Goal: Task Accomplishment & Management: Use online tool/utility

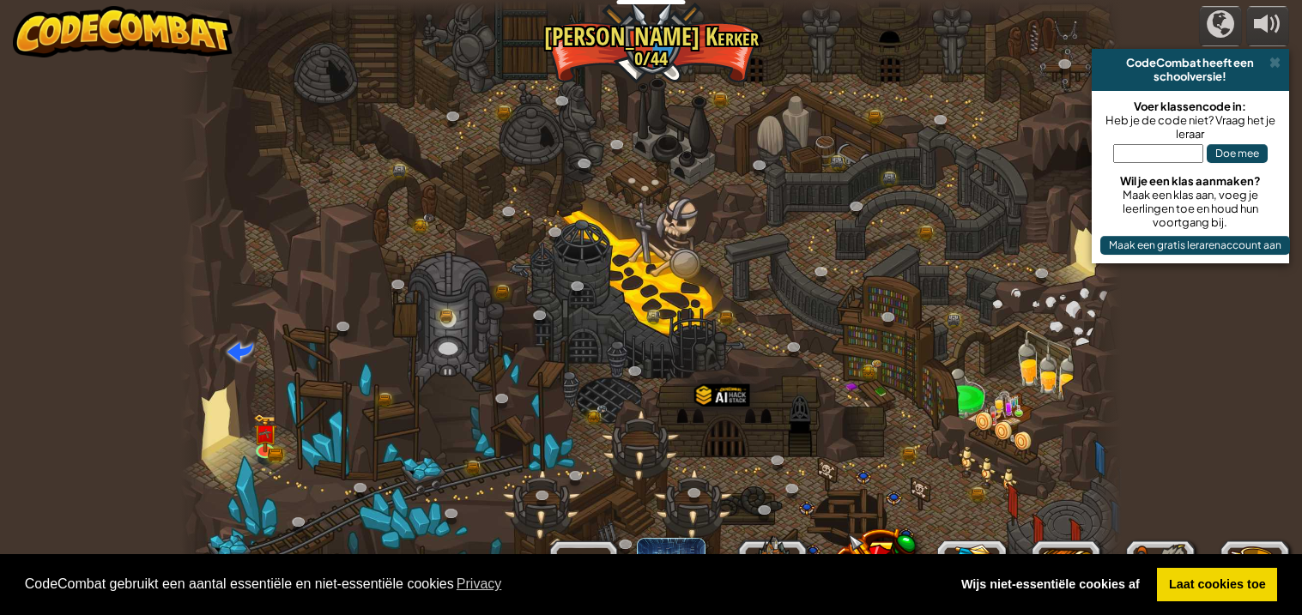
select select "nl-[GEOGRAPHIC_DATA]"
click at [1227, 584] on link "Laat cookies toe" at bounding box center [1217, 585] width 120 height 34
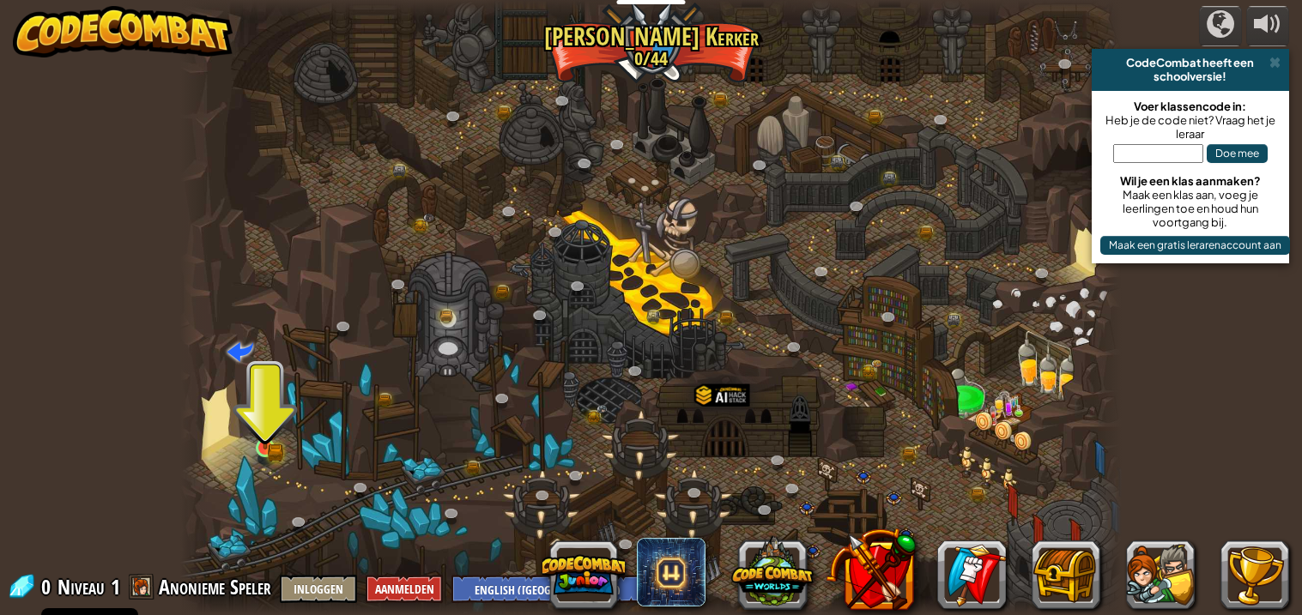
click at [262, 441] on img at bounding box center [264, 423] width 23 height 51
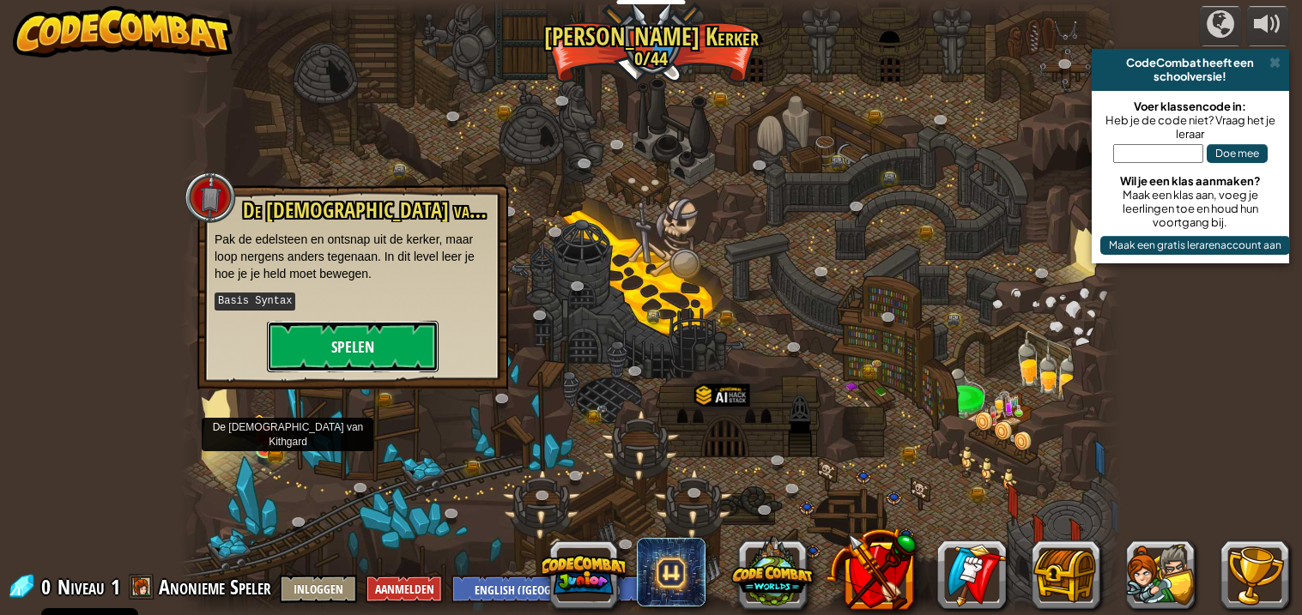
click at [385, 347] on button "Spelen" at bounding box center [353, 346] width 172 height 51
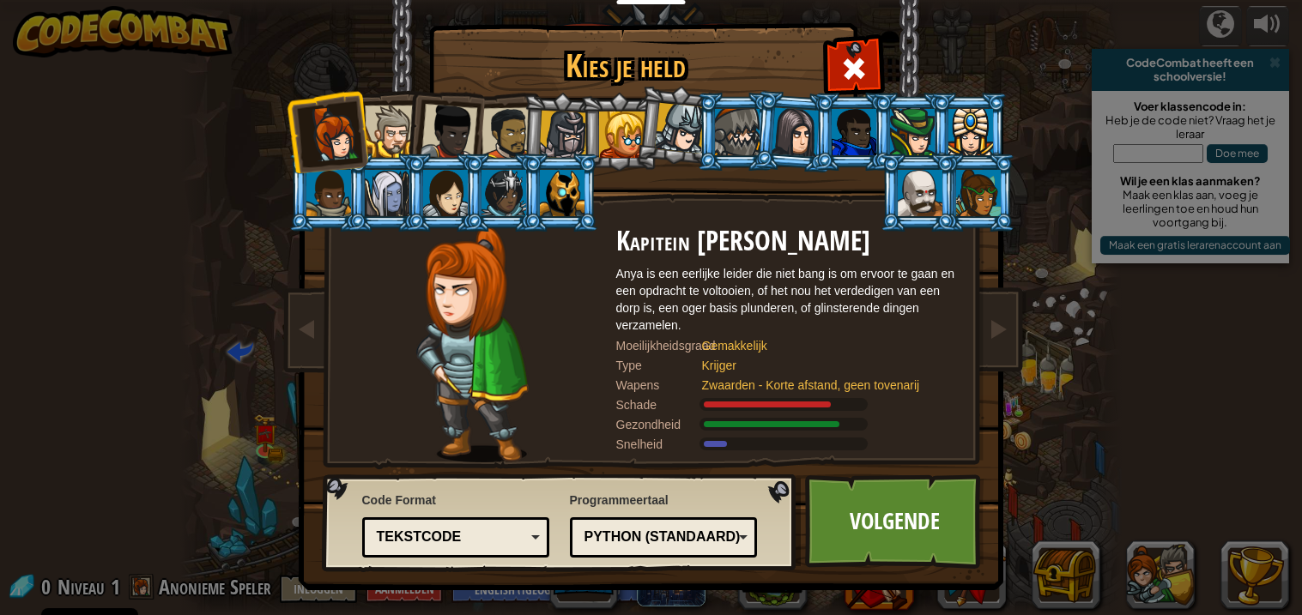
click at [442, 140] on div at bounding box center [448, 132] width 57 height 57
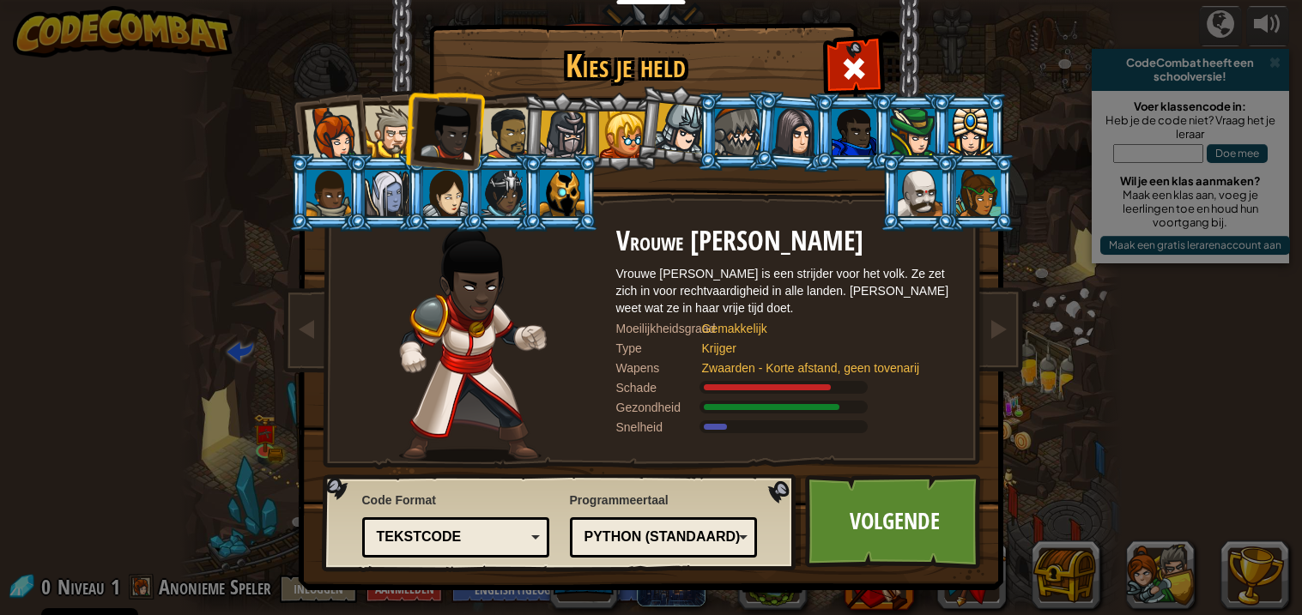
click at [857, 130] on div at bounding box center [854, 132] width 45 height 46
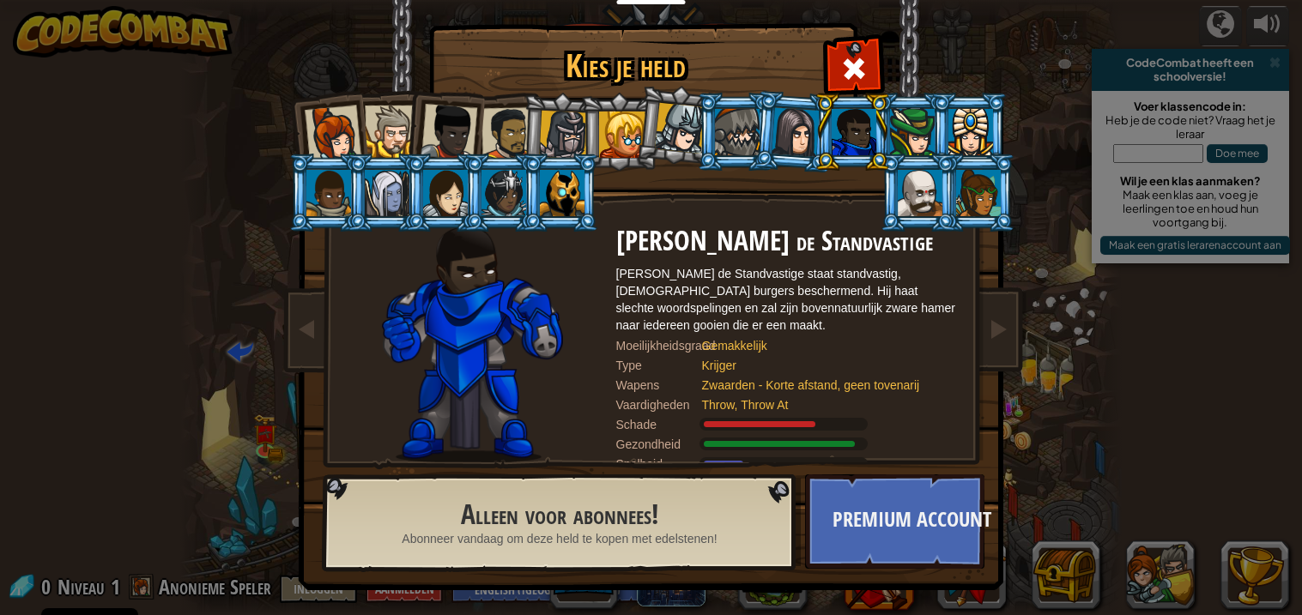
scroll to position [1, 0]
click at [334, 187] on div at bounding box center [328, 192] width 45 height 46
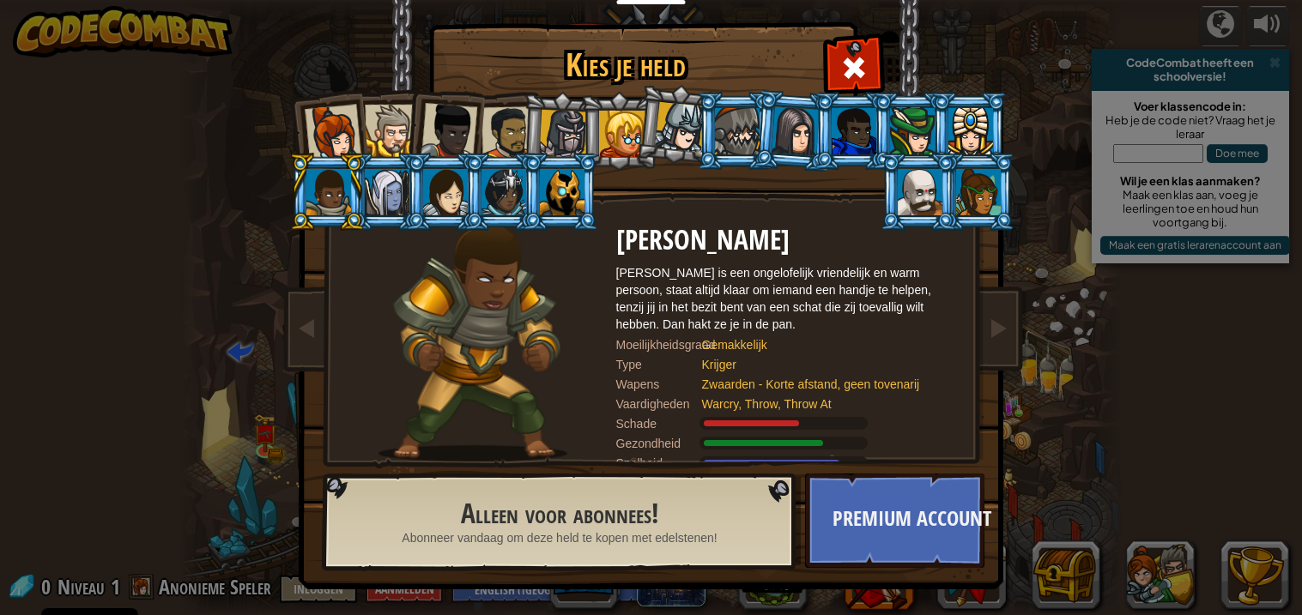
click at [850, 148] on div at bounding box center [854, 131] width 45 height 46
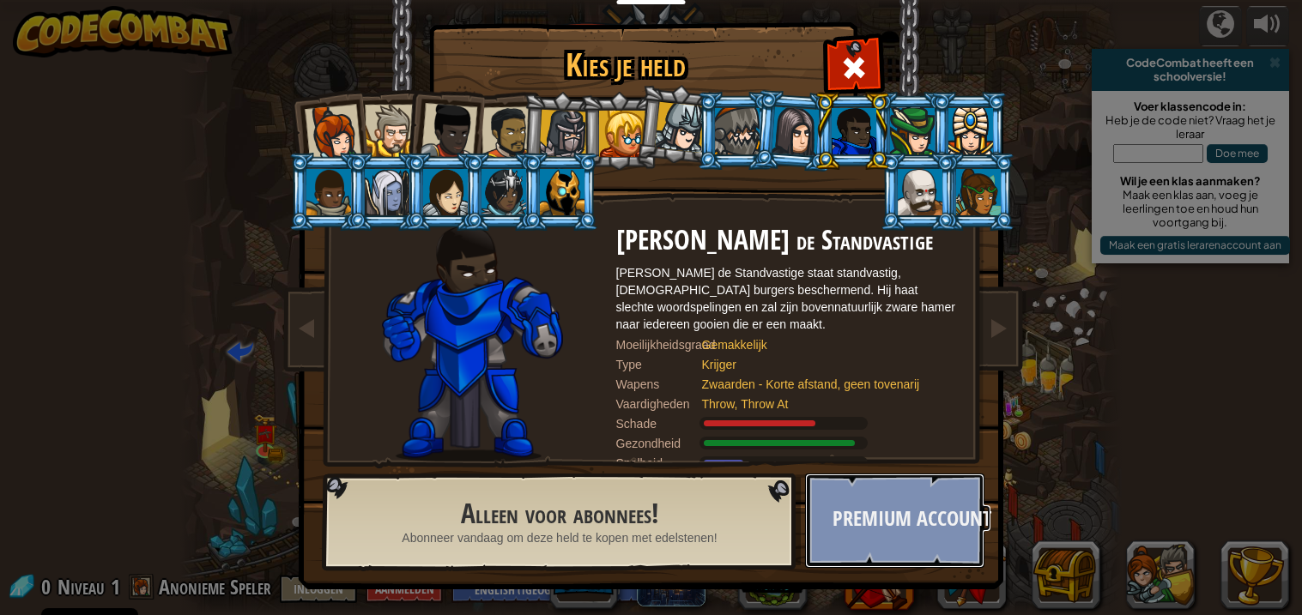
click at [909, 535] on button "premium account" at bounding box center [894, 521] width 179 height 94
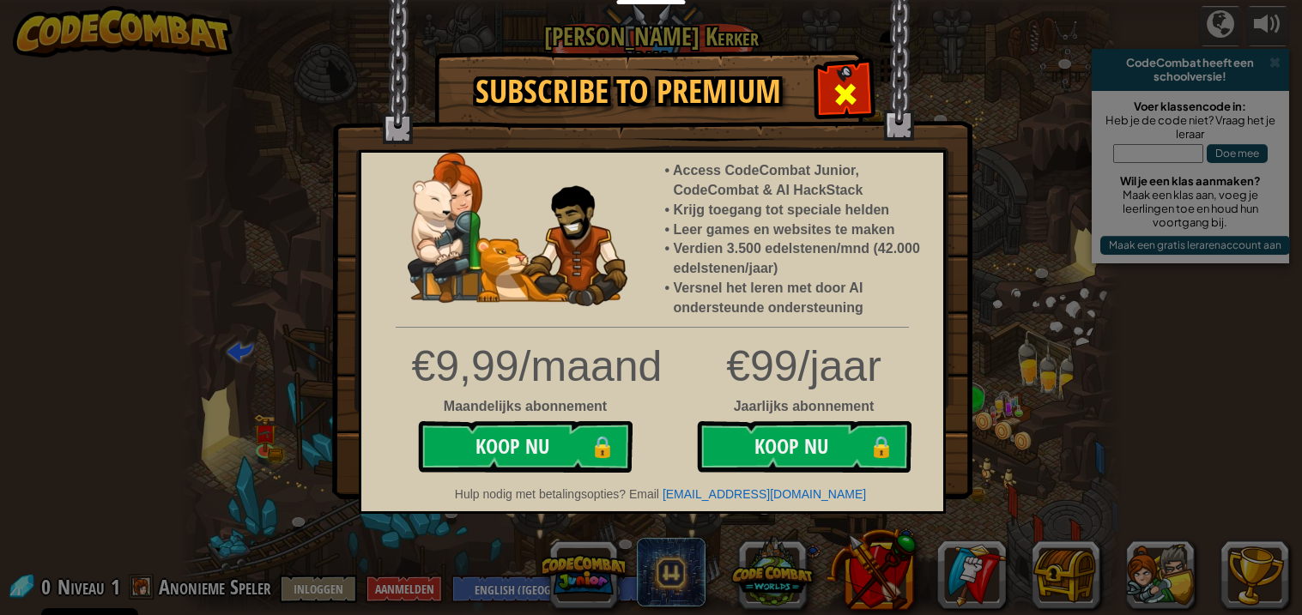
click at [849, 73] on div at bounding box center [845, 92] width 54 height 54
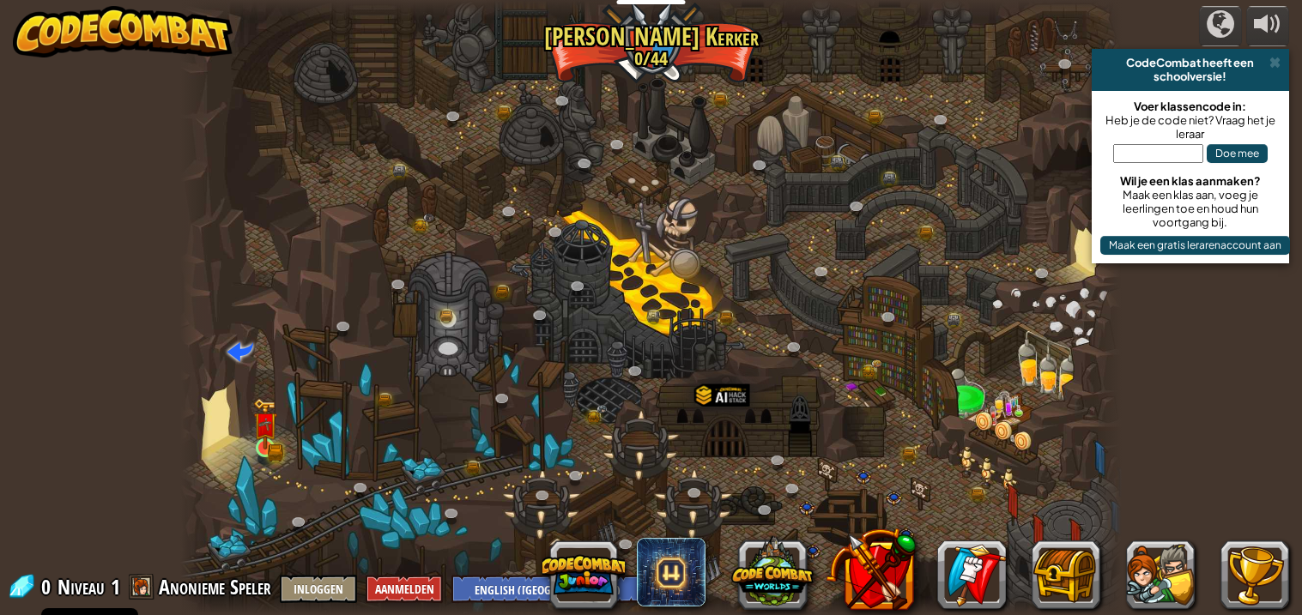
click at [262, 444] on img at bounding box center [264, 423] width 23 height 51
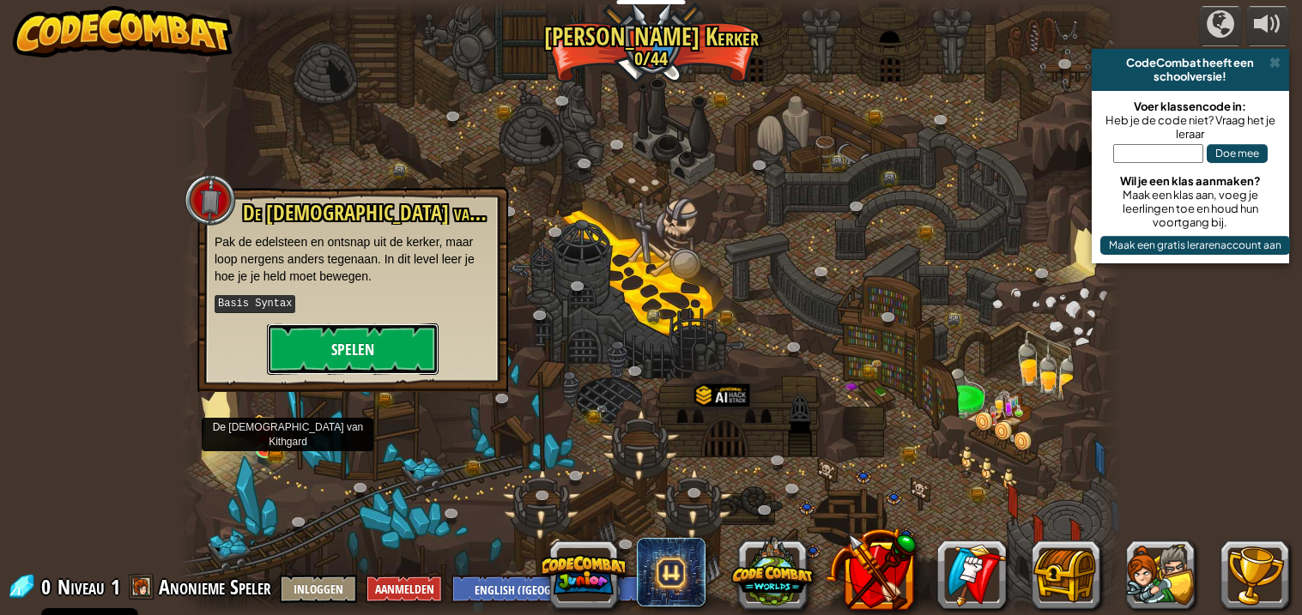
click at [398, 337] on button "Spelen" at bounding box center [353, 349] width 172 height 51
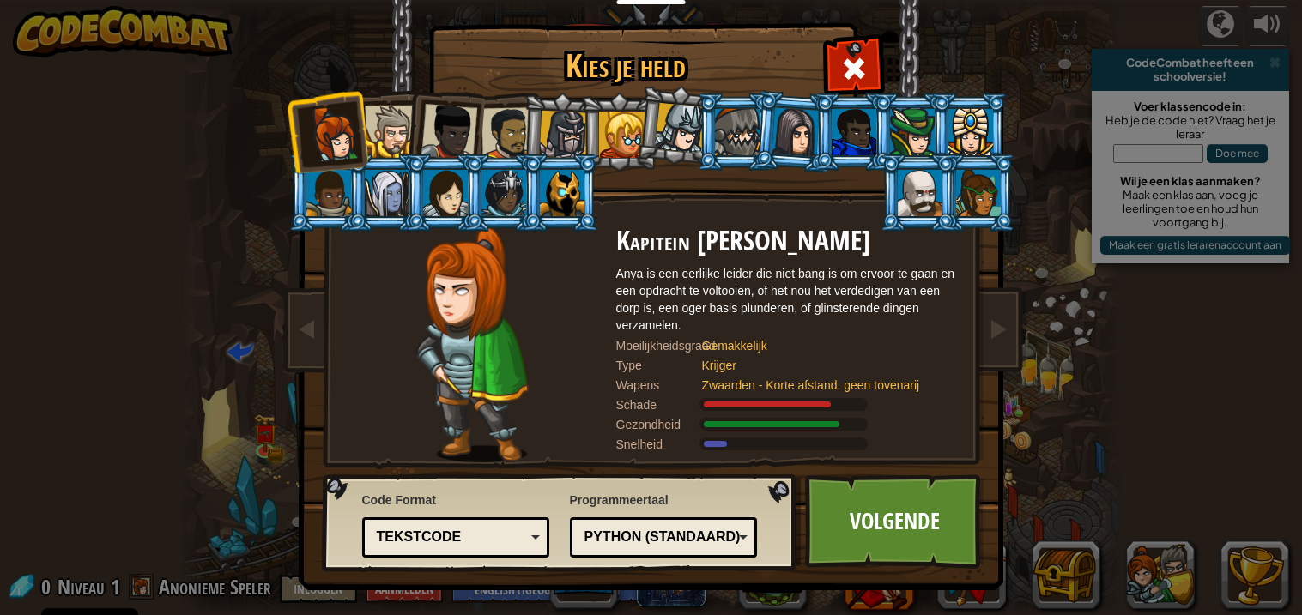
click at [632, 116] on div at bounding box center [622, 135] width 46 height 46
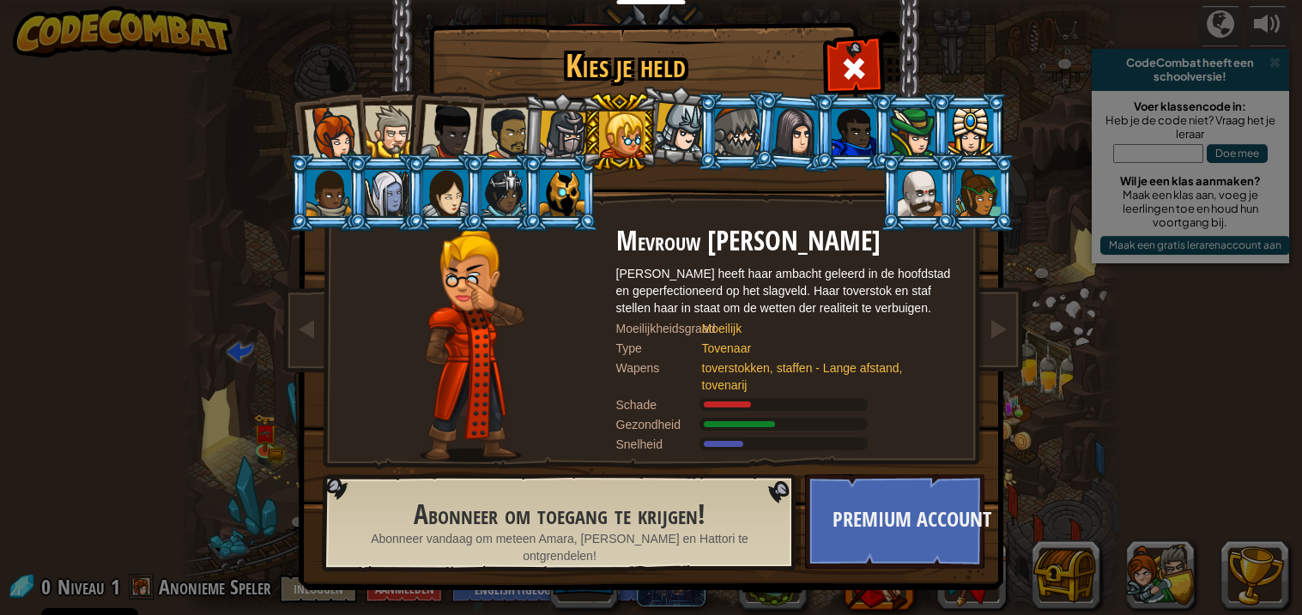
click at [445, 130] on div at bounding box center [448, 132] width 57 height 57
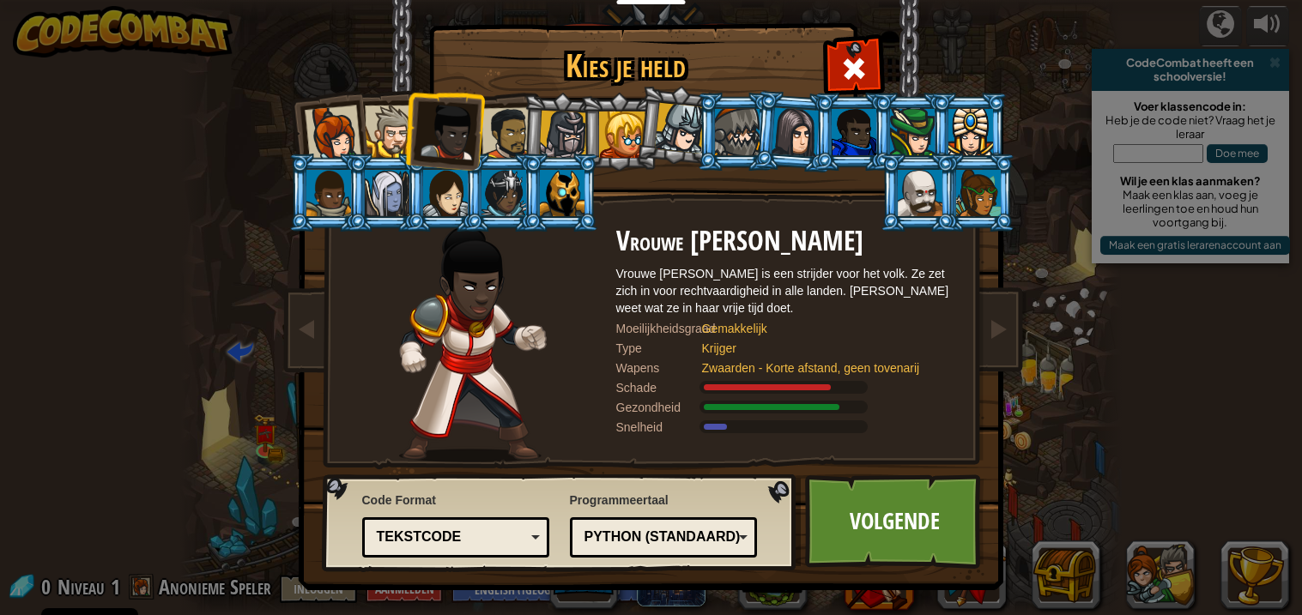
click at [521, 135] on li at bounding box center [560, 132] width 82 height 82
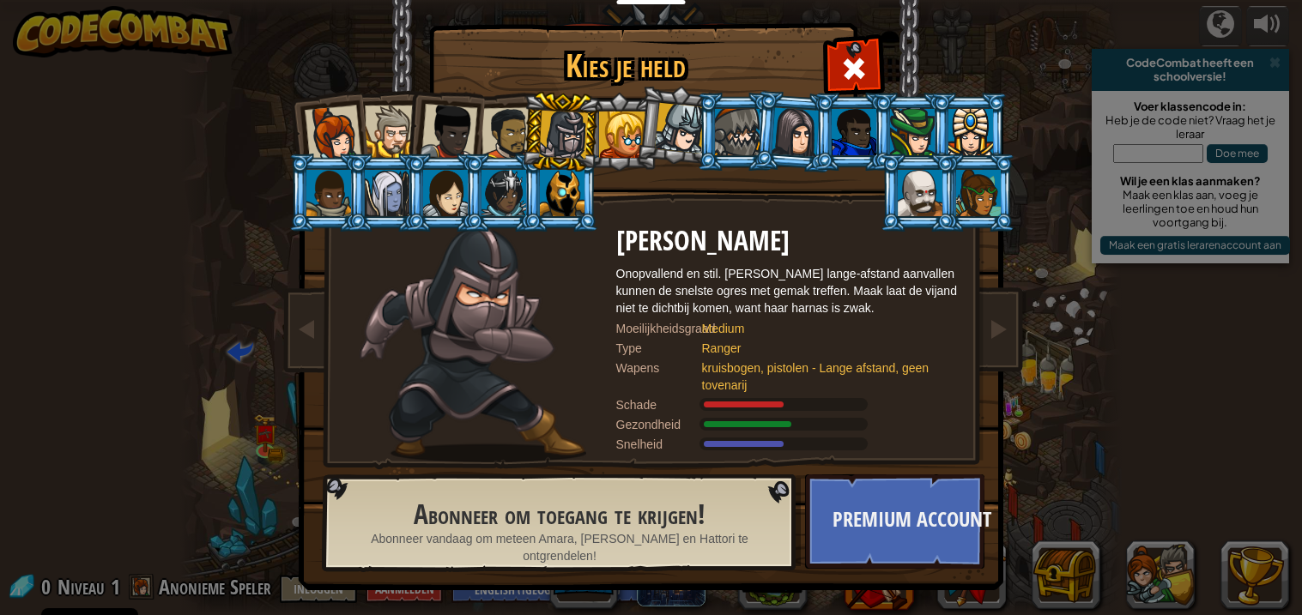
click at [493, 140] on div at bounding box center [507, 133] width 53 height 53
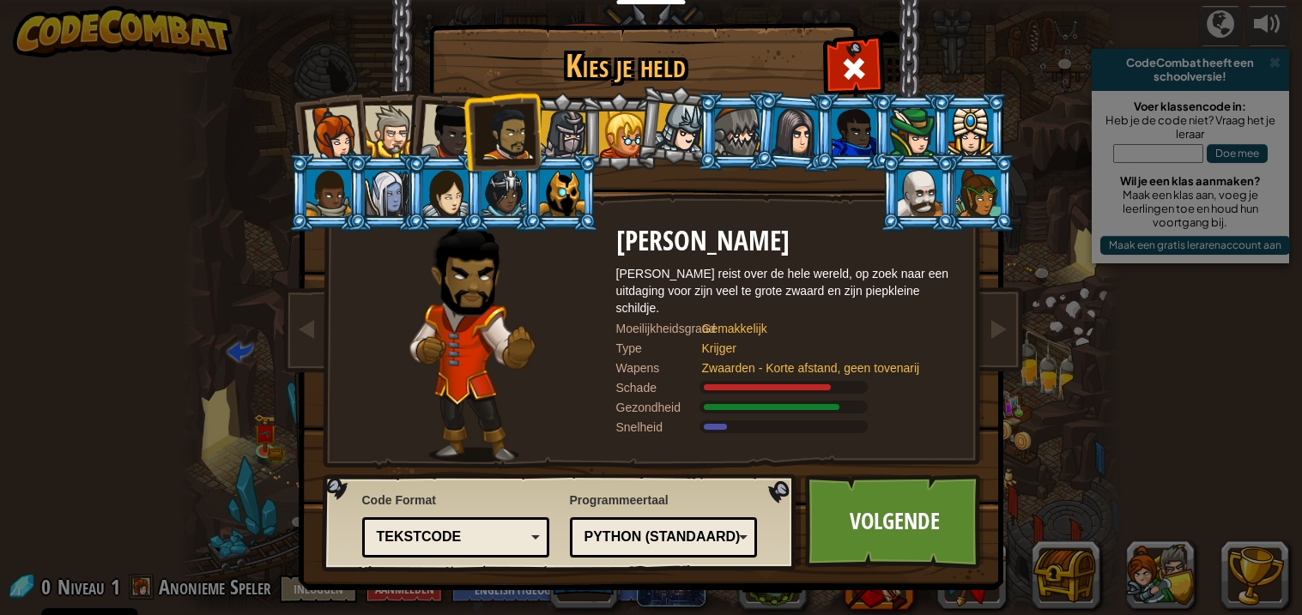
click at [453, 142] on div at bounding box center [448, 132] width 57 height 57
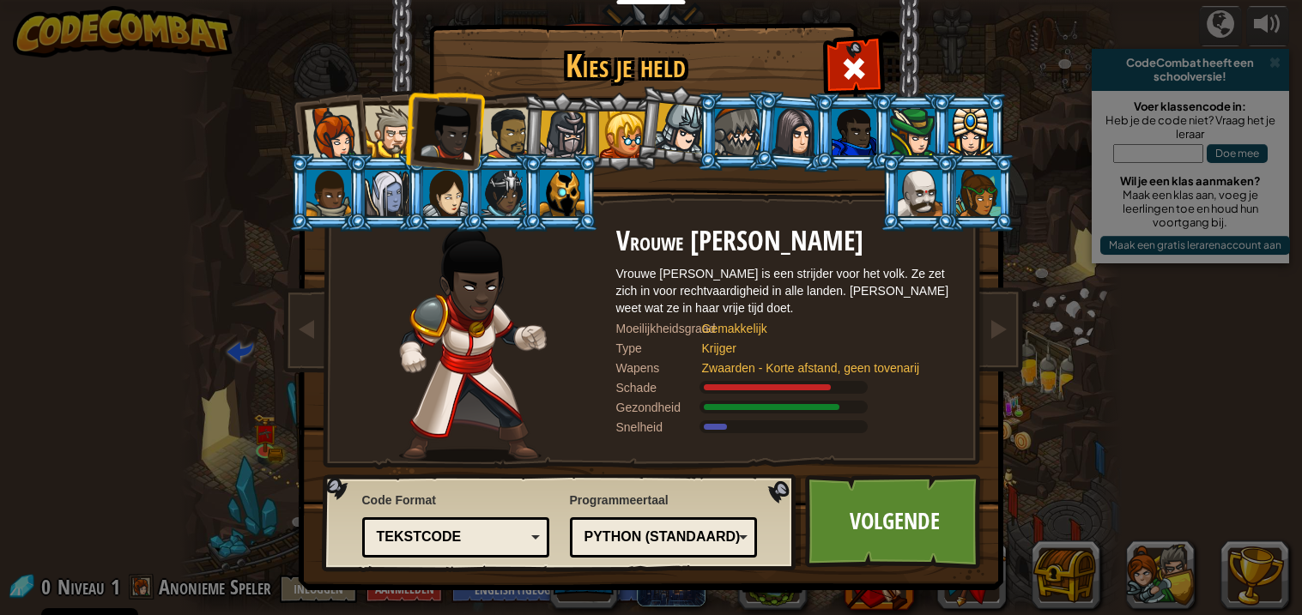
click at [383, 132] on div at bounding box center [391, 132] width 52 height 52
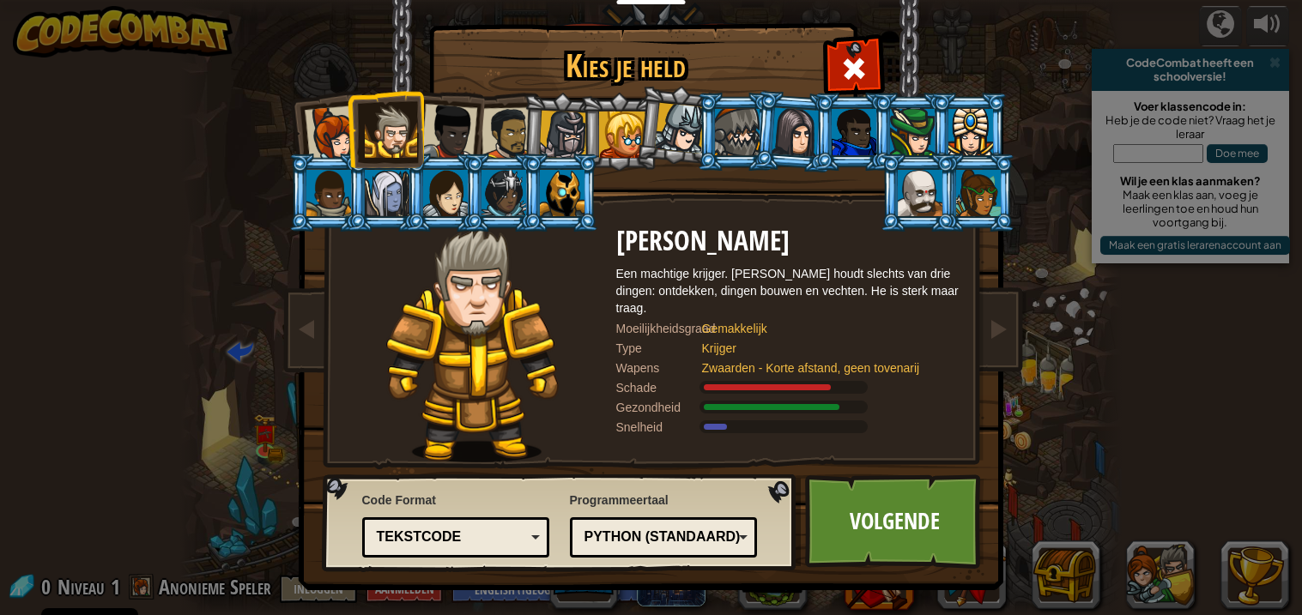
click at [339, 128] on div at bounding box center [332, 134] width 57 height 57
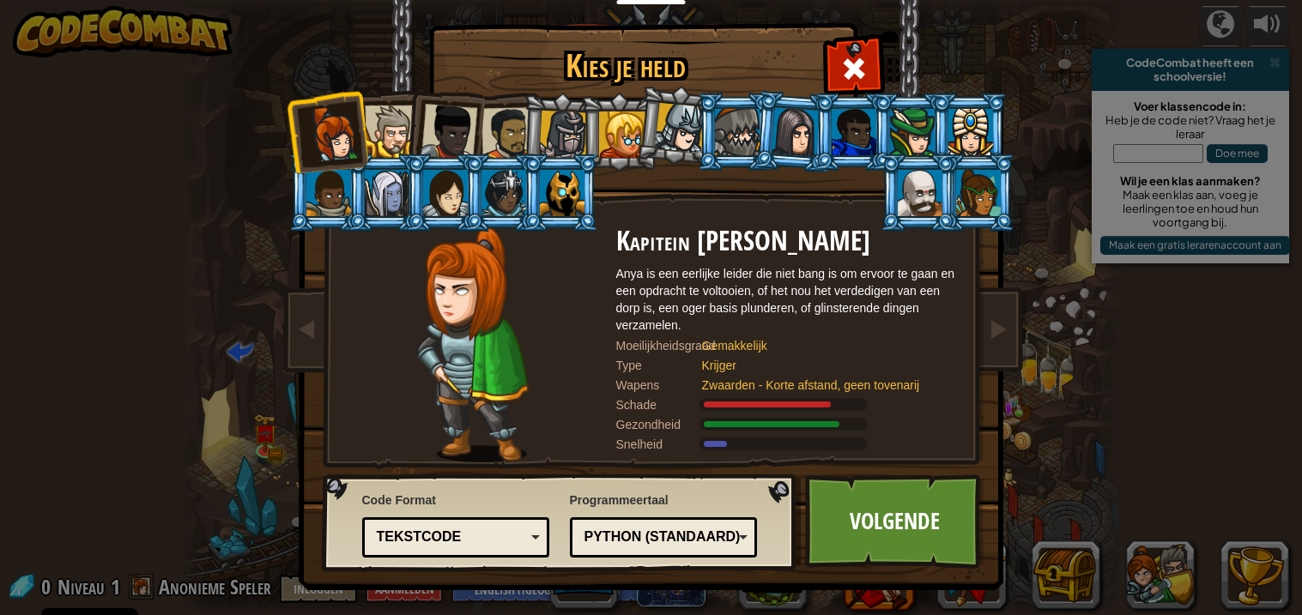
click at [445, 122] on div at bounding box center [448, 132] width 57 height 57
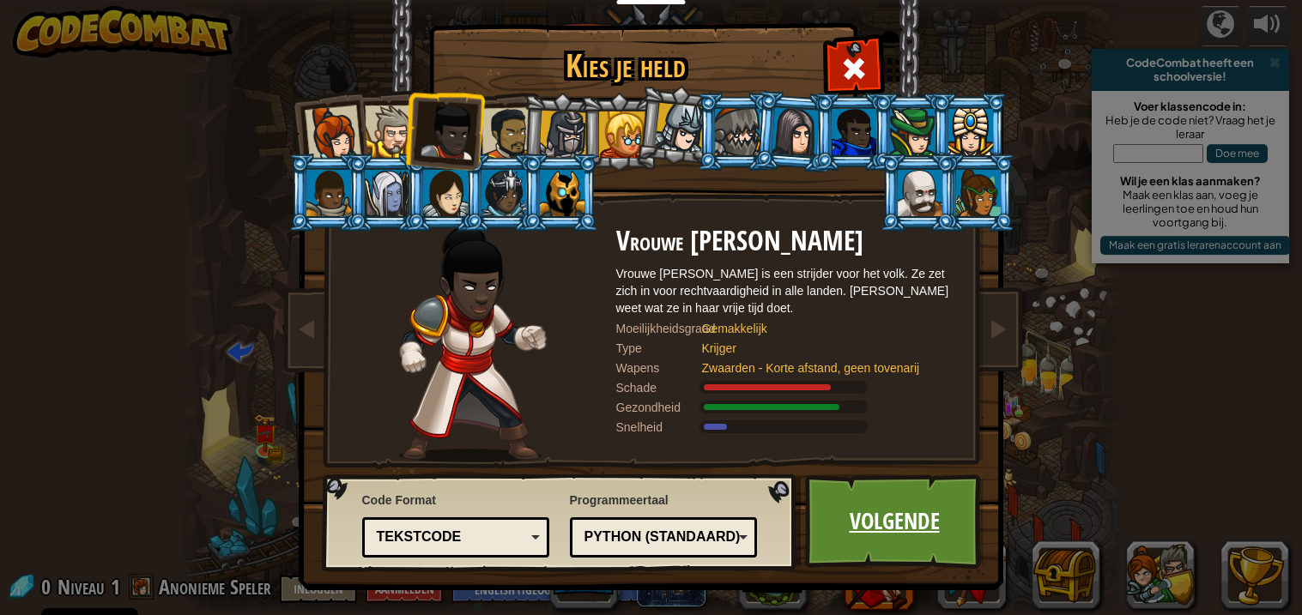
click at [908, 537] on link "Volgende" at bounding box center [894, 522] width 179 height 94
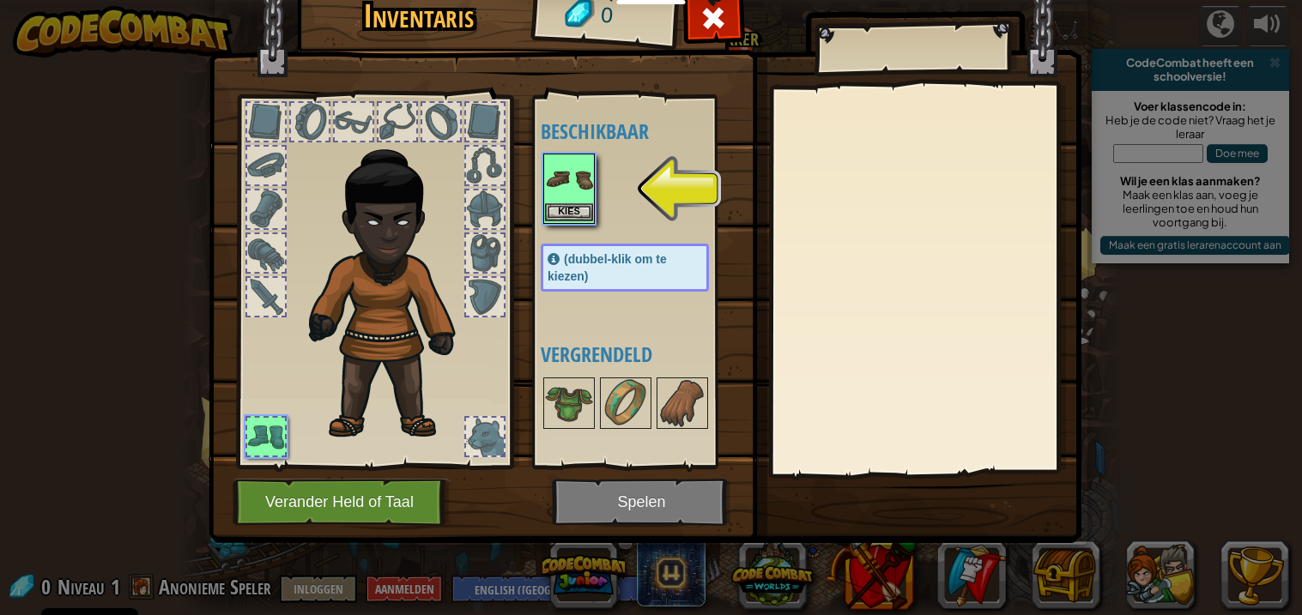
click at [578, 184] on img at bounding box center [569, 179] width 48 height 48
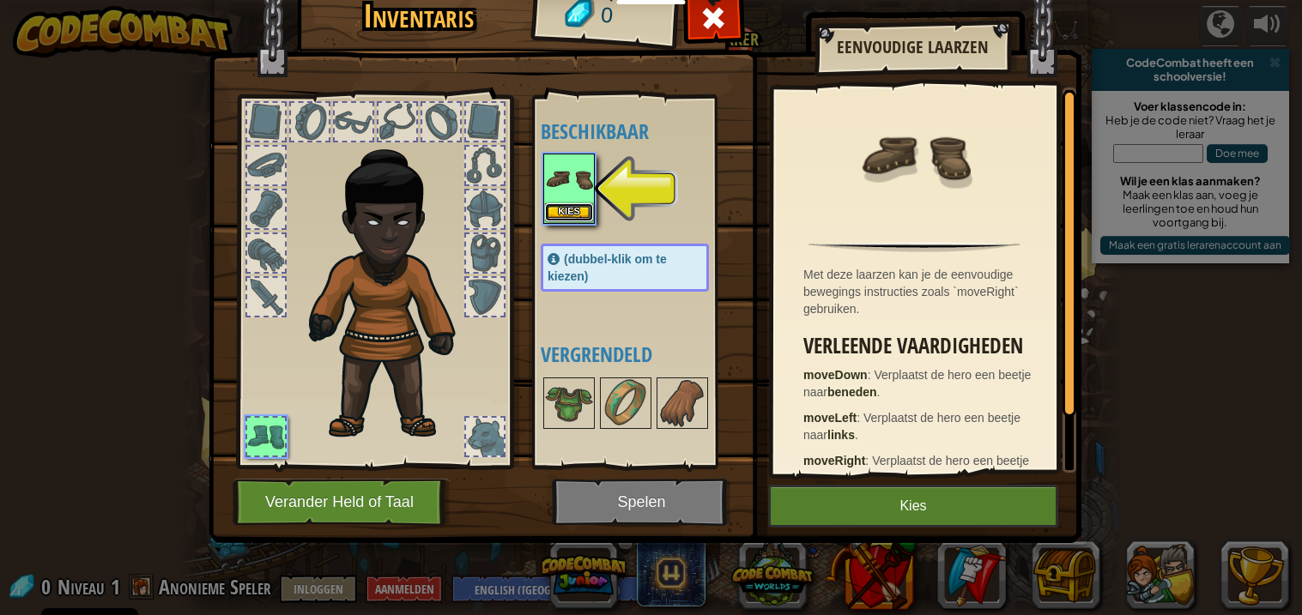
click at [572, 208] on button "Kies" at bounding box center [569, 212] width 48 height 18
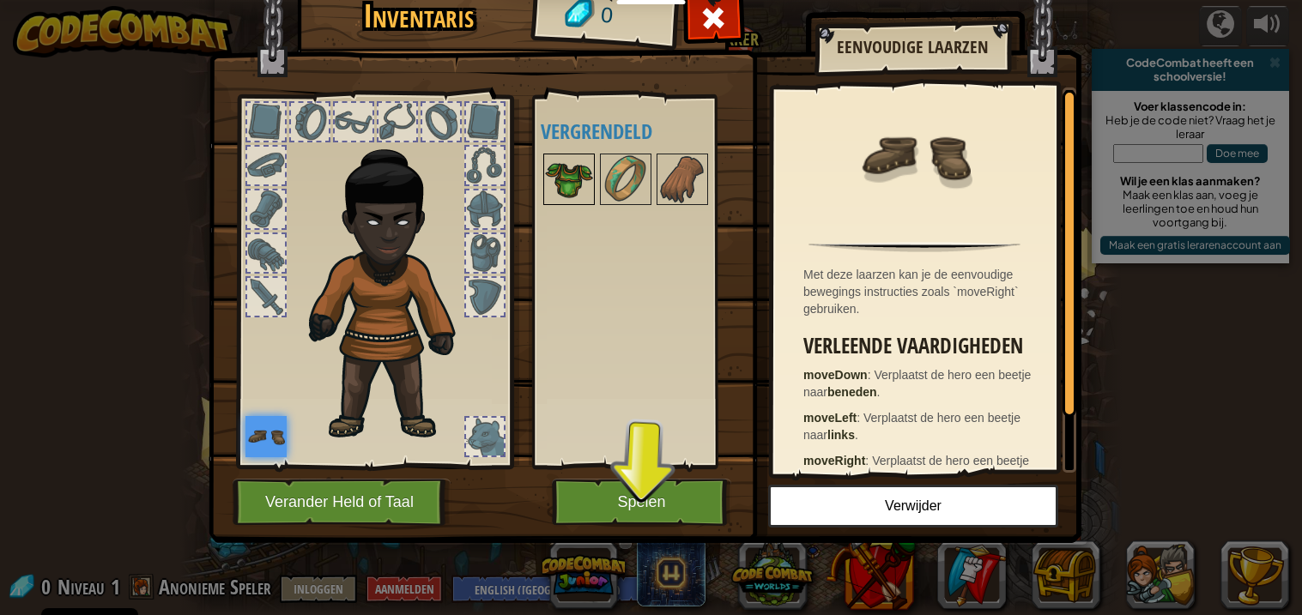
click at [573, 169] on img at bounding box center [569, 179] width 48 height 48
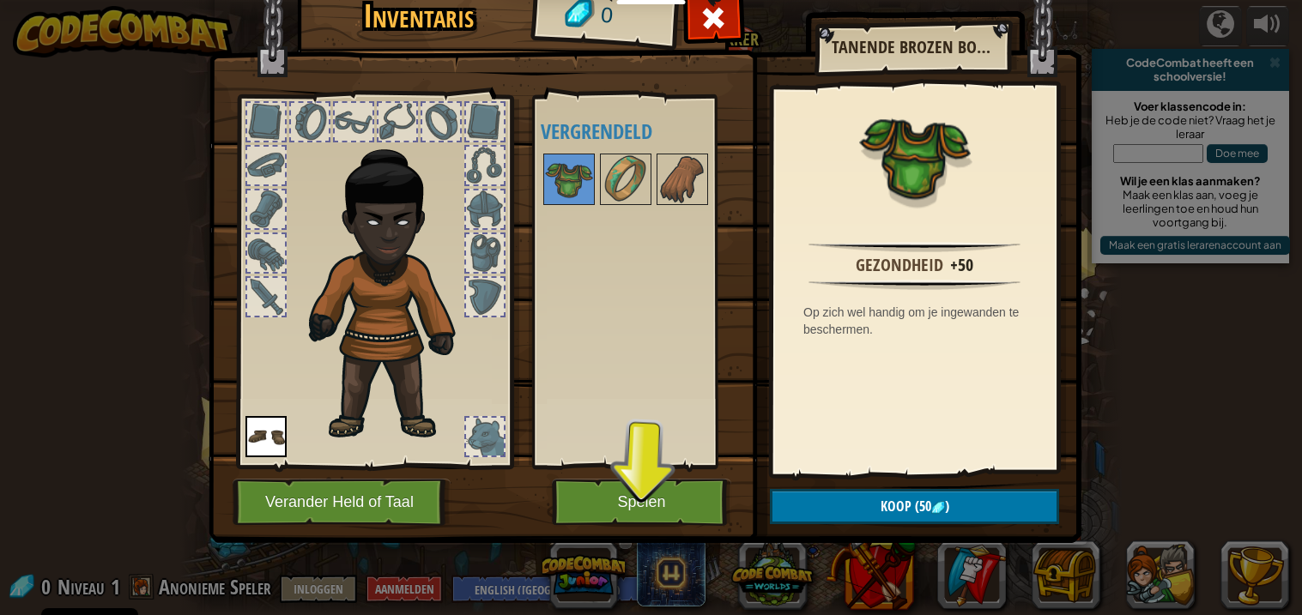
click at [382, 323] on img at bounding box center [393, 286] width 184 height 316
click at [548, 176] on img at bounding box center [569, 179] width 48 height 48
click at [641, 499] on button "Spelen" at bounding box center [641, 502] width 179 height 47
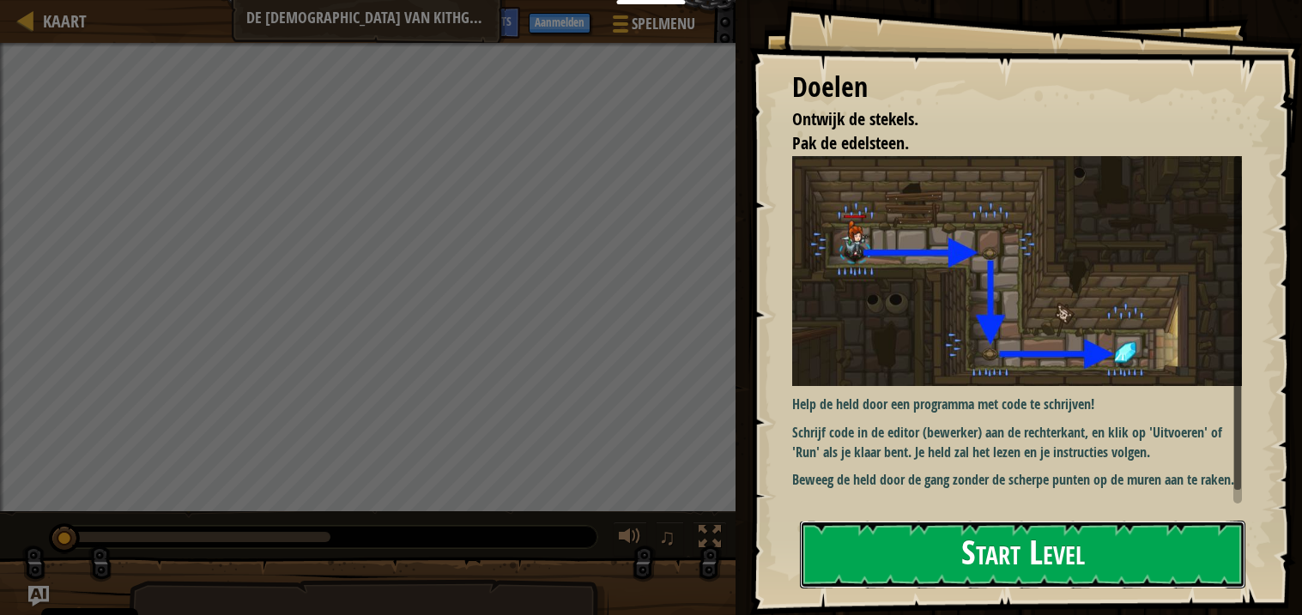
click at [1065, 561] on button "Start Level" at bounding box center [1022, 555] width 445 height 68
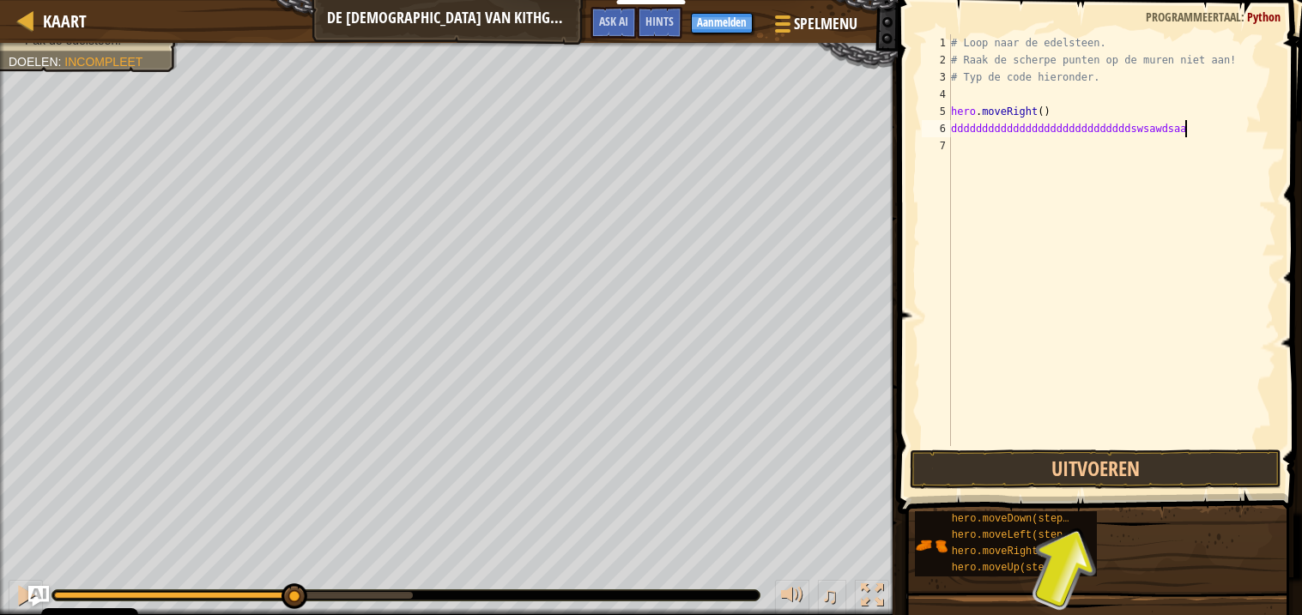
scroll to position [7, 19]
click at [1207, 456] on button "Uitvoeren" at bounding box center [1096, 469] width 372 height 39
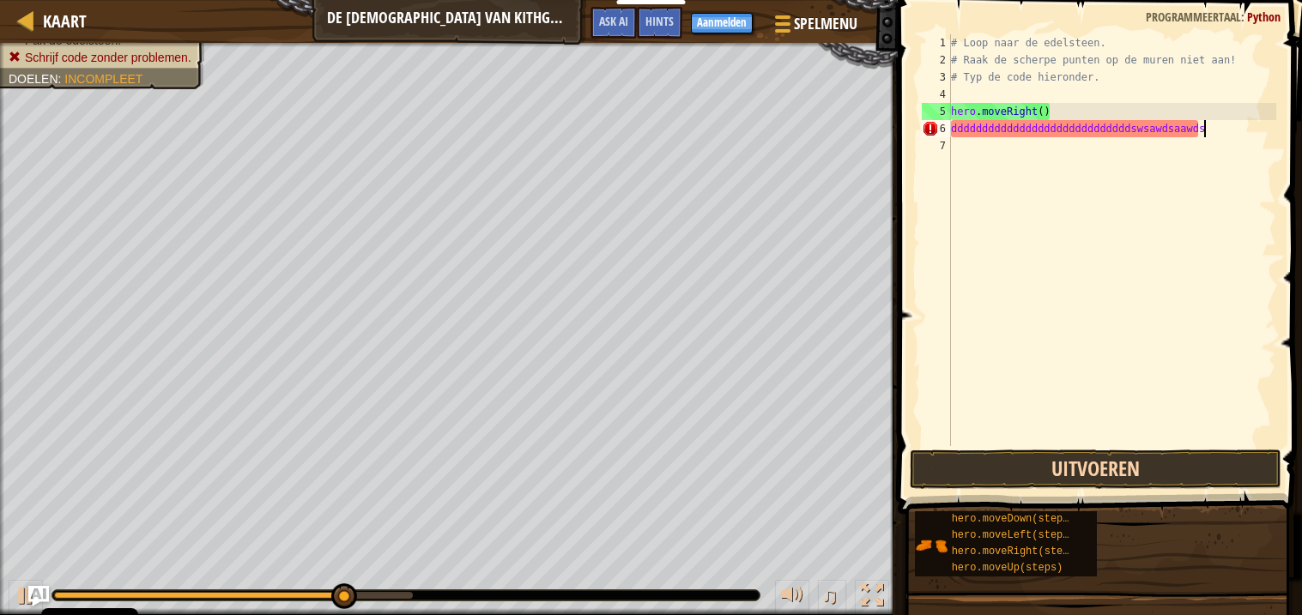
scroll to position [7, 20]
type textarea "dddddddddddddddddddddddddddddswsawdsaawdsa"
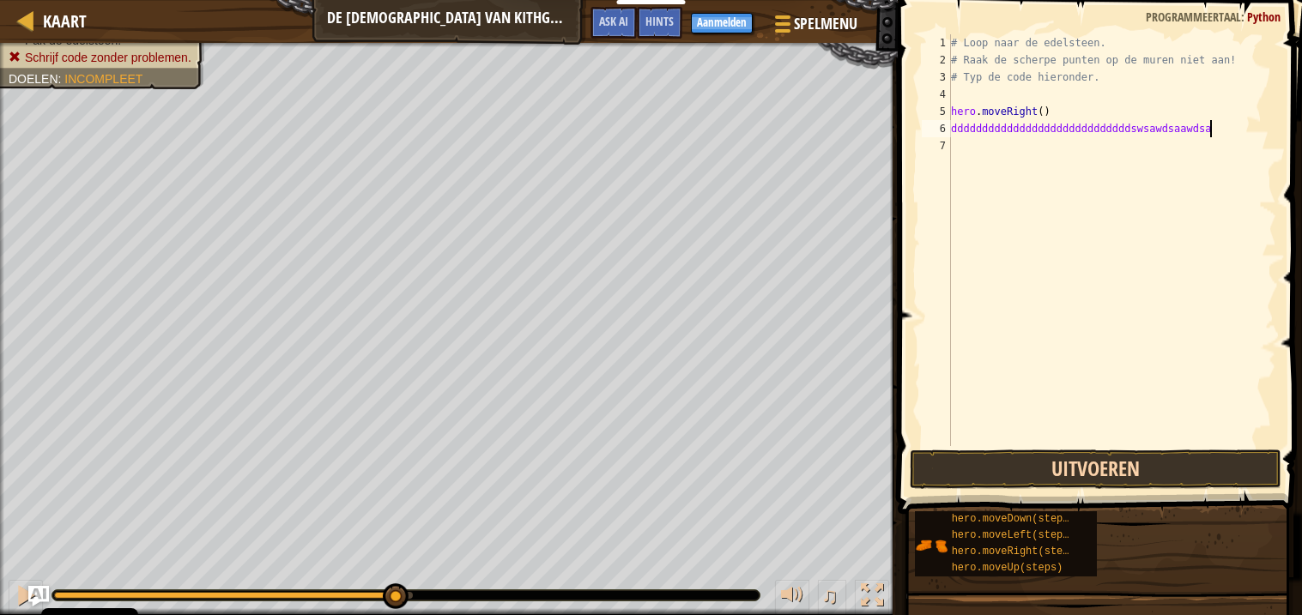
scroll to position [7, 0]
click at [1211, 484] on button "Uitvoeren" at bounding box center [1096, 469] width 372 height 39
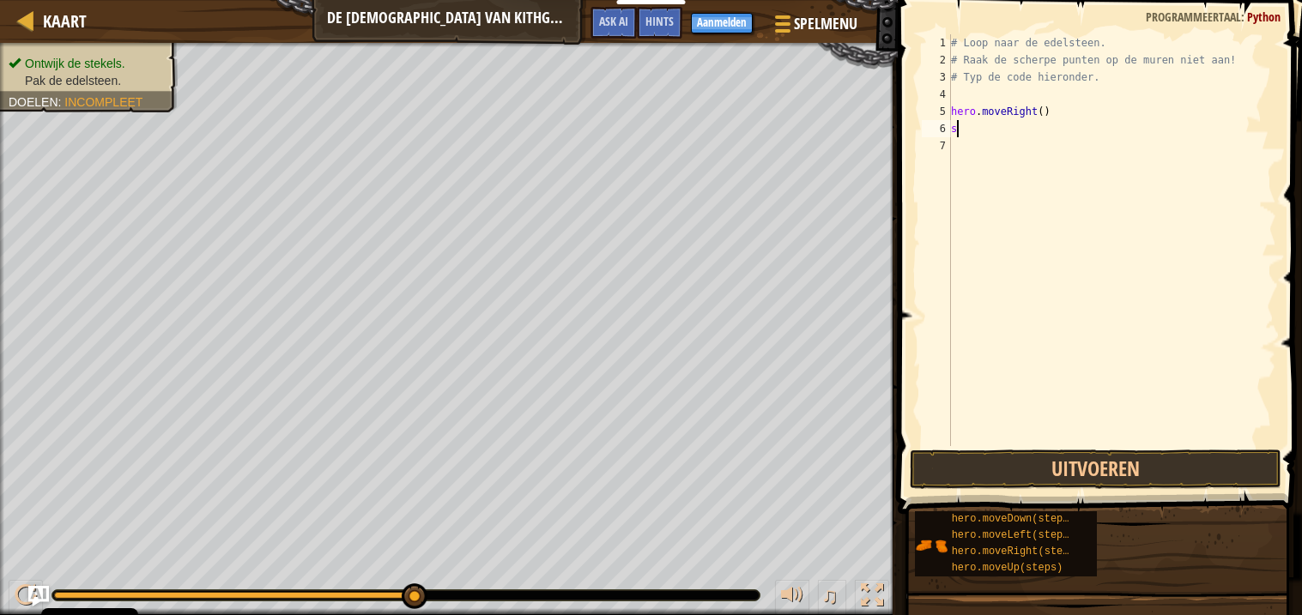
click at [1011, 119] on div "# Loop naar de edelsteen. # Raak de scherpe punten op de muren niet aan! # Typ …" at bounding box center [1111, 257] width 329 height 446
type textarea "hero.moveRight()"
click at [1153, 463] on button "Uitvoeren" at bounding box center [1096, 469] width 372 height 39
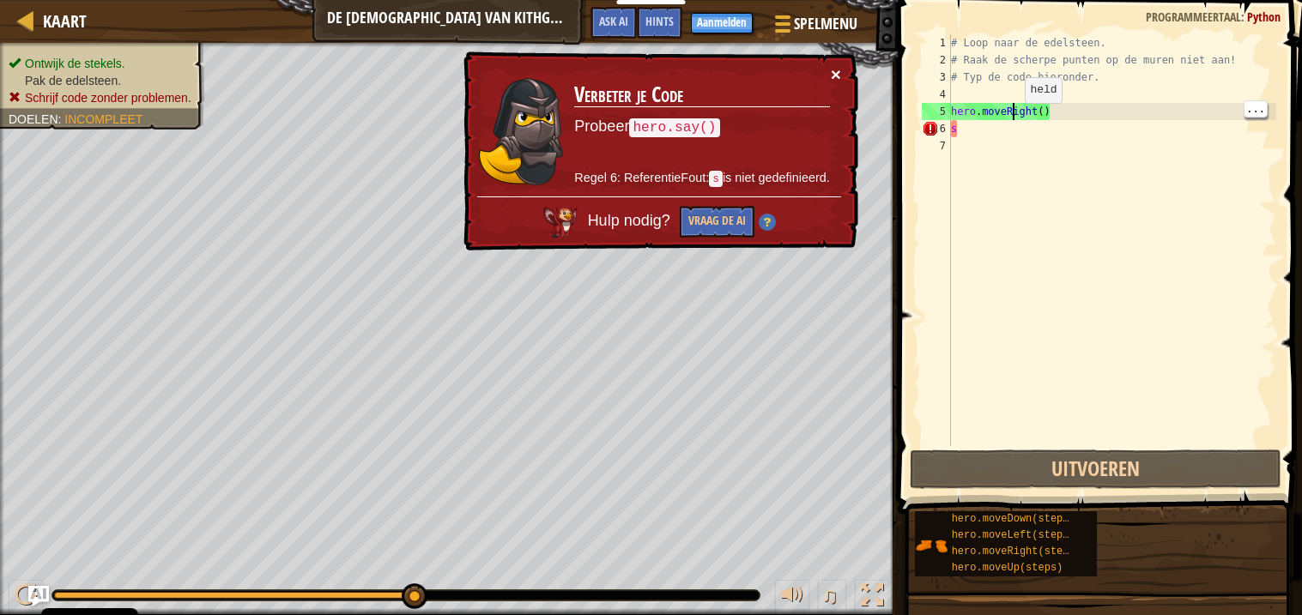
click at [835, 79] on button "×" at bounding box center [836, 74] width 10 height 18
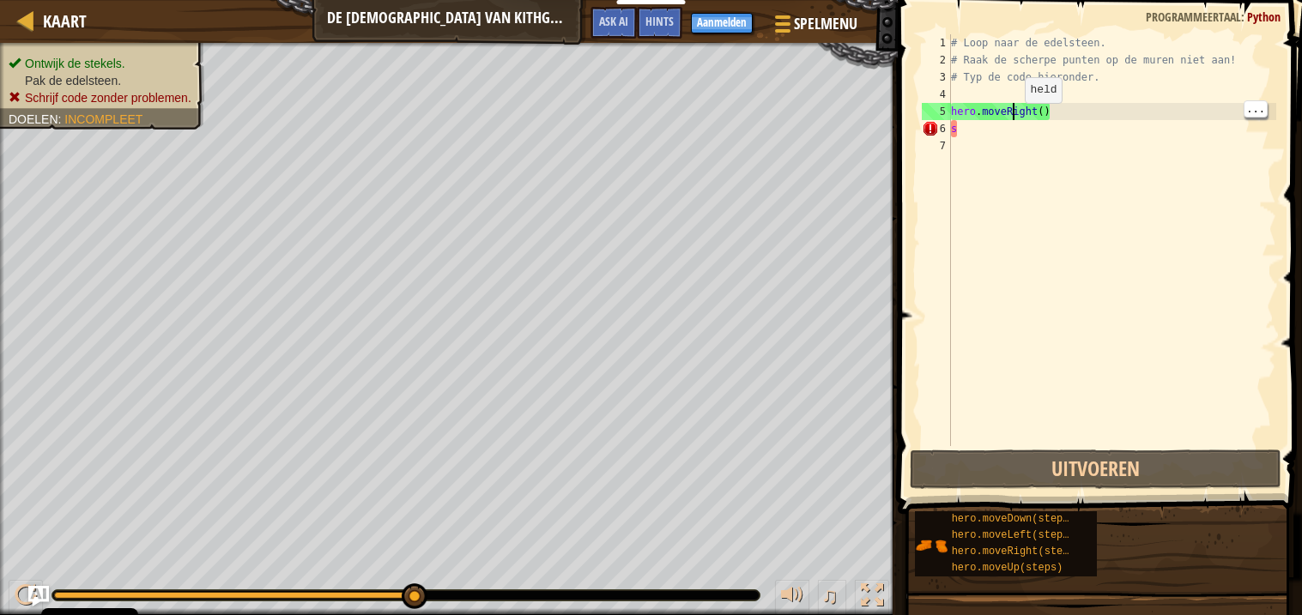
click at [1066, 90] on div "# Loop naar de edelsteen. # Raak de scherpe punten op de muren niet aan! # Typ …" at bounding box center [1111, 257] width 329 height 446
click at [1079, 109] on div "# Loop naar de edelsteen. # Raak de scherpe punten op de muren niet aan! # Typ …" at bounding box center [1111, 257] width 329 height 446
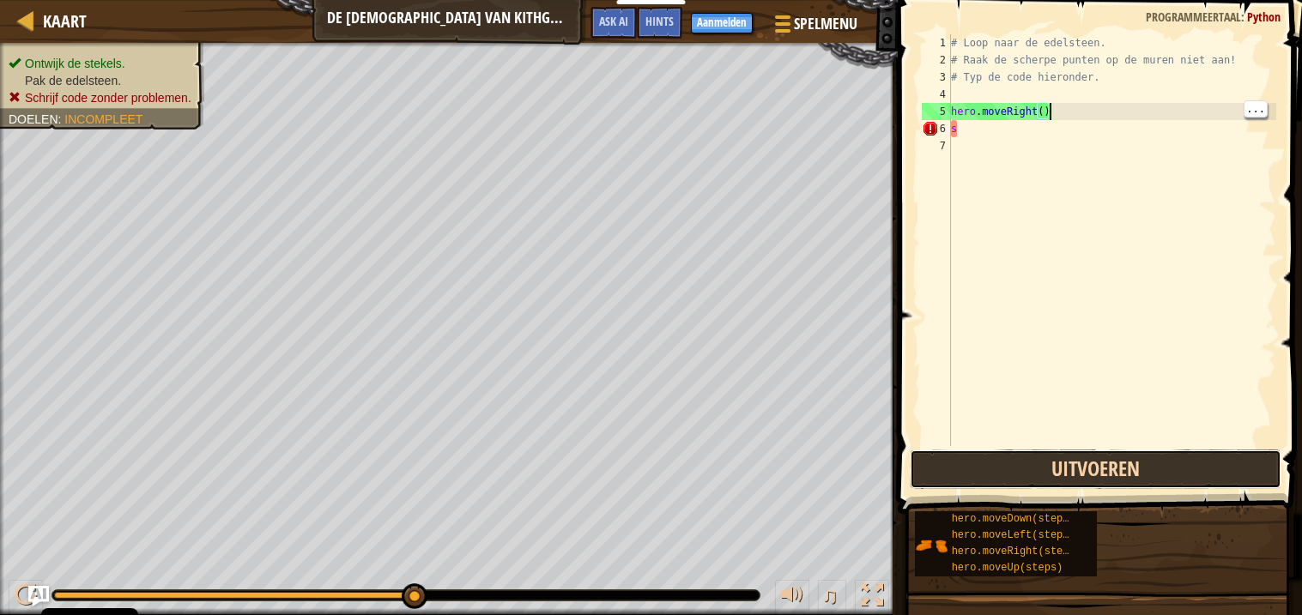
click at [1200, 473] on button "Uitvoeren" at bounding box center [1096, 469] width 372 height 39
type textarea "hero.moveRight()sawdadawawda"
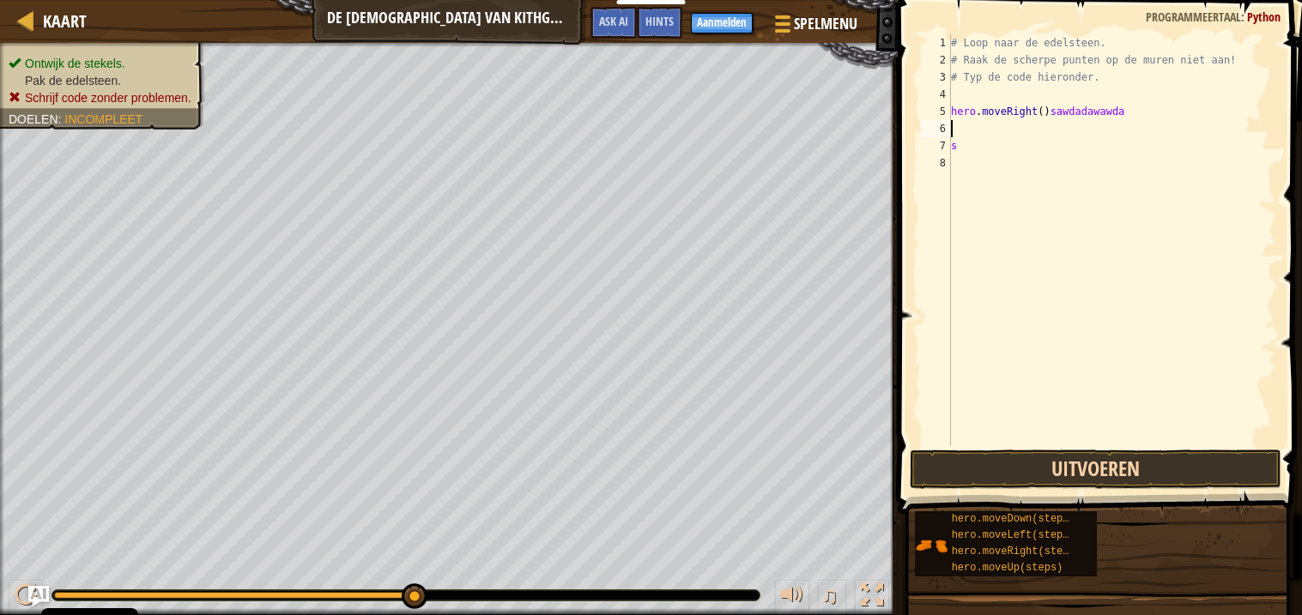
scroll to position [7, 0]
click at [1200, 478] on button "Uitvoeren" at bounding box center [1096, 469] width 372 height 39
click at [1204, 451] on button "Uitvoeren" at bounding box center [1096, 469] width 372 height 39
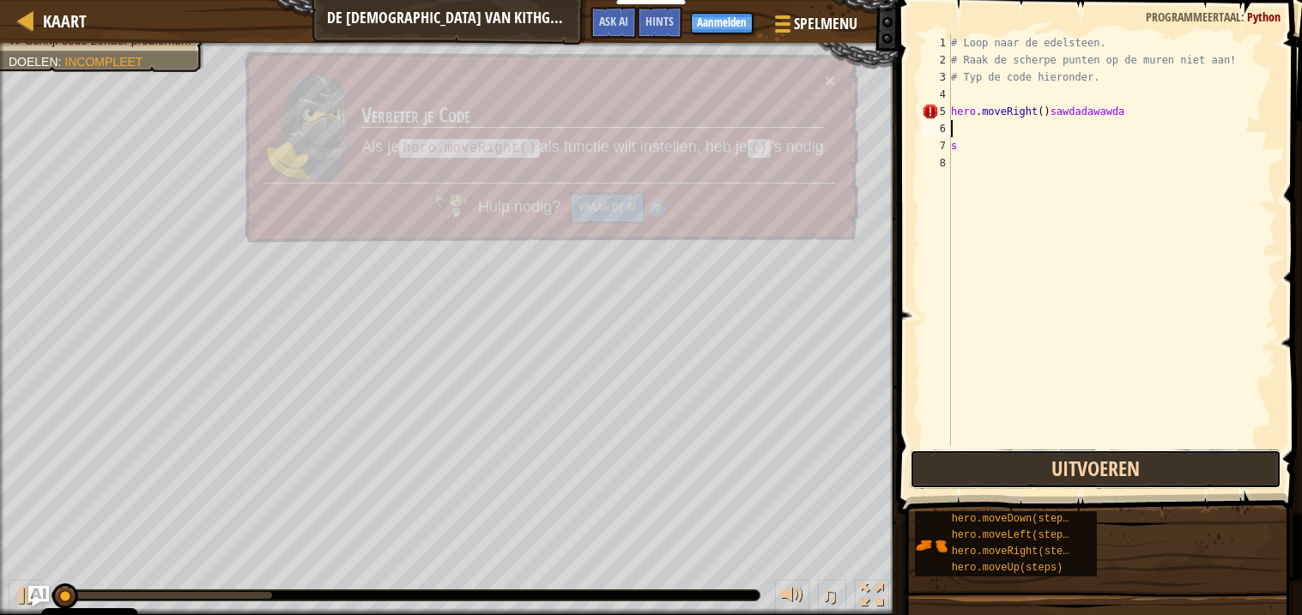
click at [1190, 461] on button "Uitvoeren" at bounding box center [1096, 469] width 372 height 39
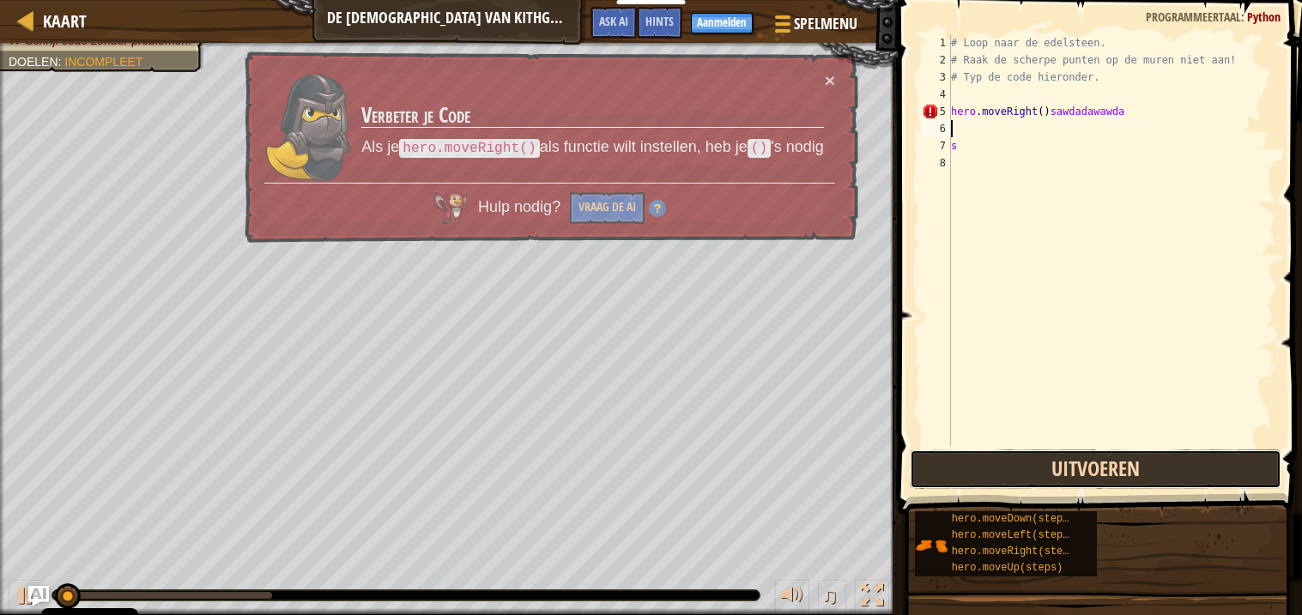
click at [1192, 461] on button "Uitvoeren" at bounding box center [1096, 469] width 372 height 39
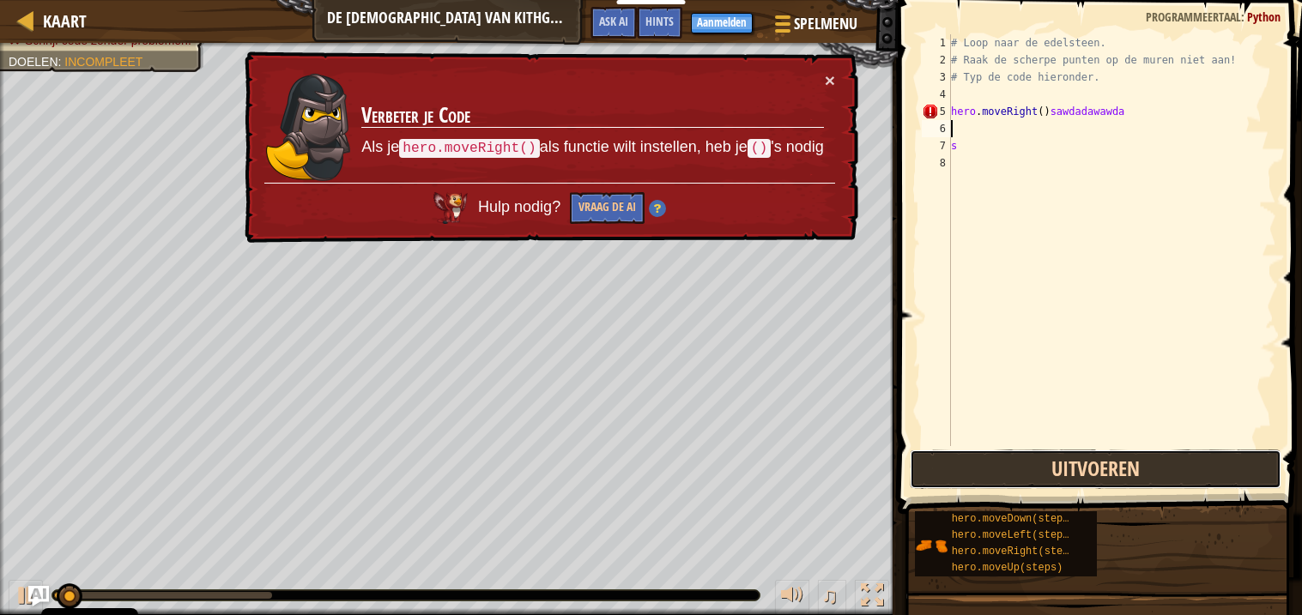
click at [1196, 451] on button "Uitvoeren" at bounding box center [1096, 469] width 372 height 39
click at [1188, 461] on button "Uitvoeren" at bounding box center [1096, 469] width 372 height 39
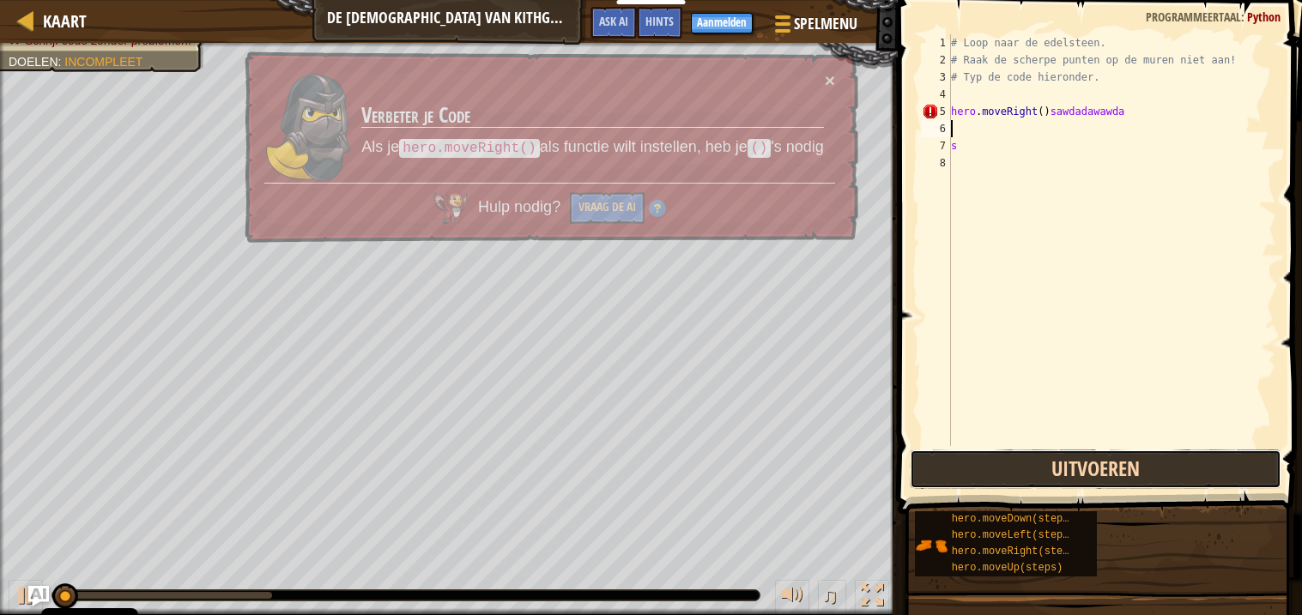
click at [1192, 461] on button "Uitvoeren" at bounding box center [1096, 469] width 372 height 39
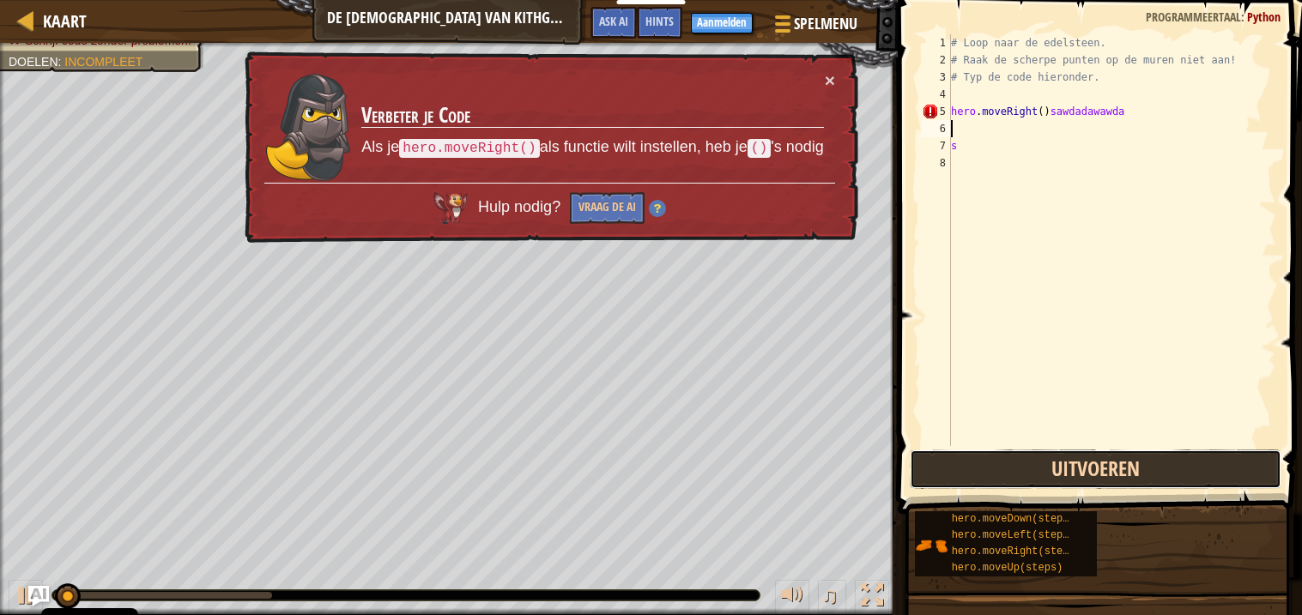
click at [1192, 464] on button "Uitvoeren" at bounding box center [1096, 469] width 372 height 39
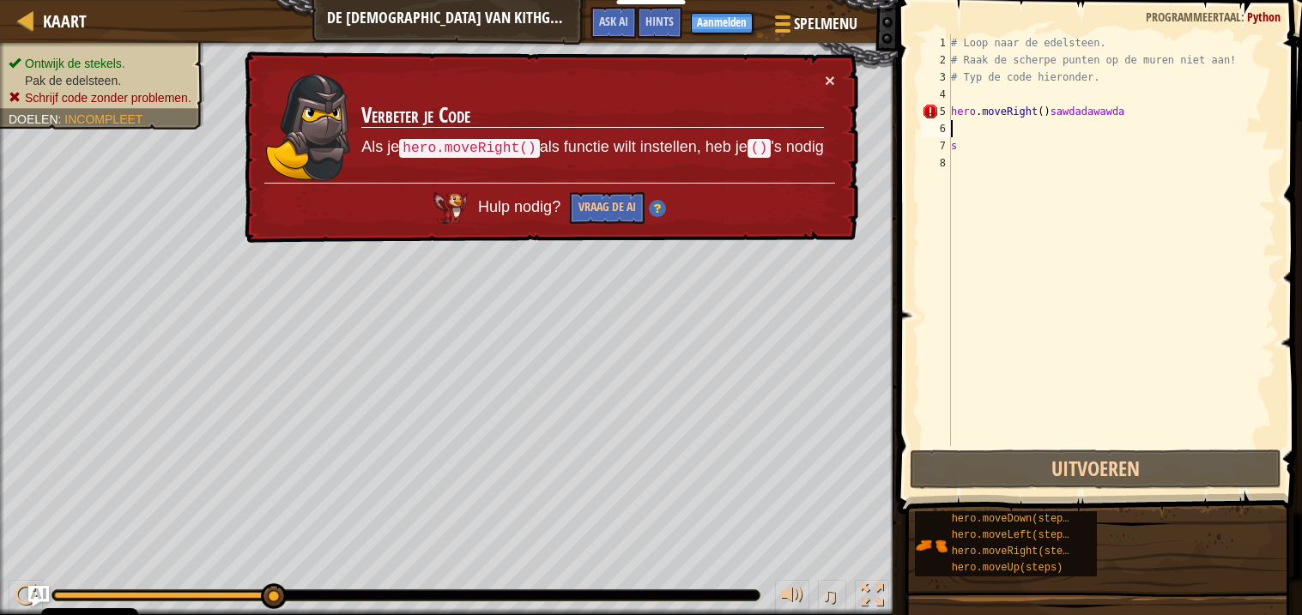
click at [1165, 118] on div "# Loop naar de edelsteen. # Raak de scherpe punten op de muren niet aan! # Typ …" at bounding box center [1111, 257] width 329 height 446
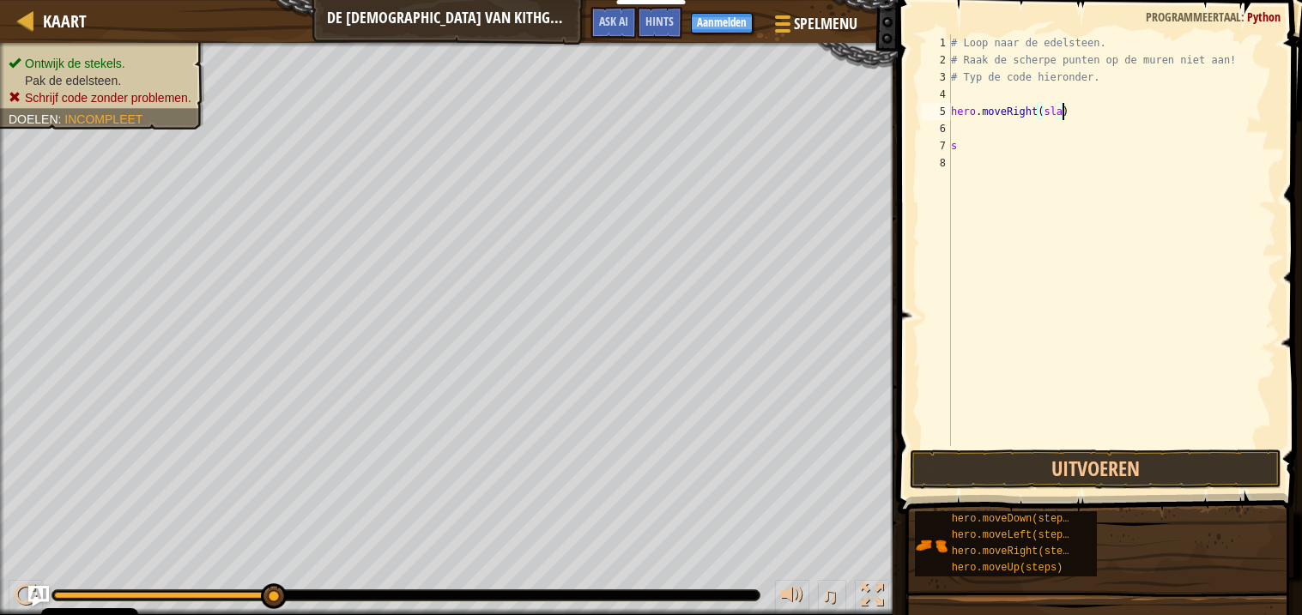
scroll to position [7, 9]
click at [1188, 458] on button "Uitvoeren" at bounding box center [1096, 469] width 372 height 39
type textarea "hero.moveRight(walk)"
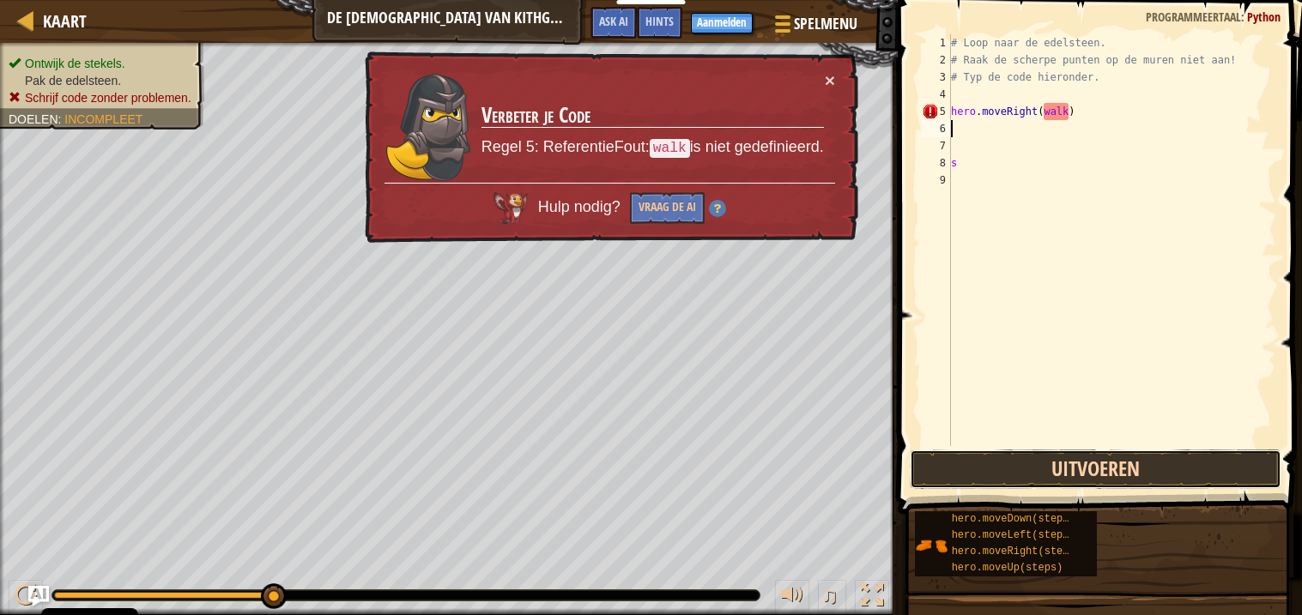
click at [1146, 479] on button "Uitvoeren" at bounding box center [1096, 469] width 372 height 39
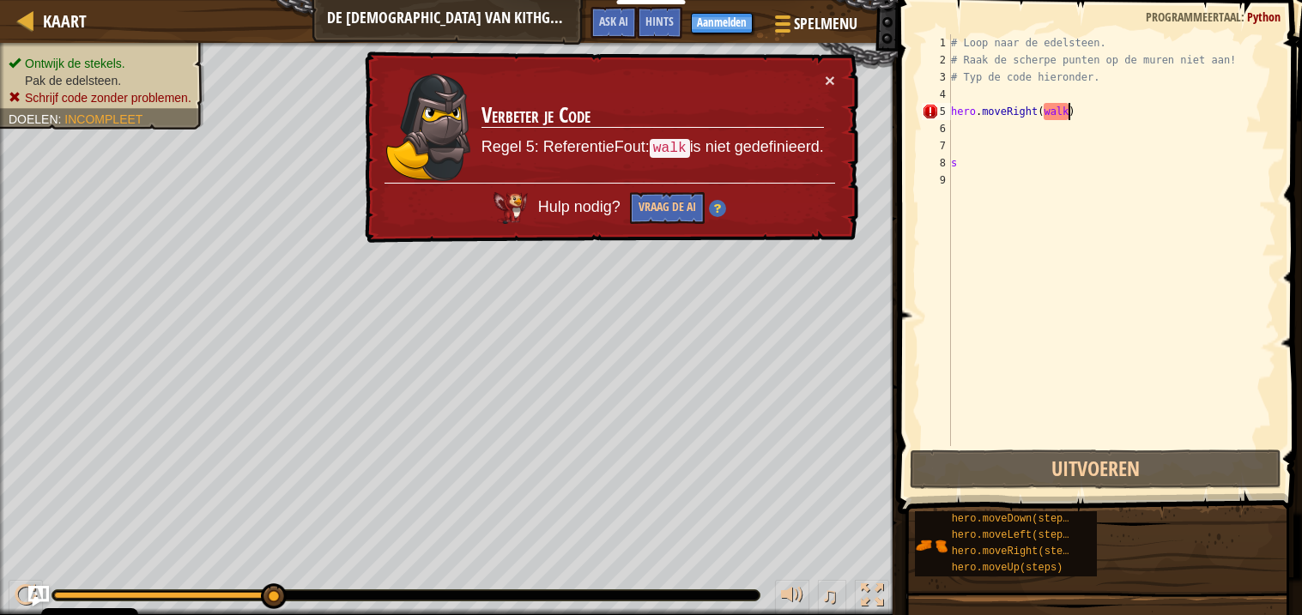
click at [1071, 112] on div "# Loop naar de edelsteen. # Raak de scherpe punten op de muren niet aan! # Typ …" at bounding box center [1111, 257] width 329 height 446
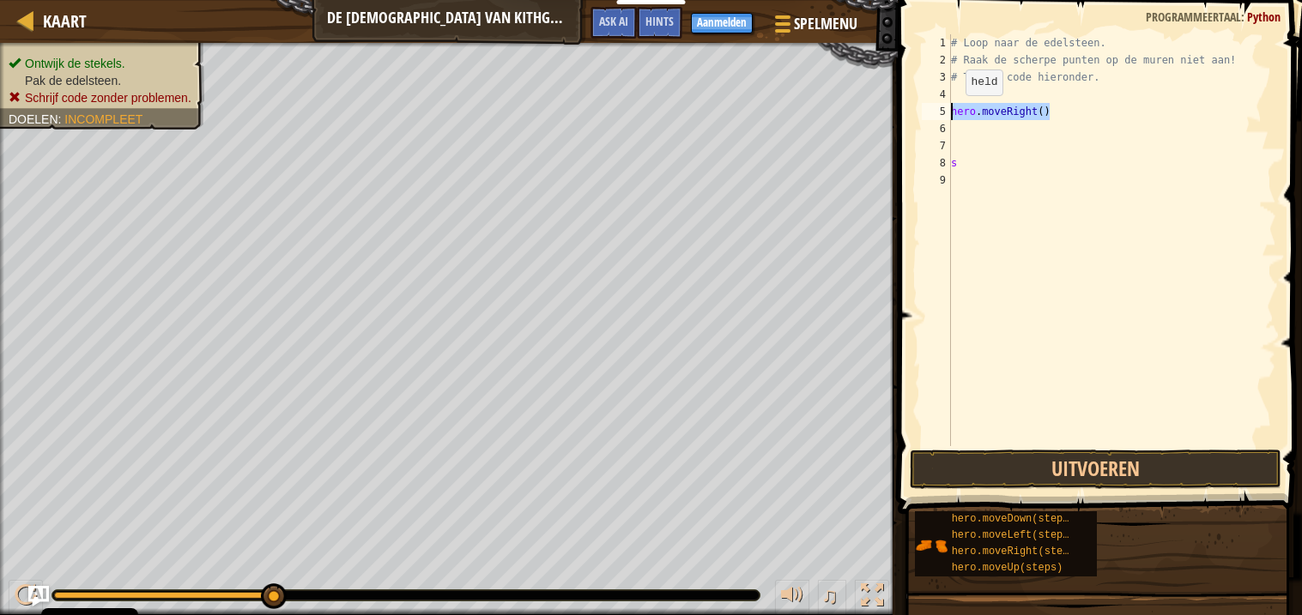
drag, startPoint x: 1050, startPoint y: 109, endPoint x: 951, endPoint y: 112, distance: 99.6
click at [951, 112] on div "# Loop naar de edelsteen. # Raak de scherpe punten op de muren niet aan! # Typ …" at bounding box center [1111, 257] width 329 height 446
click at [1058, 156] on div "# Loop naar de edelsteen. # Raak de scherpe punten op de muren niet aan! # Typ …" at bounding box center [1111, 257] width 329 height 446
type textarea "s"
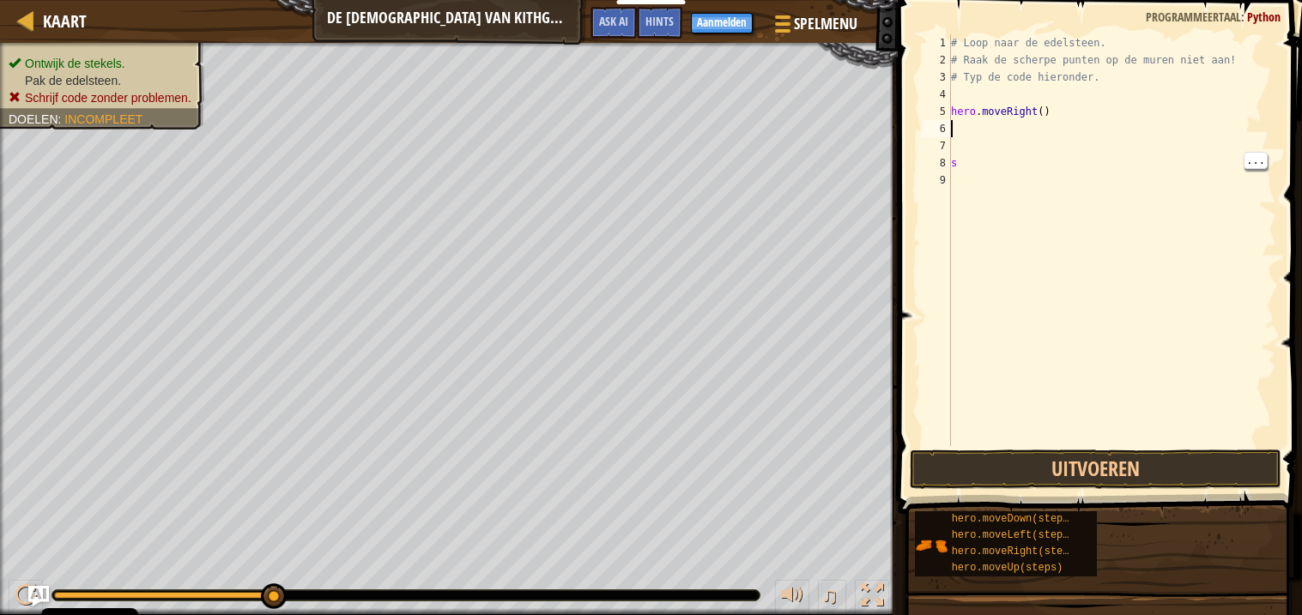
type textarea "hero.moveRight()"
paste textarea "hero.moveRight()"
type textarea "hero.moveRight()"
click at [1202, 451] on button "Uitvoeren" at bounding box center [1096, 469] width 372 height 39
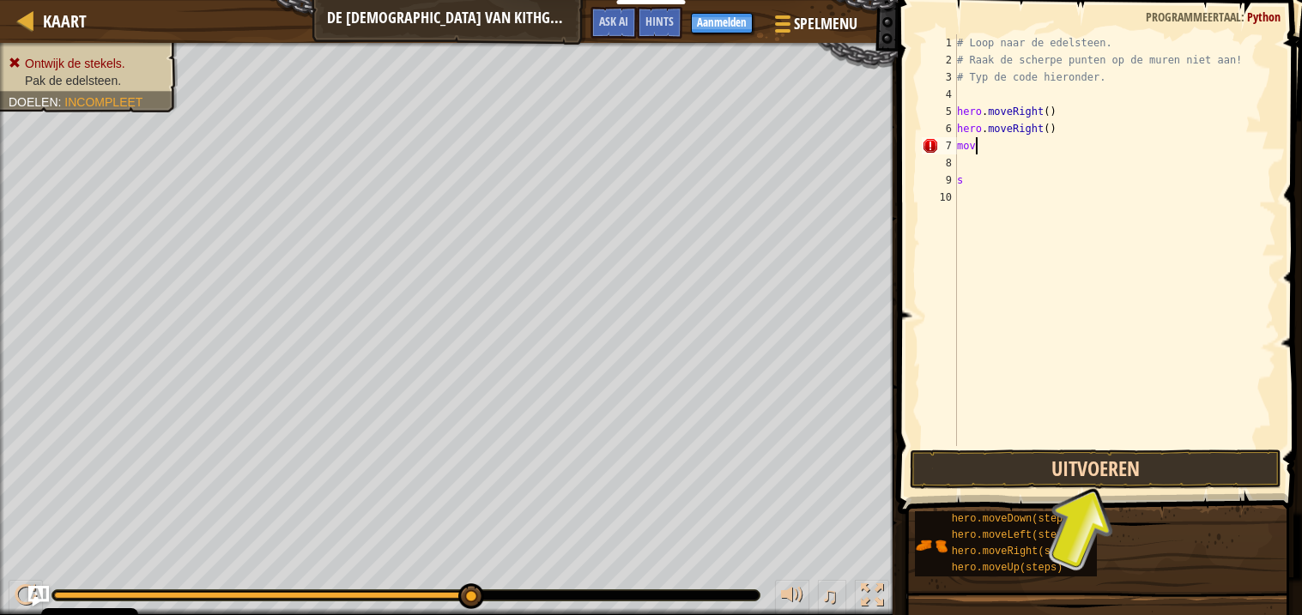
type textarea "m"
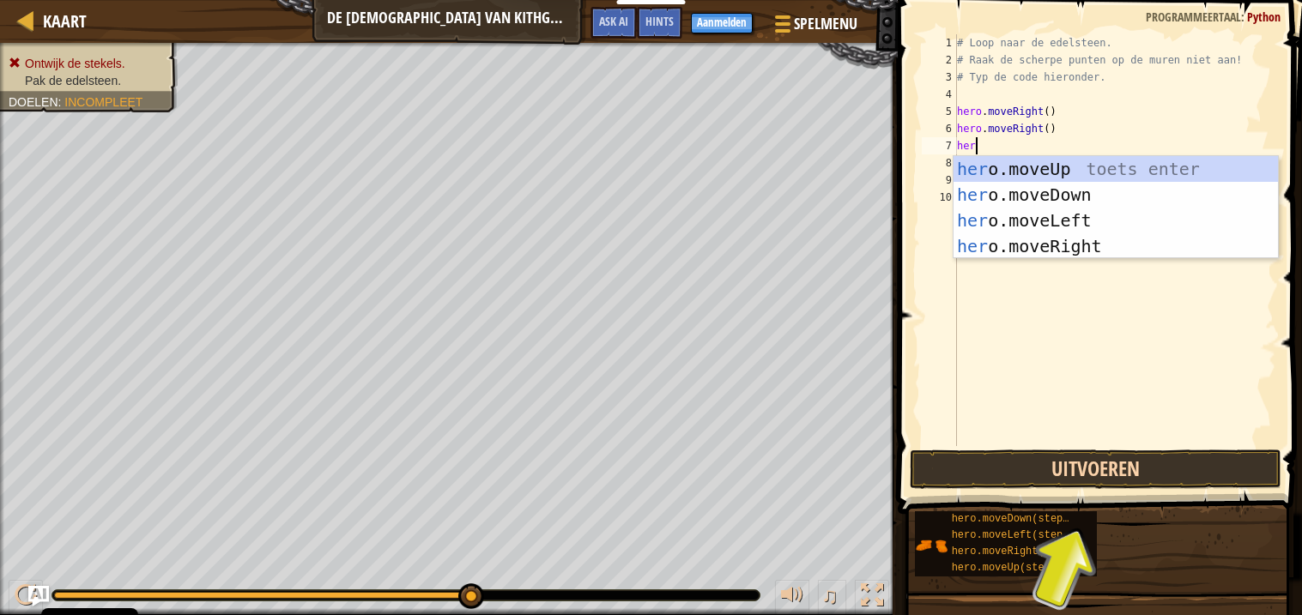
type textarea "hero"
click at [1072, 194] on div "hero .moveUp toets enter hero .moveDown toets enter hero .moveLeft toets enter …" at bounding box center [1115, 233] width 324 height 154
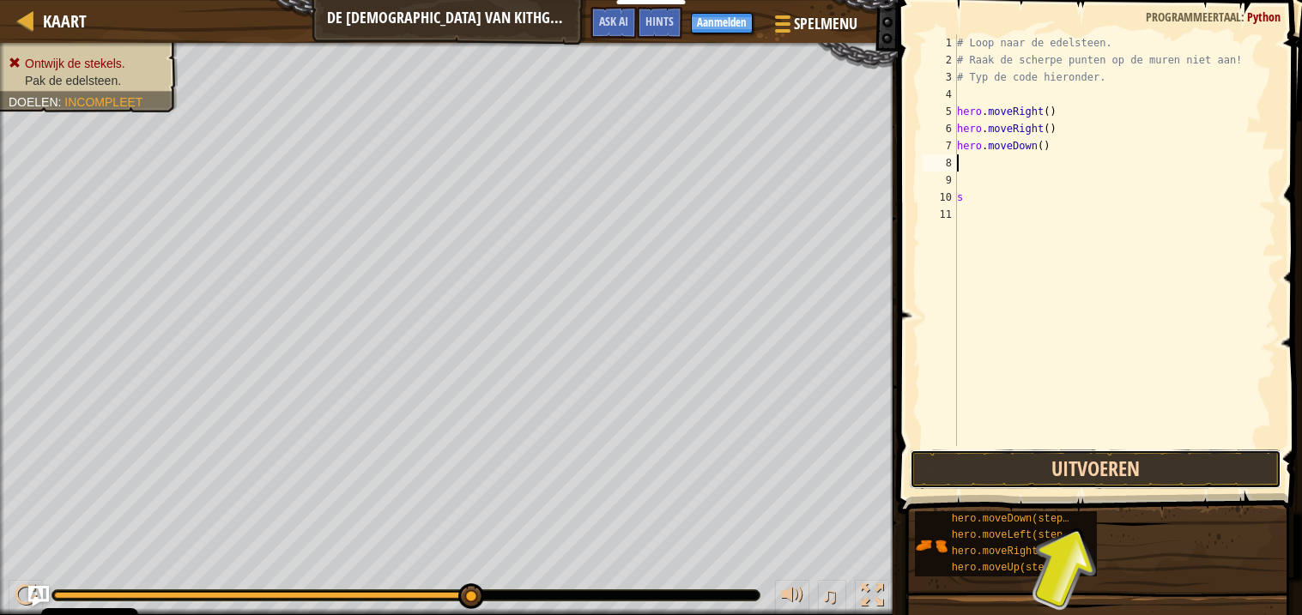
click at [1170, 470] on button "Uitvoeren" at bounding box center [1096, 469] width 372 height 39
type textarea "s"
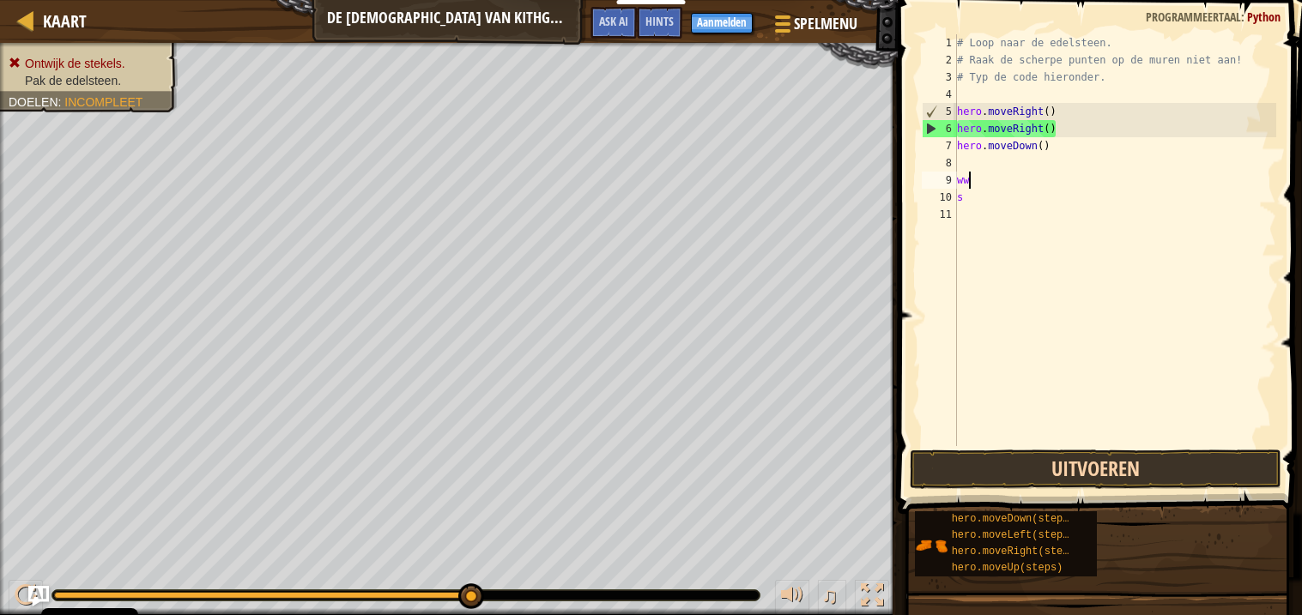
type textarea "w"
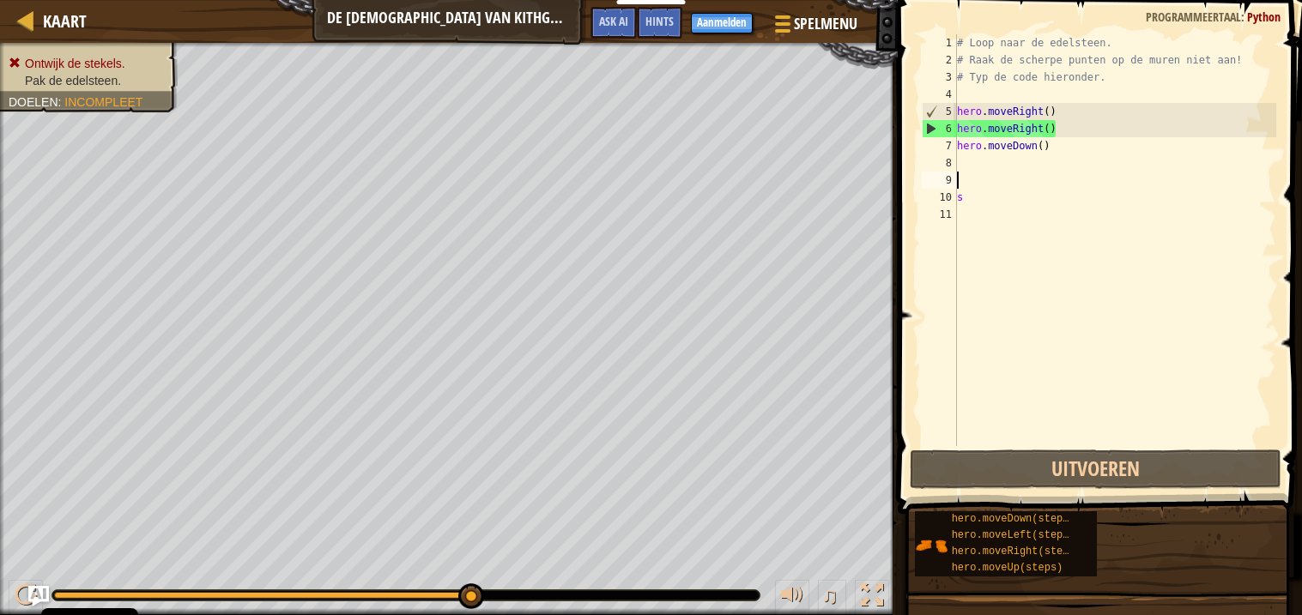
click at [1065, 141] on div "# Loop naar de edelsteen. # Raak de scherpe punten op de muren niet aan! # Typ …" at bounding box center [1115, 257] width 324 height 446
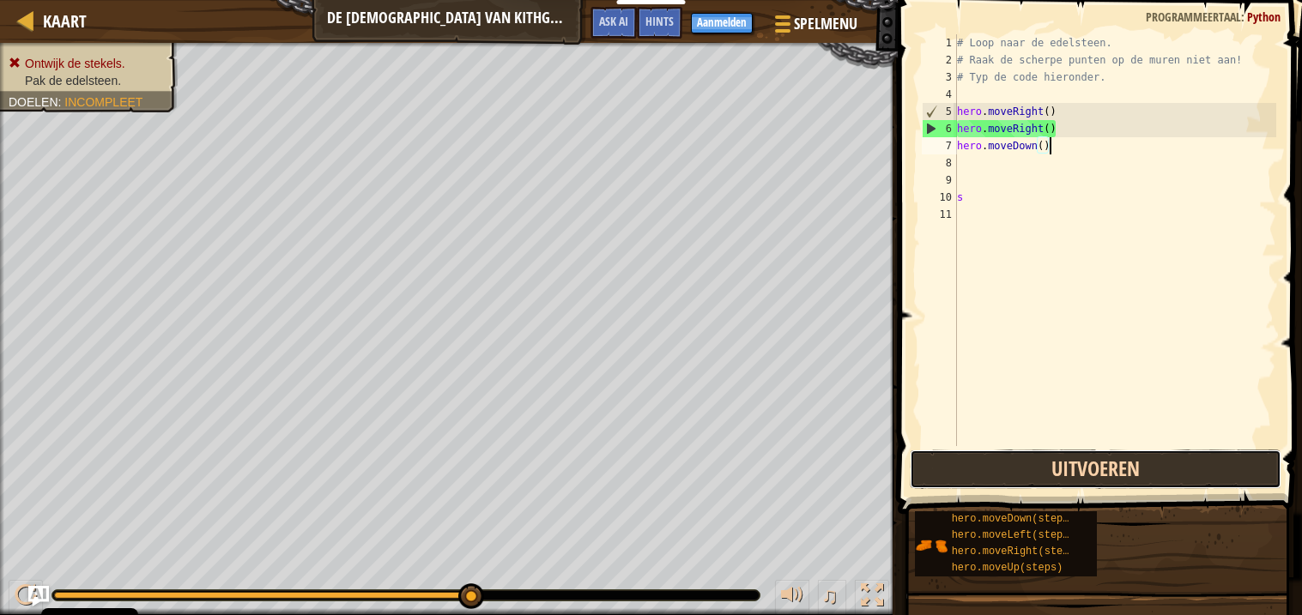
click at [1080, 464] on button "Uitvoeren" at bounding box center [1096, 469] width 372 height 39
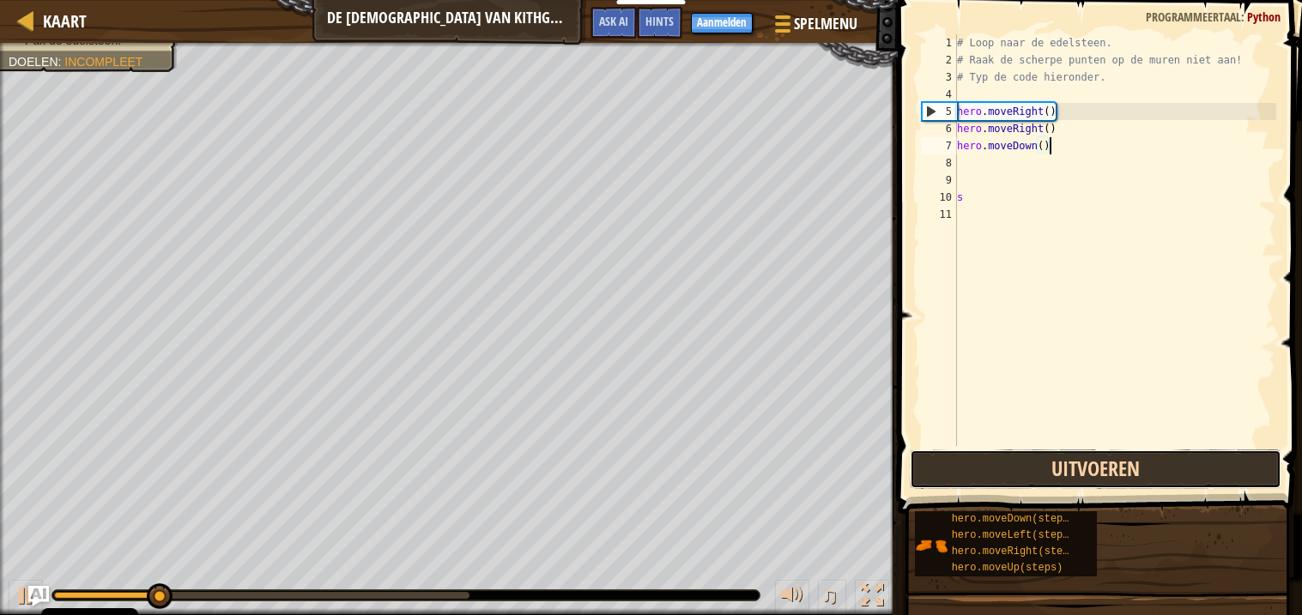
click at [1080, 464] on button "Uitvoeren" at bounding box center [1096, 469] width 372 height 39
click at [1081, 463] on button "Uitvoeren" at bounding box center [1096, 469] width 372 height 39
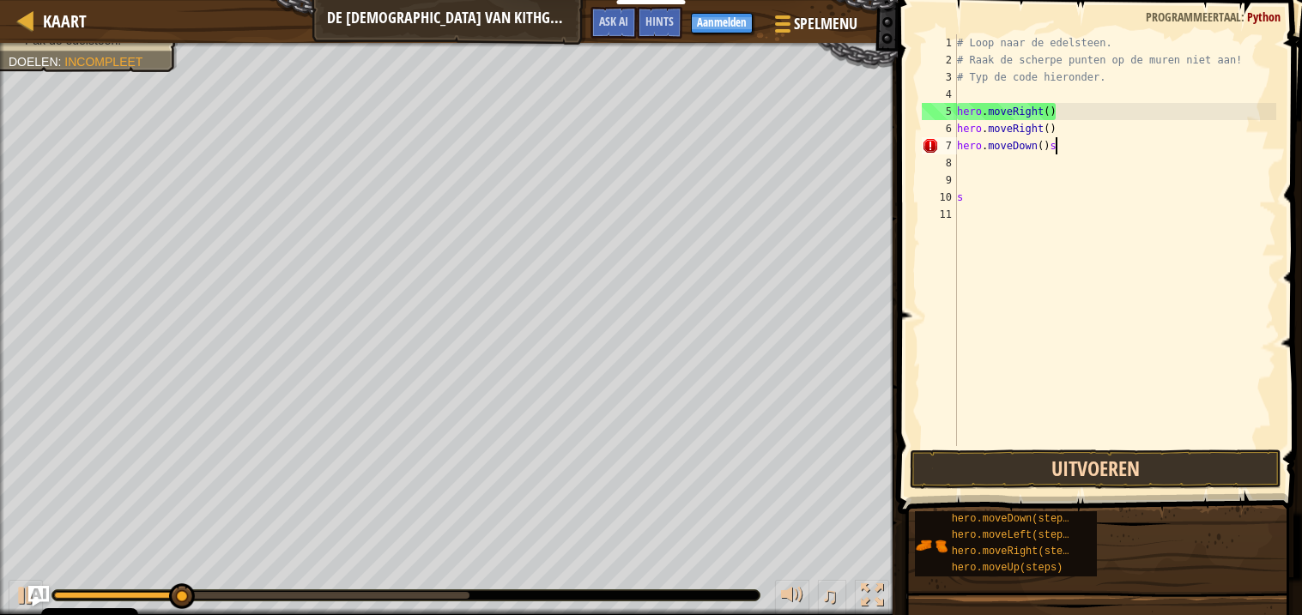
type textarea "hero.moveDown()"
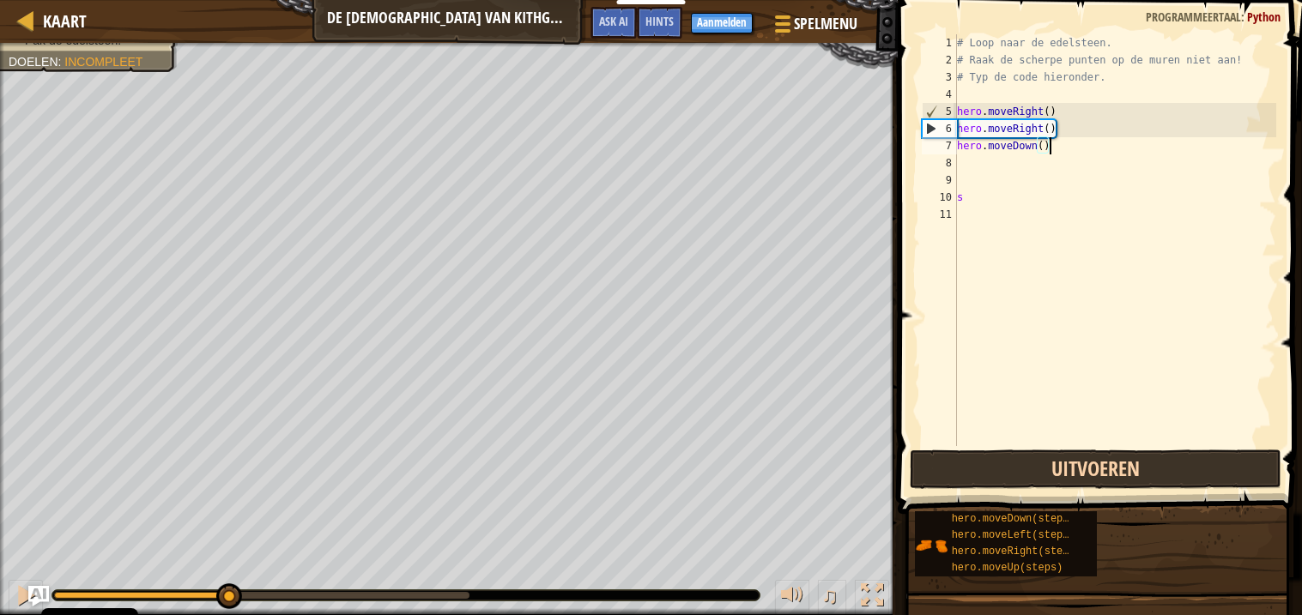
scroll to position [7, 0]
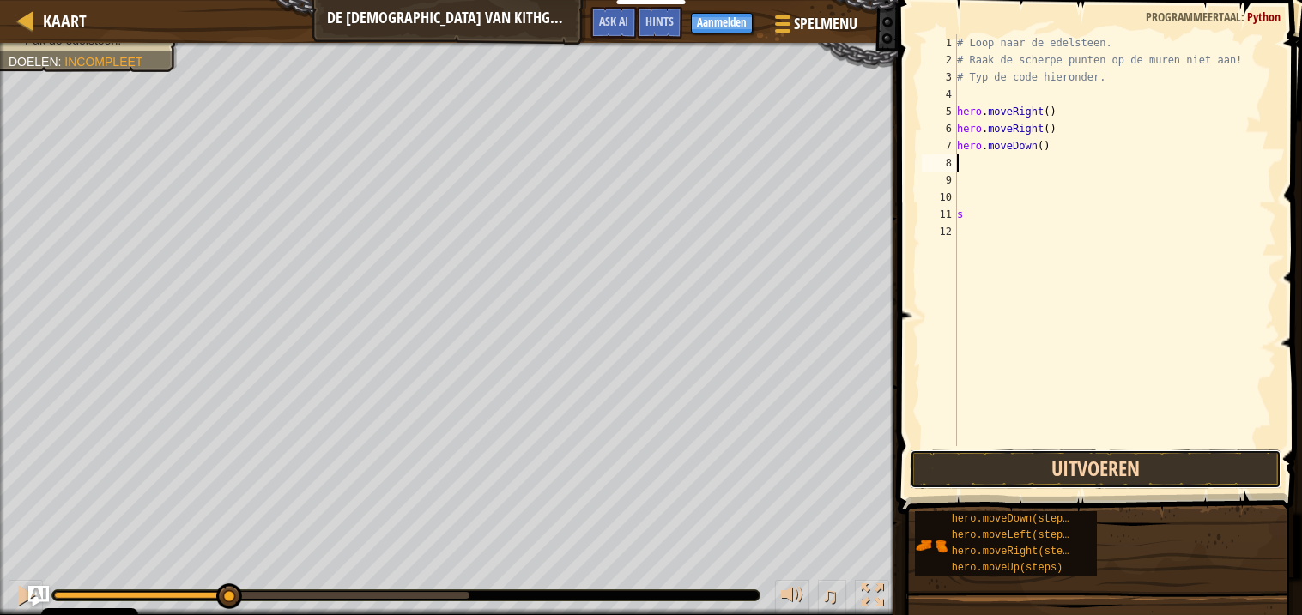
click at [1108, 471] on button "Uitvoeren" at bounding box center [1096, 469] width 372 height 39
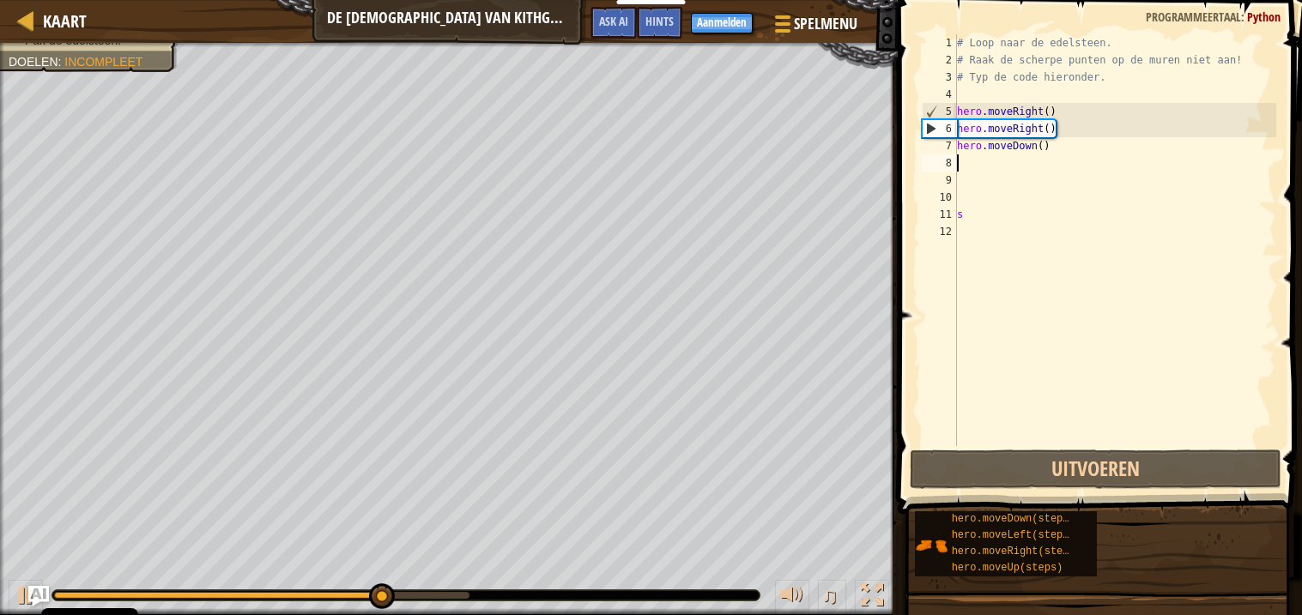
click at [1018, 147] on div "# Loop naar de edelsteen. # Raak de scherpe punten op de muren niet aan! # Typ …" at bounding box center [1115, 257] width 324 height 446
click at [1087, 152] on div "# Loop naar de edelsteen. # Raak de scherpe punten op de muren niet aan! # Typ …" at bounding box center [1115, 257] width 324 height 446
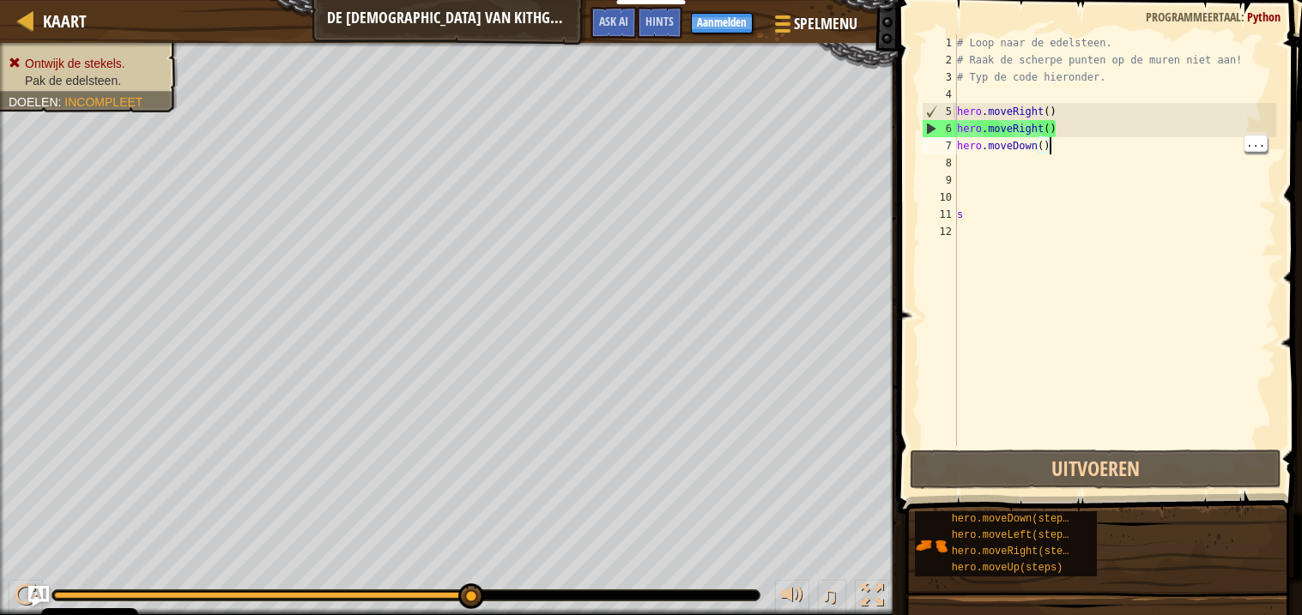
scroll to position [7, 6]
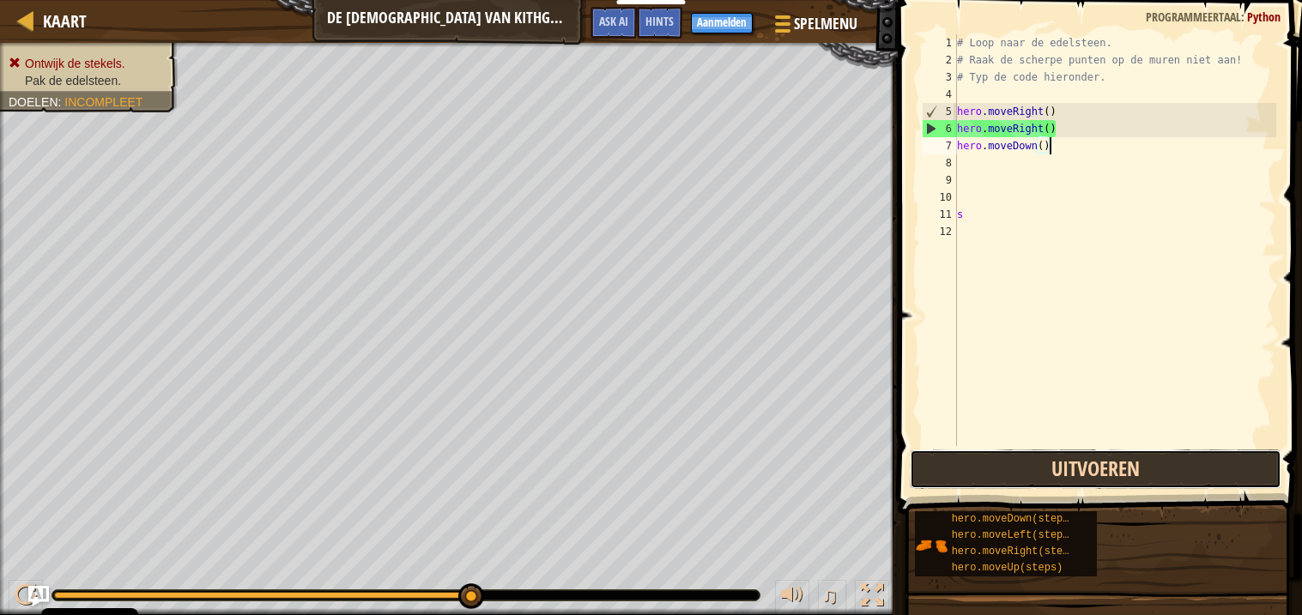
click at [1154, 483] on button "Uitvoeren" at bounding box center [1096, 469] width 372 height 39
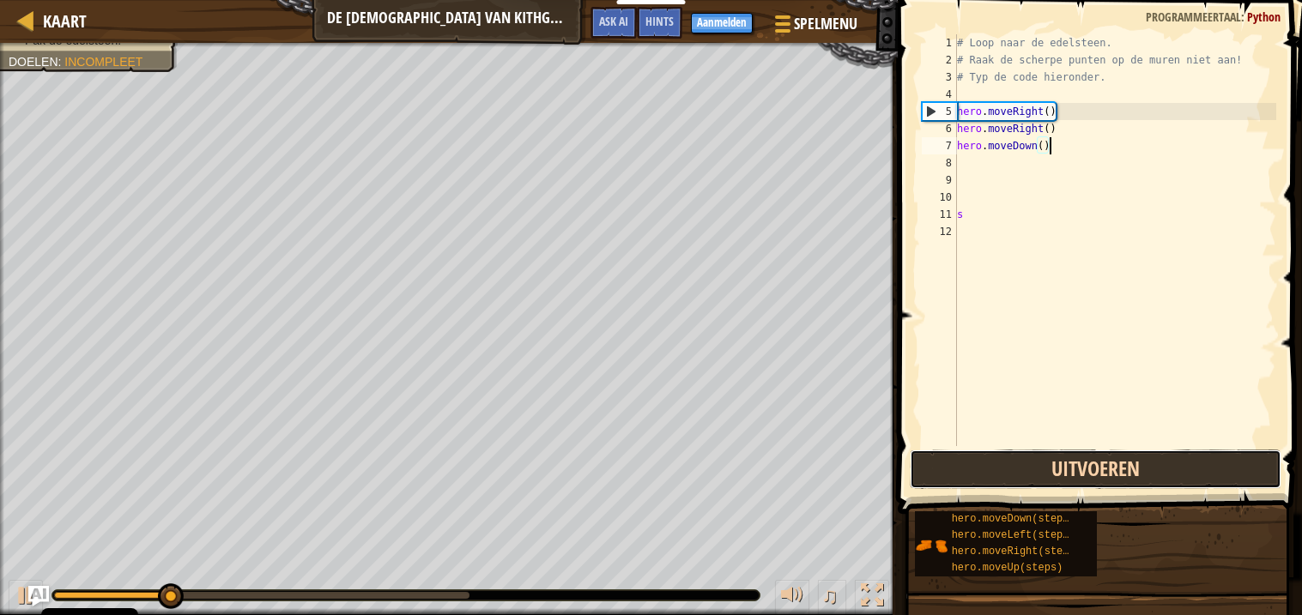
click at [1147, 483] on button "Uitvoeren" at bounding box center [1096, 469] width 372 height 39
click at [1157, 472] on button "Uitvoeren" at bounding box center [1096, 469] width 372 height 39
click at [1152, 475] on button "Afspelen" at bounding box center [1096, 469] width 372 height 39
click at [1152, 475] on button "Uitvoeren" at bounding box center [1096, 469] width 372 height 39
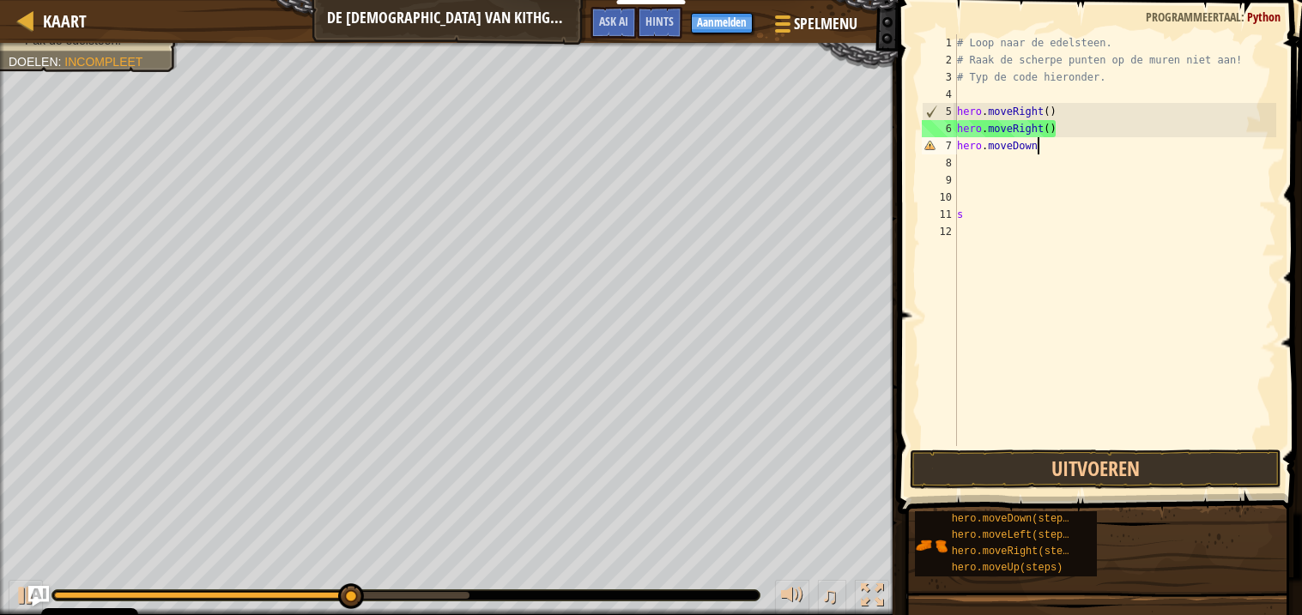
click at [1079, 124] on div "# Loop naar de edelsteen. # Raak de scherpe punten op de muren niet aan! # Typ …" at bounding box center [1115, 257] width 324 height 446
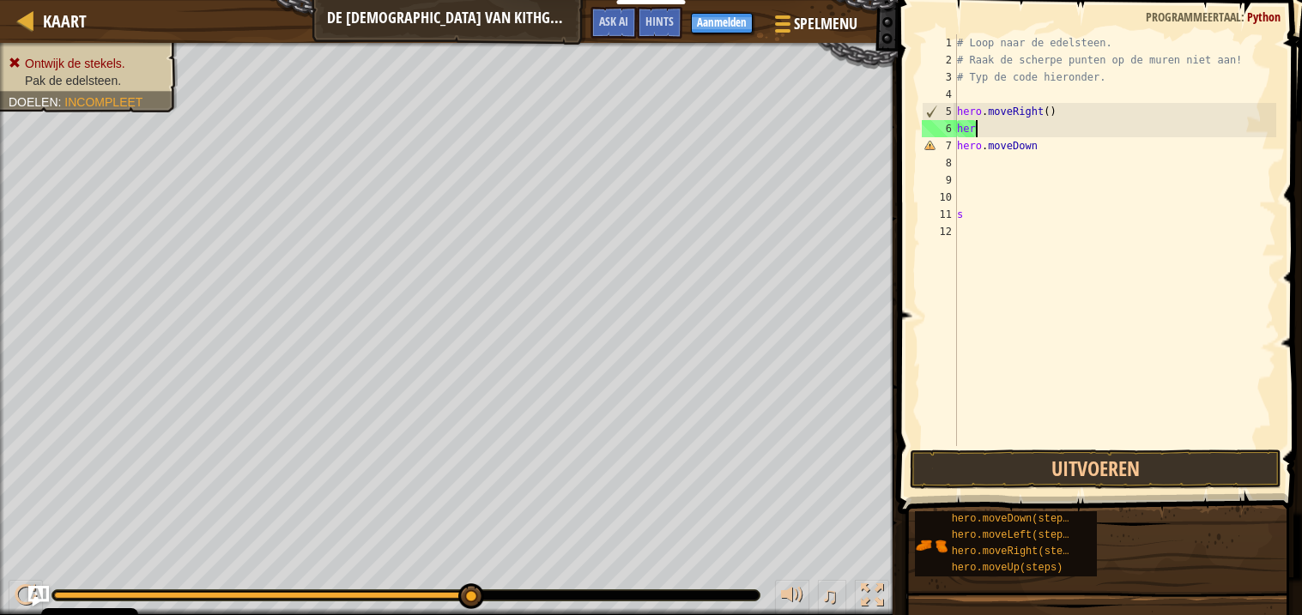
scroll to position [7, 0]
type textarea "h"
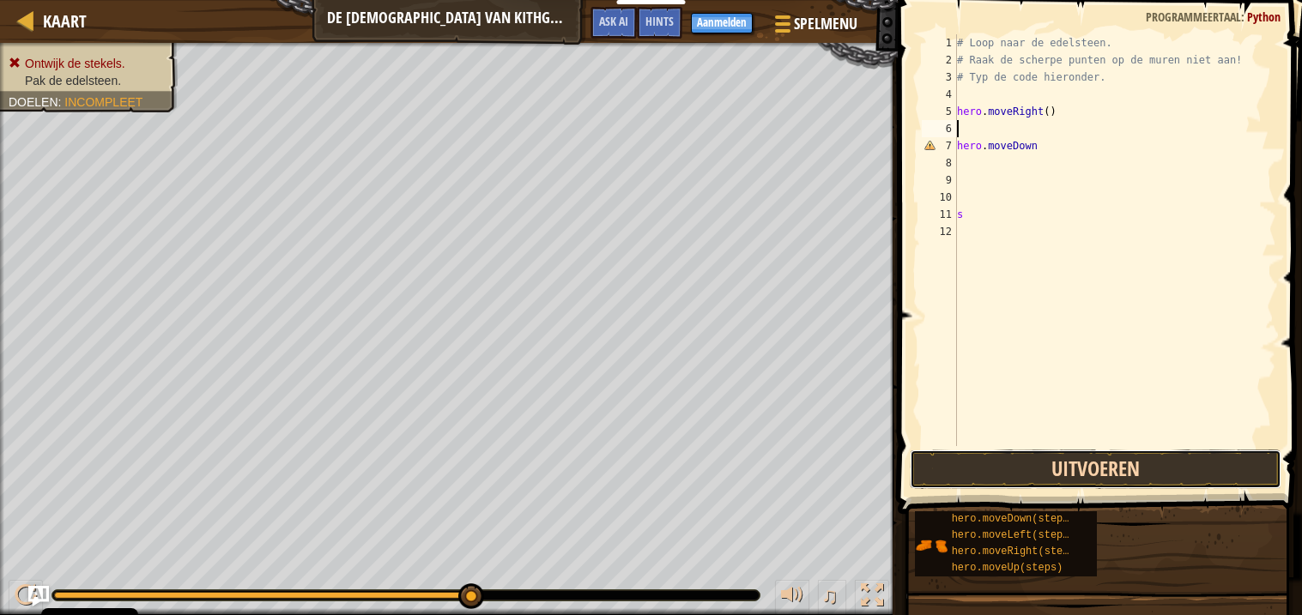
click at [1193, 484] on button "Uitvoeren" at bounding box center [1096, 469] width 372 height 39
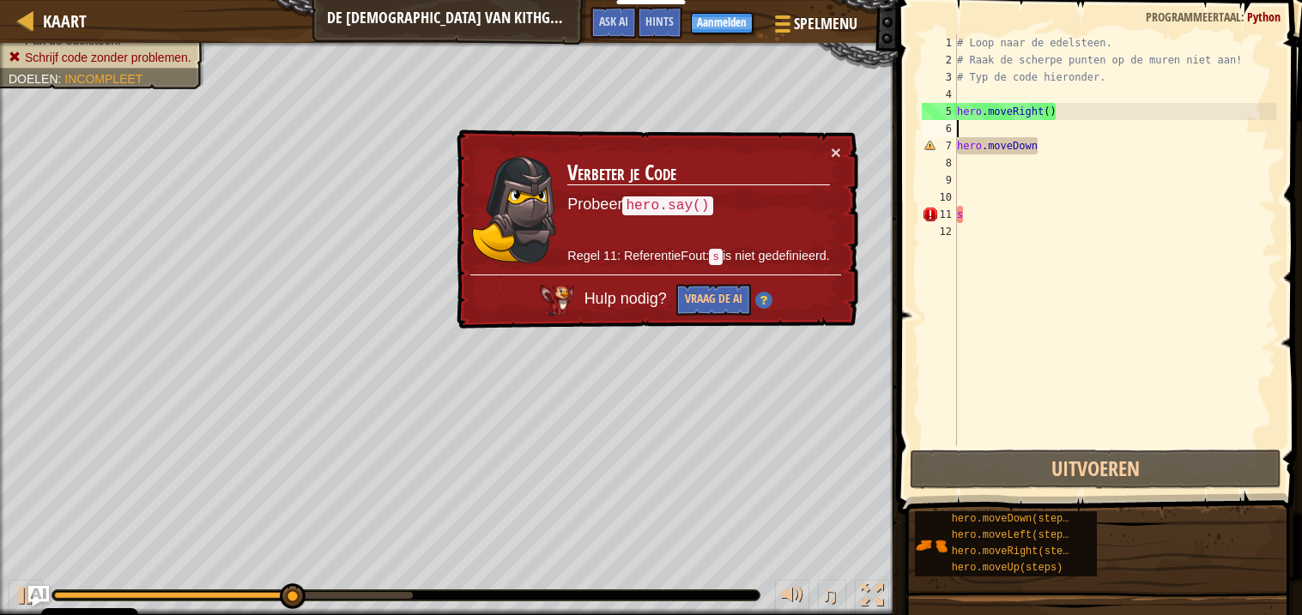
click at [1104, 151] on div "# Loop naar de edelsteen. # Raak de scherpe punten op de muren niet aan! # Typ …" at bounding box center [1115, 257] width 324 height 446
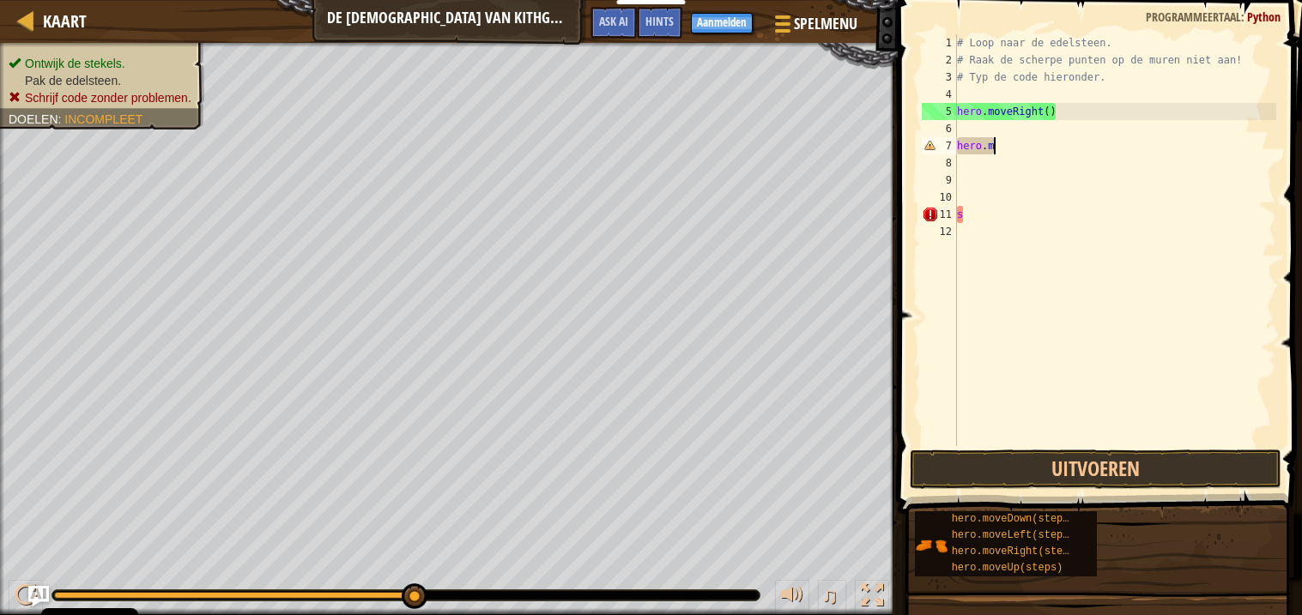
type textarea "h"
type textarea "he"
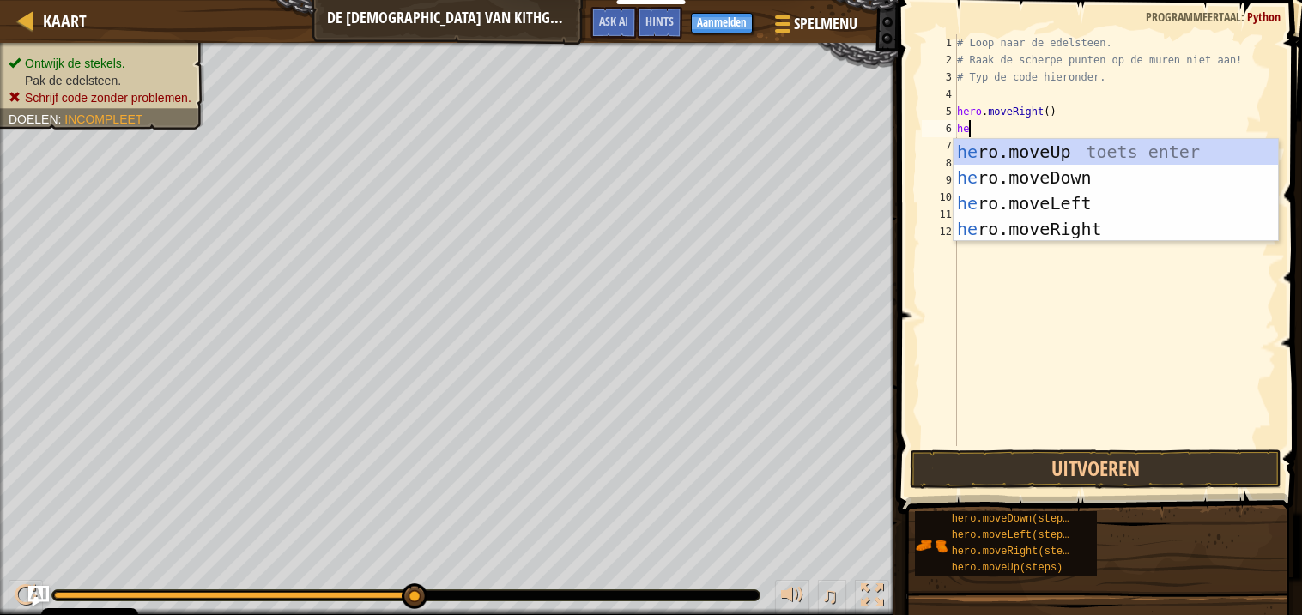
click at [1073, 159] on div "he ro.moveUp toets enter he ro.moveDown toets enter he ro.moveLeft toets enter …" at bounding box center [1115, 216] width 324 height 154
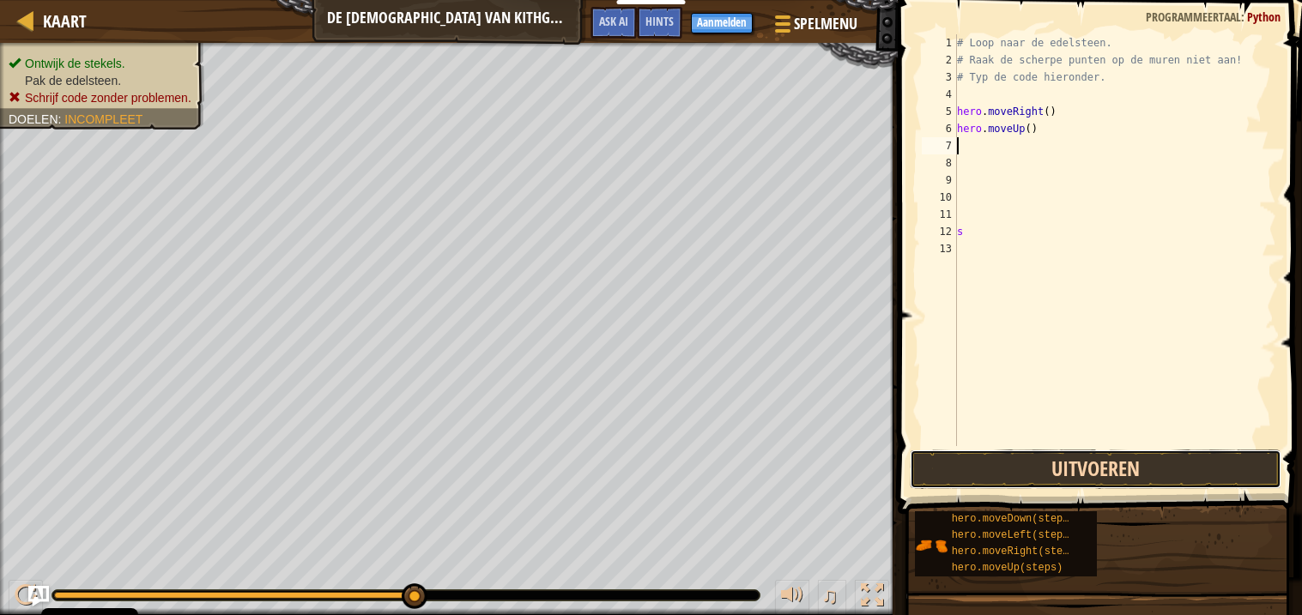
click at [1190, 472] on button "Uitvoeren" at bounding box center [1096, 469] width 372 height 39
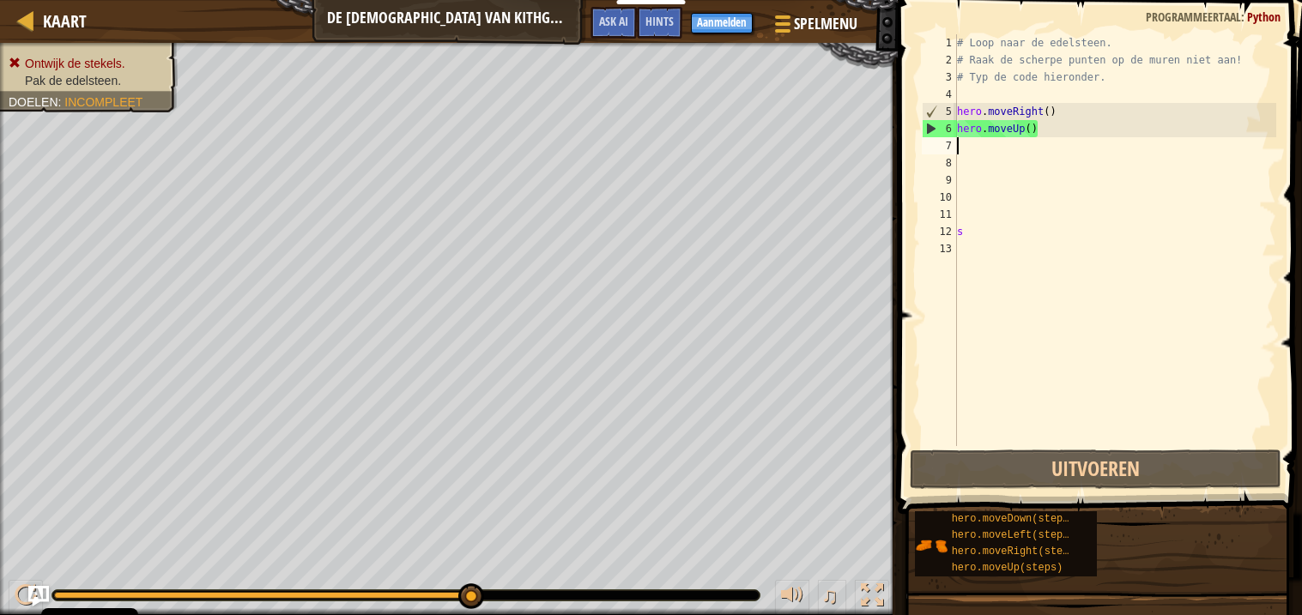
click at [1029, 130] on div "# Loop naar de edelsteen. # Raak de scherpe punten op de muren niet aan! # Typ …" at bounding box center [1115, 257] width 324 height 446
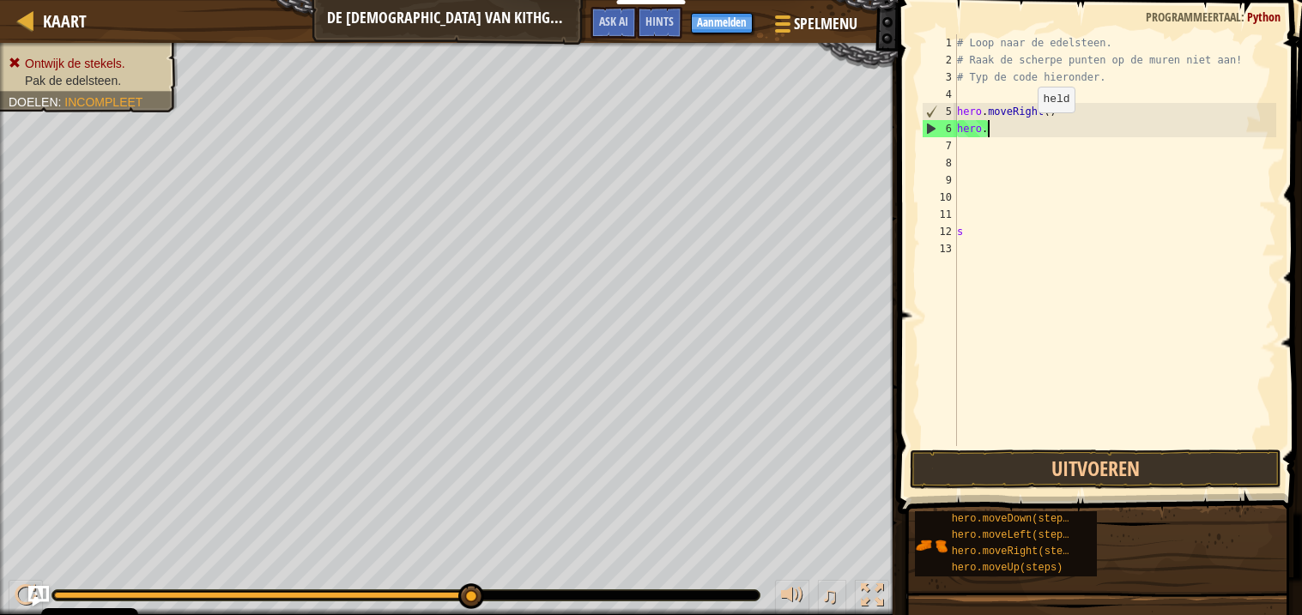
type textarea "h"
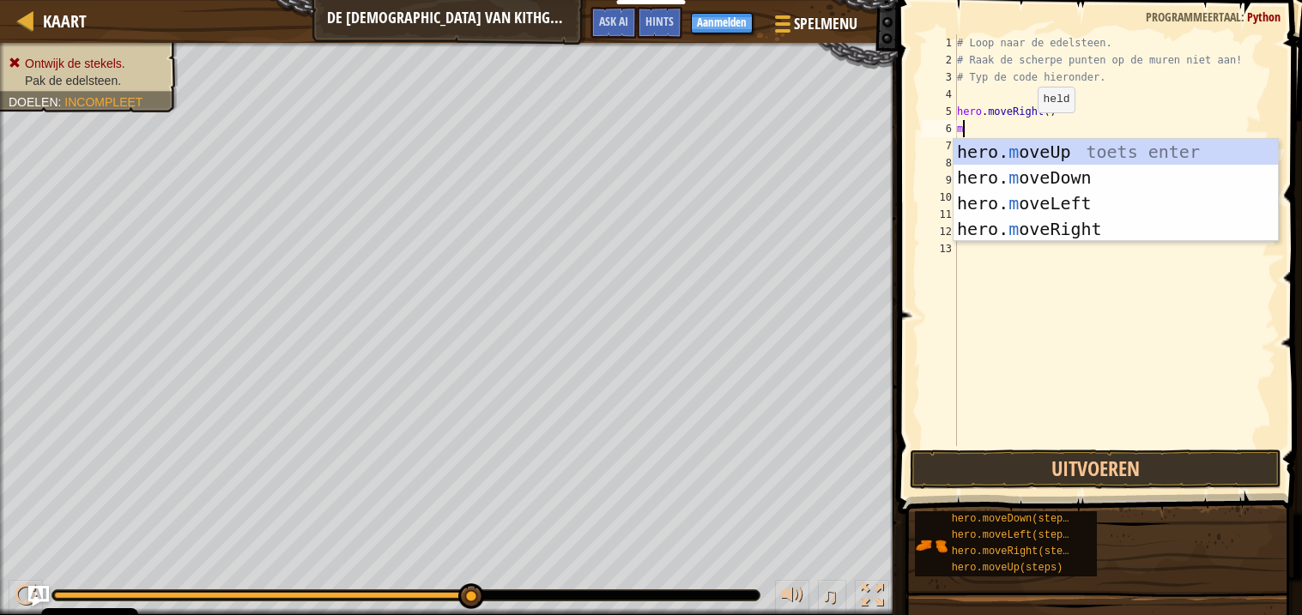
type textarea "mo"
click at [1059, 175] on div "hero. mo veUp toets enter hero. mo veDown toets enter hero. mo veLeft toets ent…" at bounding box center [1115, 216] width 324 height 154
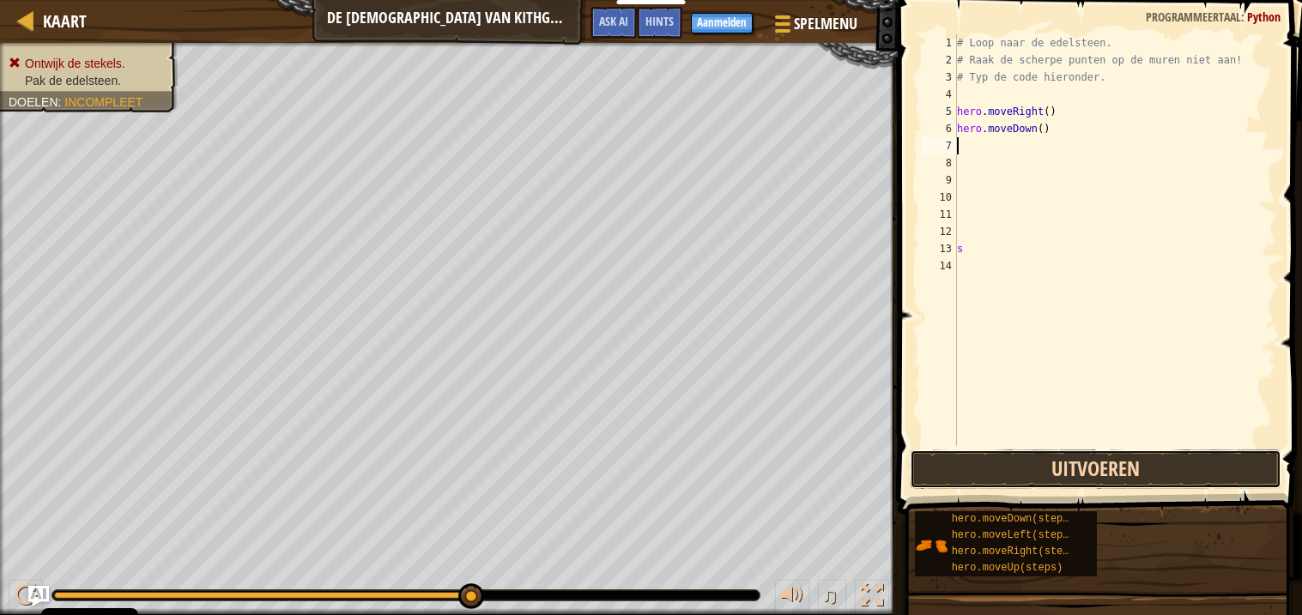
click at [1139, 468] on button "Uitvoeren" at bounding box center [1096, 469] width 372 height 39
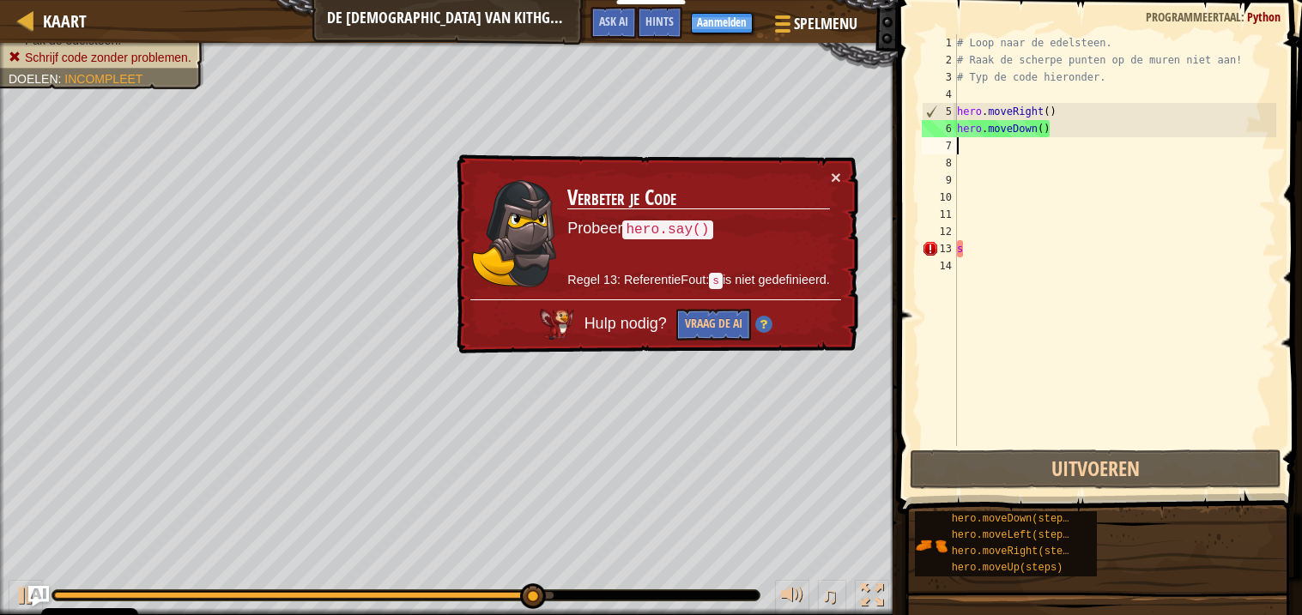
click at [998, 139] on div "# Loop naar de edelsteen. # Raak de scherpe punten op de muren niet aan! # Typ …" at bounding box center [1115, 257] width 324 height 446
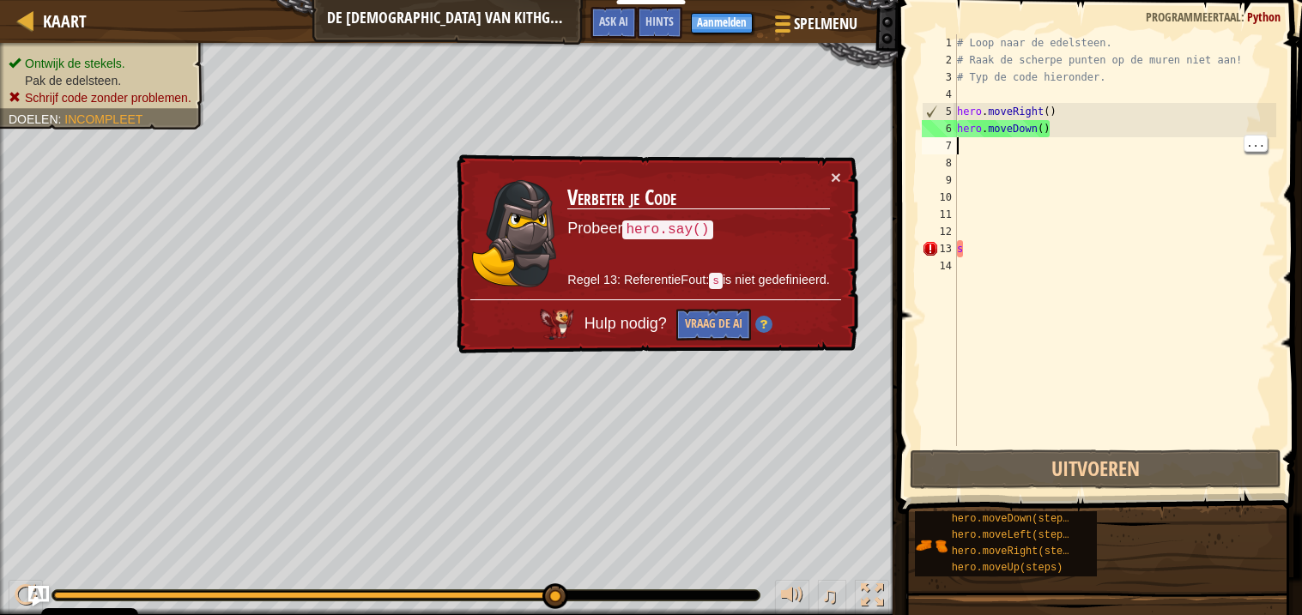
type textarea "m"
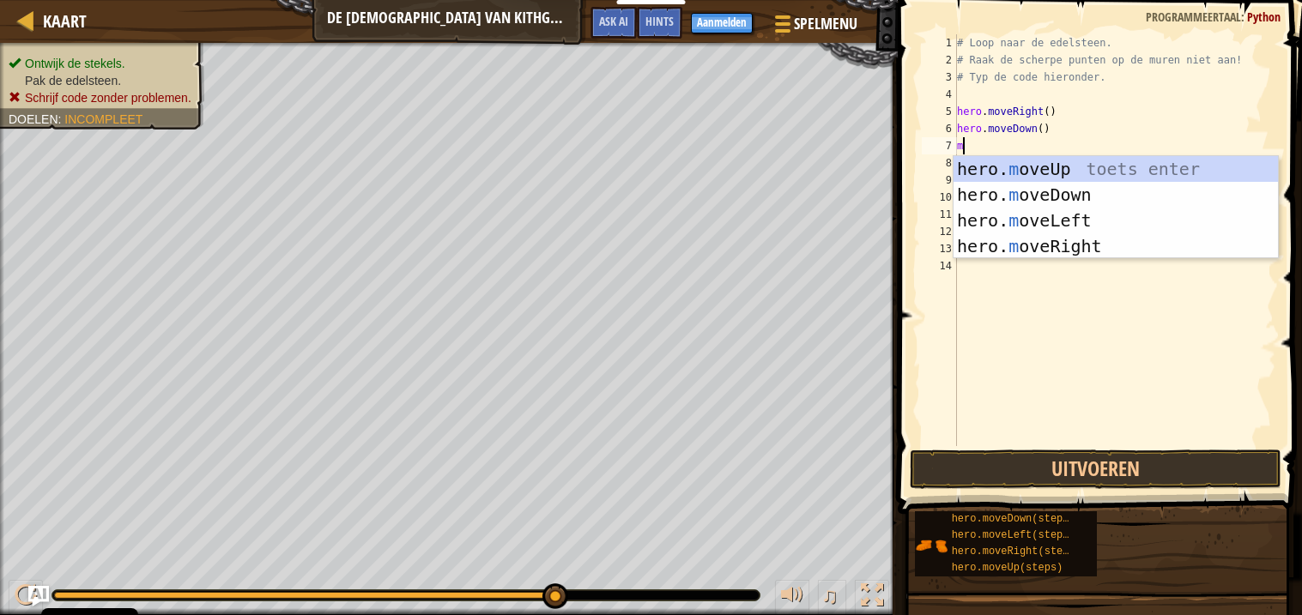
click at [1078, 252] on div "hero. m oveUp toets enter hero. m oveDown toets enter hero. m oveLeft toets ent…" at bounding box center [1115, 233] width 324 height 154
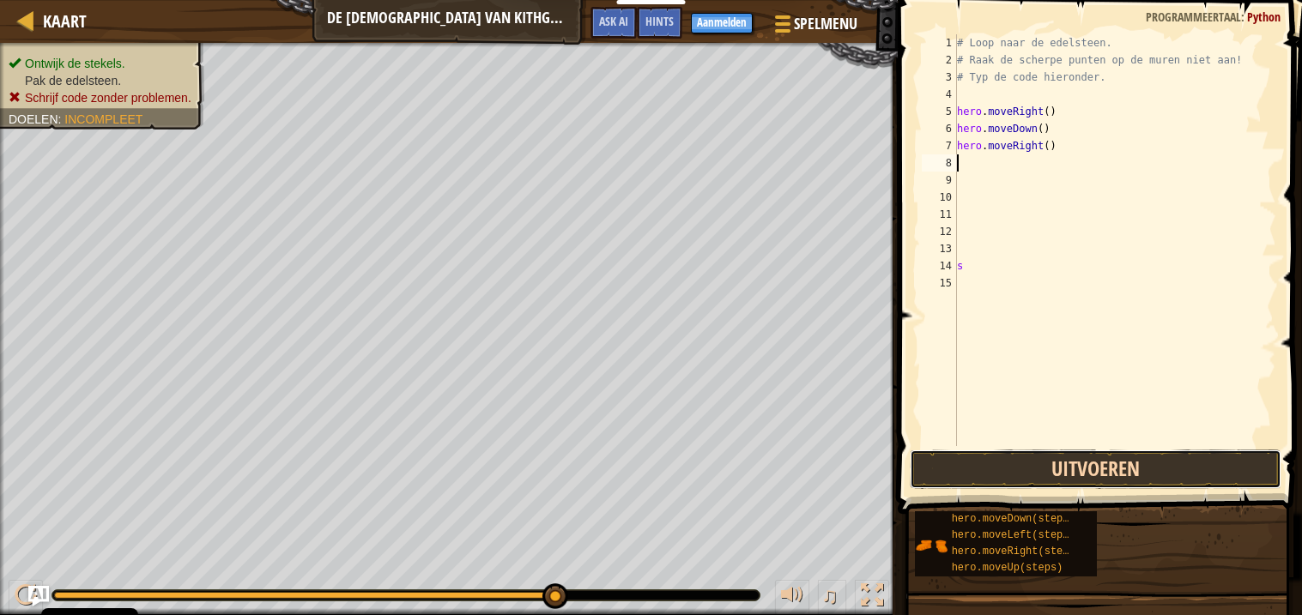
click at [1152, 472] on button "Uitvoeren" at bounding box center [1096, 469] width 372 height 39
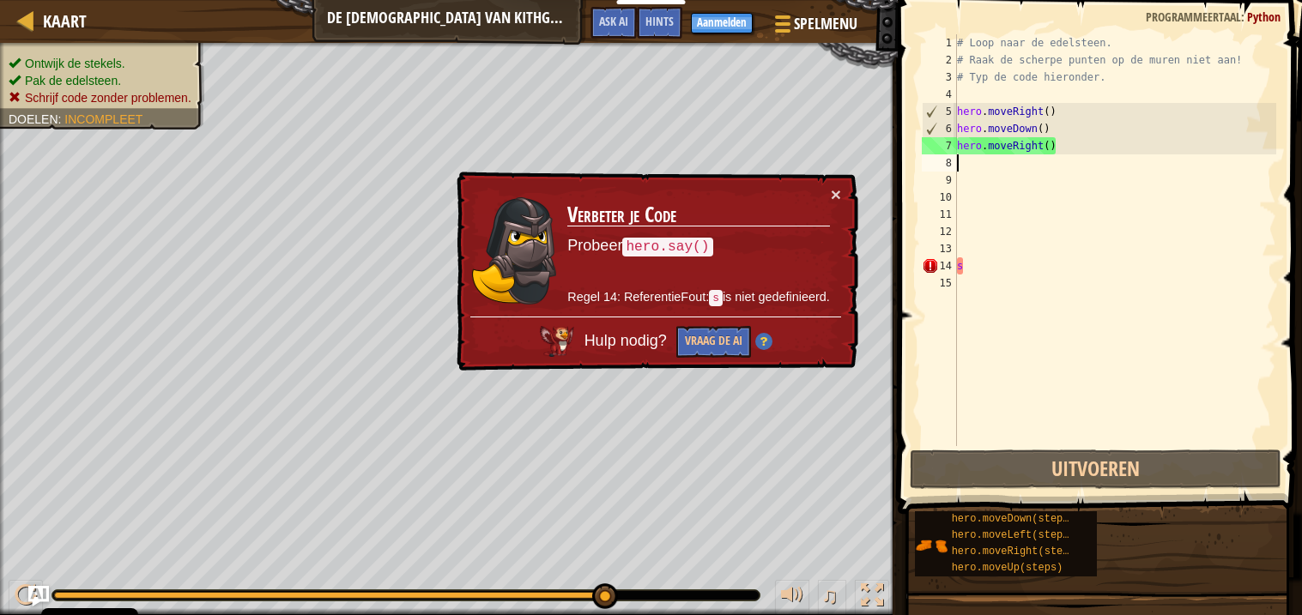
click at [1030, 177] on div "# Loop naar de edelsteen. # Raak de scherpe punten op de muren niet aan! # Typ …" at bounding box center [1115, 257] width 324 height 446
click at [1030, 165] on div "# Loop naar de edelsteen. # Raak de scherpe punten op de muren niet aan! # Typ …" at bounding box center [1115, 257] width 324 height 446
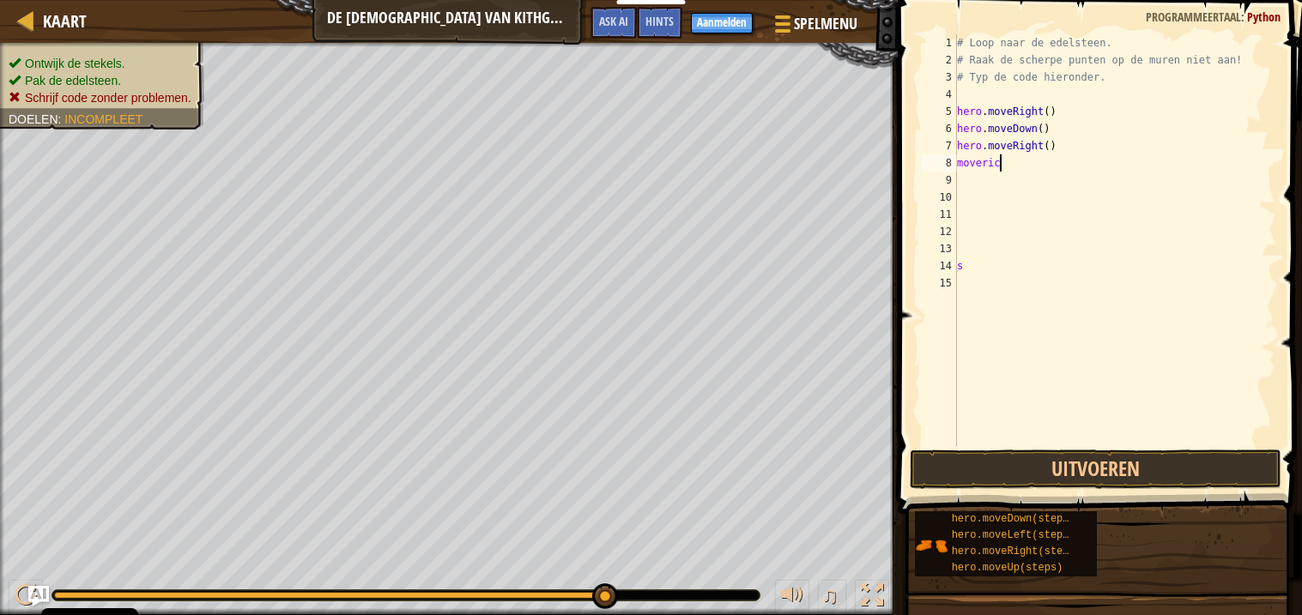
scroll to position [7, 3]
type textarea "movericht"
click at [1061, 174] on div "# Loop naar de edelsteen. # Raak de scherpe punten op de muren niet aan! # Typ …" at bounding box center [1115, 257] width 324 height 446
click at [1040, 177] on div "# Loop naar de edelsteen. # Raak de scherpe punten op de muren niet aan! # Typ …" at bounding box center [1115, 257] width 324 height 446
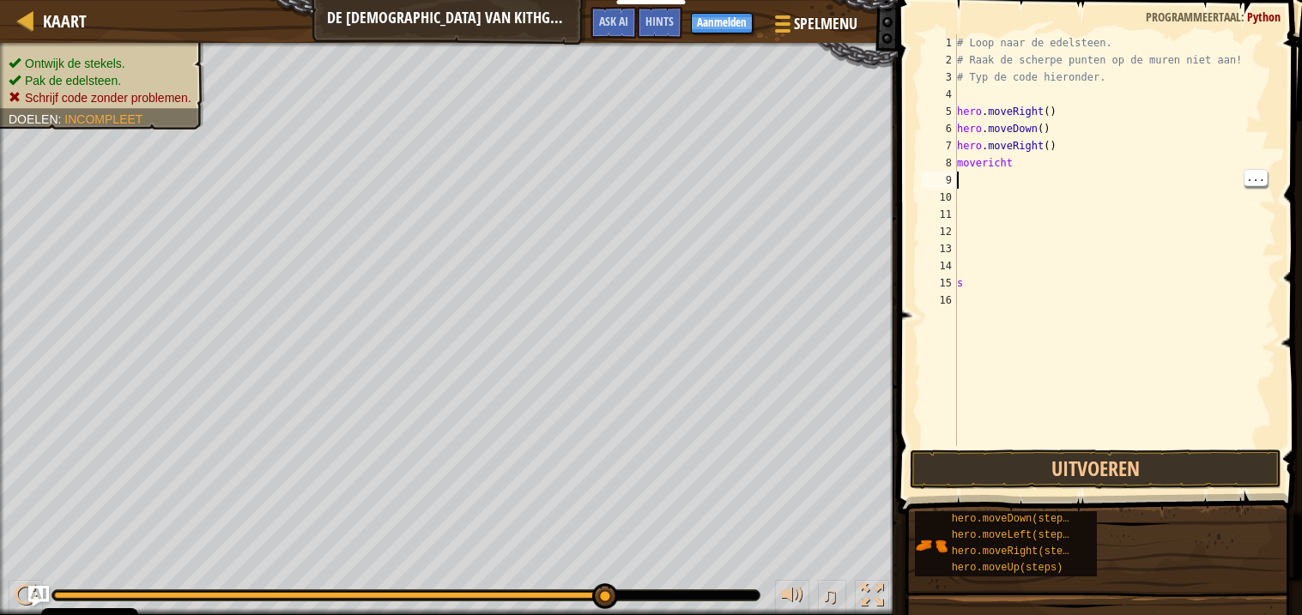
click at [1023, 173] on div "# Loop naar de edelsteen. # Raak de scherpe punten op de muren niet aan! # Typ …" at bounding box center [1115, 257] width 324 height 446
click at [1019, 157] on div "# Loop naar de edelsteen. # Raak de scherpe punten op de muren niet aan! # Typ …" at bounding box center [1115, 257] width 324 height 446
type textarea "m"
click at [1176, 460] on button "Uitvoeren" at bounding box center [1096, 469] width 372 height 39
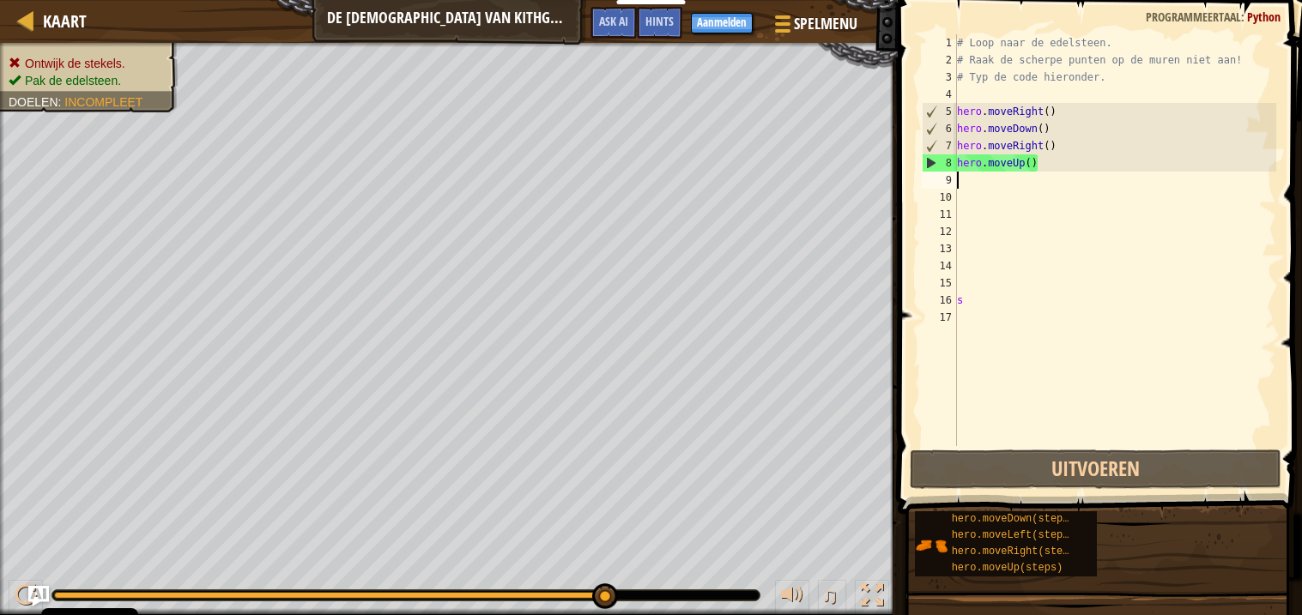
click at [1048, 191] on div "# Loop naar de edelsteen. # Raak de scherpe punten op de muren niet aan! # Typ …" at bounding box center [1115, 257] width 324 height 446
click at [1040, 161] on div "# Loop naar de edelsteen. # Raak de scherpe punten op de muren niet aan! # Typ …" at bounding box center [1115, 257] width 324 height 446
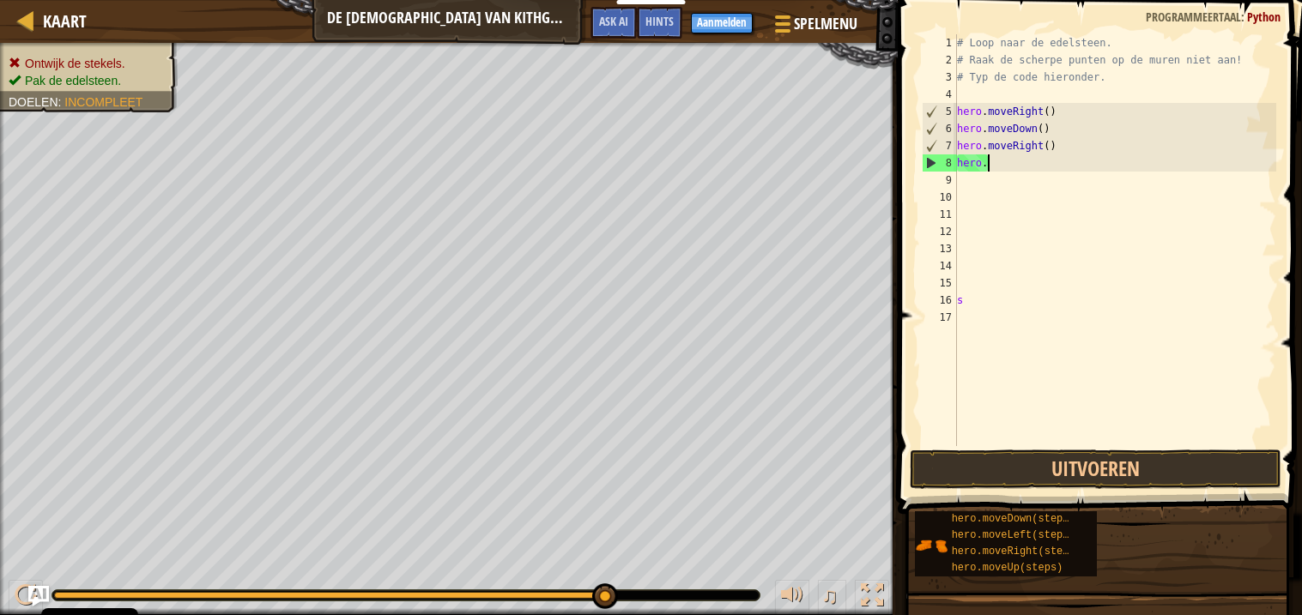
type textarea "h"
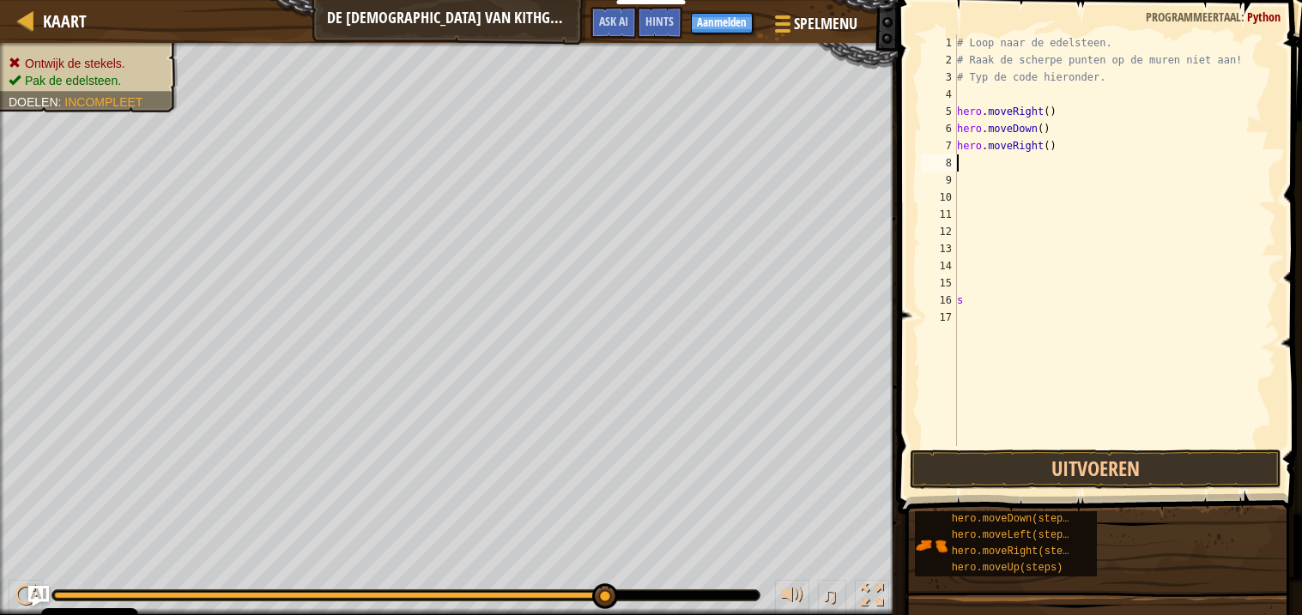
type textarea "m"
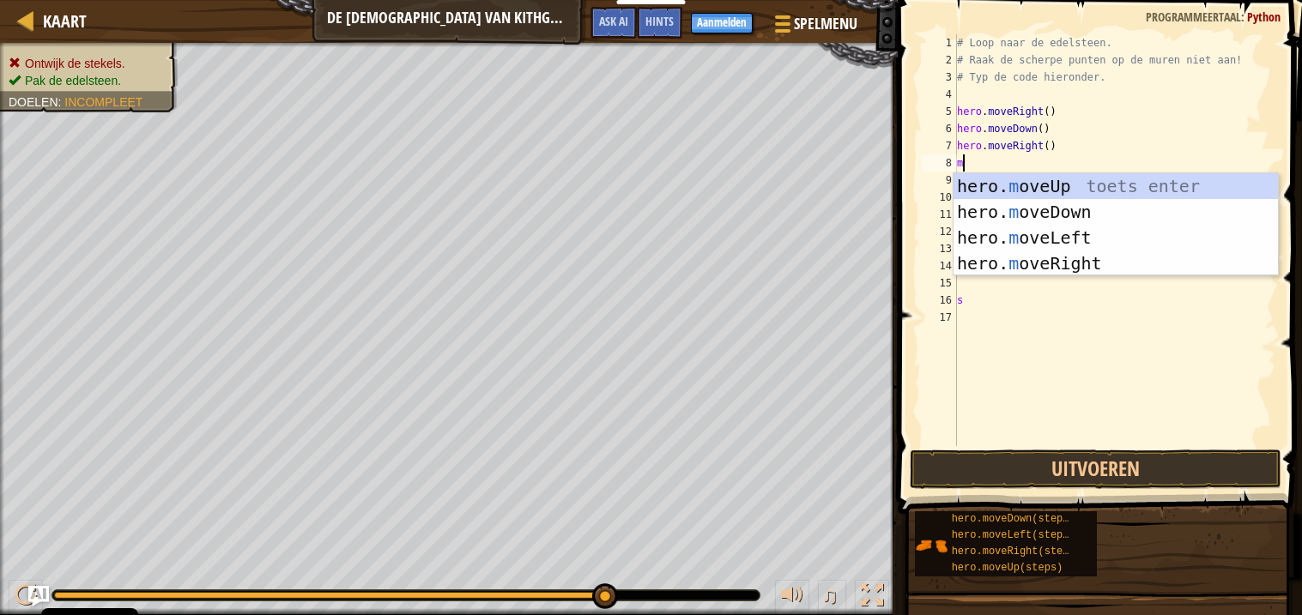
click at [1063, 216] on div "hero. m oveUp toets enter hero. m oveDown toets enter hero. m oveLeft toets ent…" at bounding box center [1115, 250] width 324 height 154
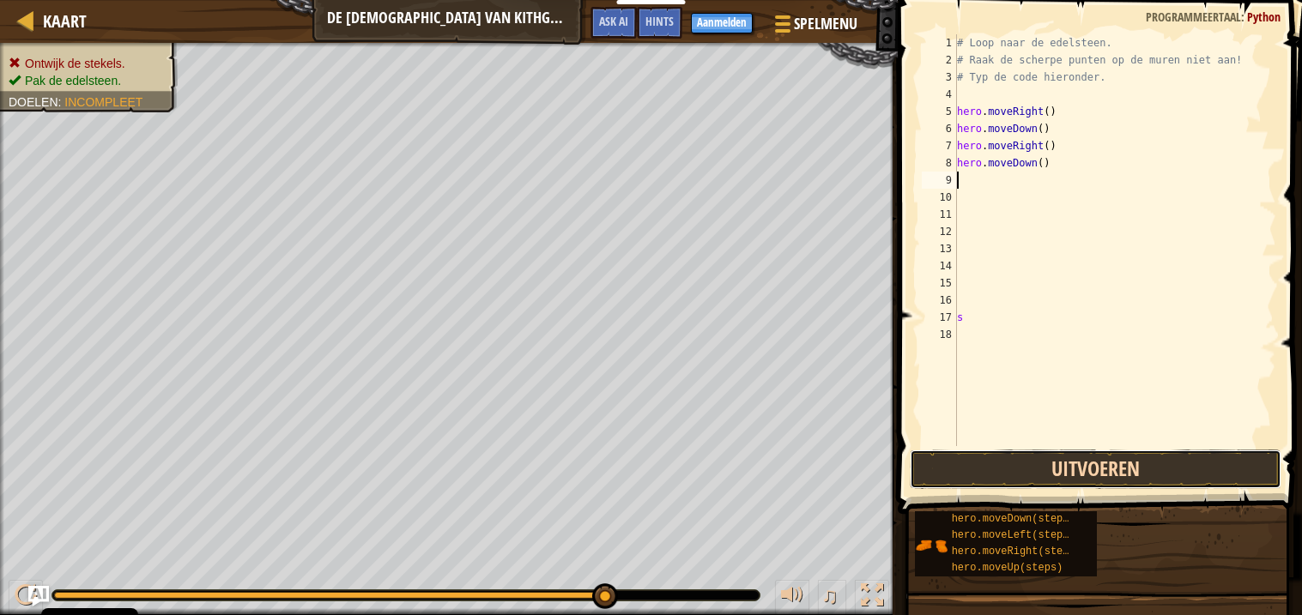
click at [1149, 466] on button "Uitvoeren" at bounding box center [1096, 469] width 372 height 39
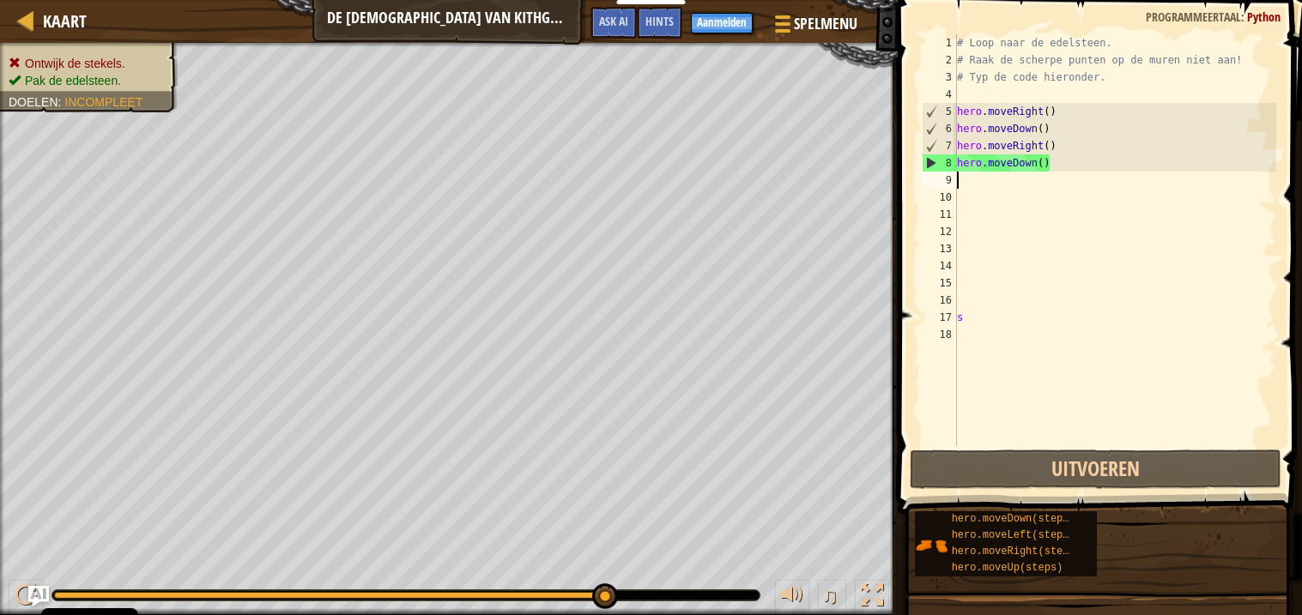
click at [1038, 166] on div "# Loop naar de edelsteen. # Raak de scherpe punten op de muren niet aan! # Typ …" at bounding box center [1115, 257] width 324 height 446
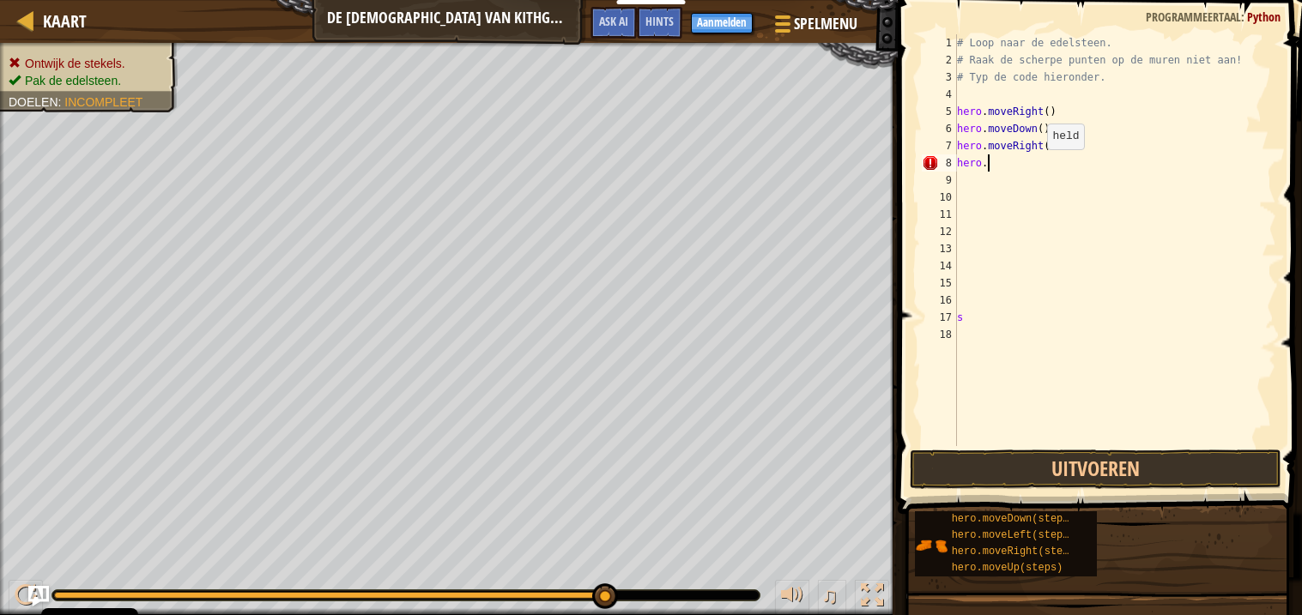
type textarea "h"
type textarea "m"
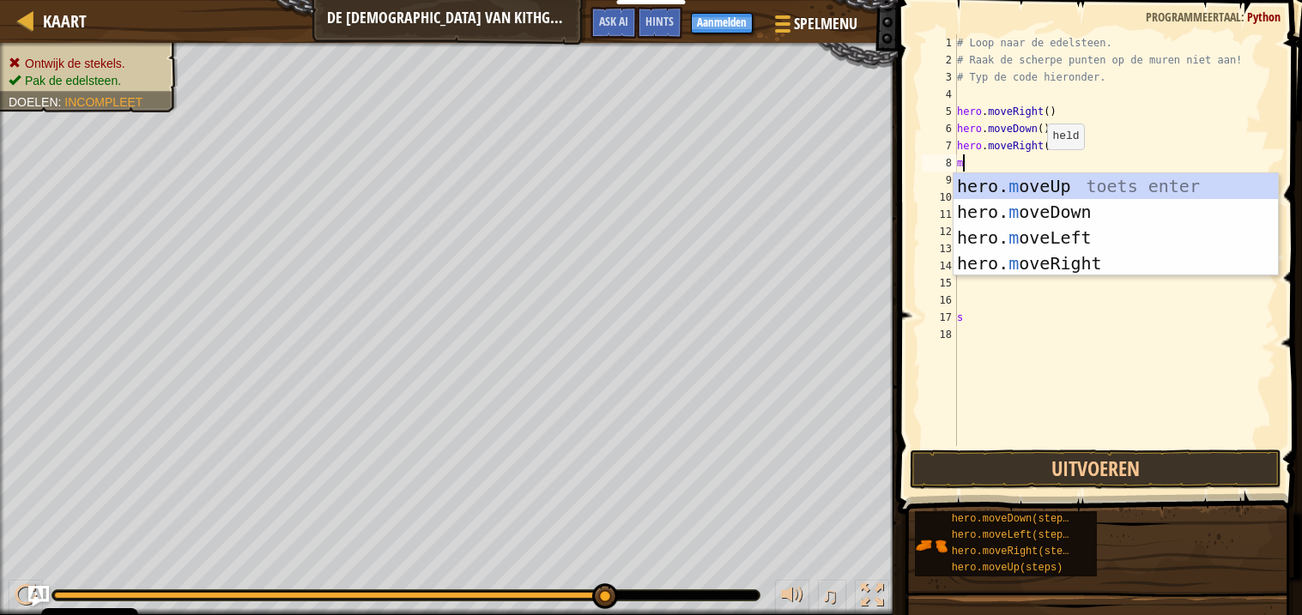
click at [1089, 235] on div "hero. m oveUp toets enter hero. m oveDown toets enter hero. m oveLeft toets ent…" at bounding box center [1115, 250] width 324 height 154
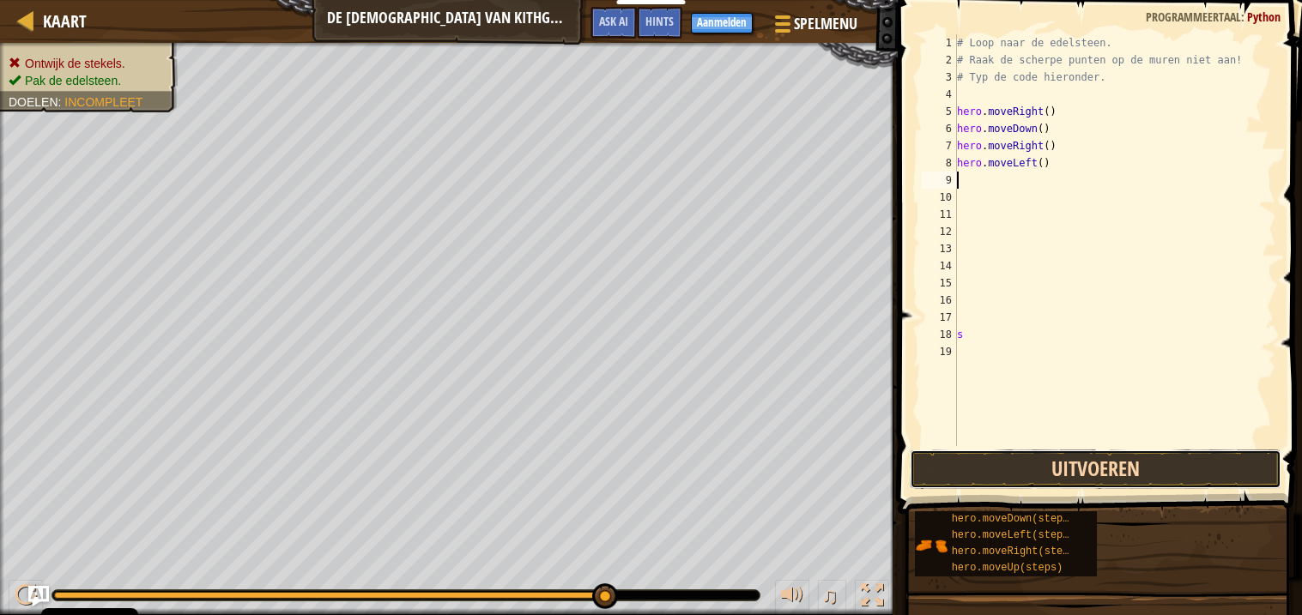
click at [1128, 469] on button "Uitvoeren" at bounding box center [1096, 469] width 372 height 39
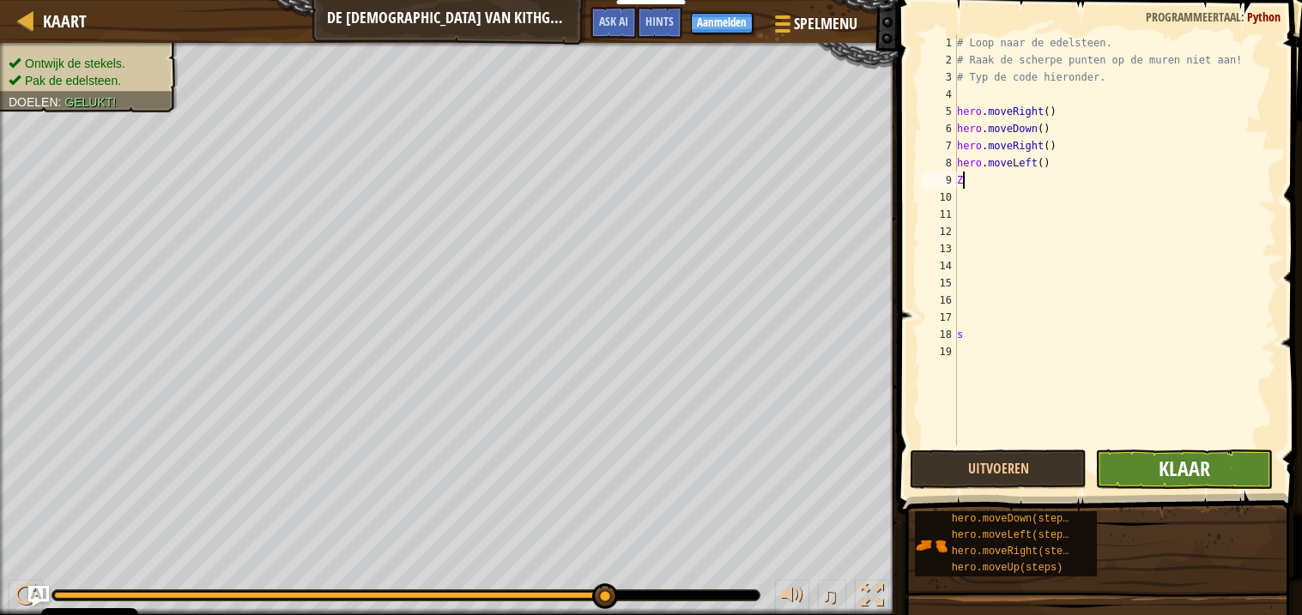
type textarea "Z"
click at [1175, 476] on span "Klaar" at bounding box center [1183, 468] width 51 height 27
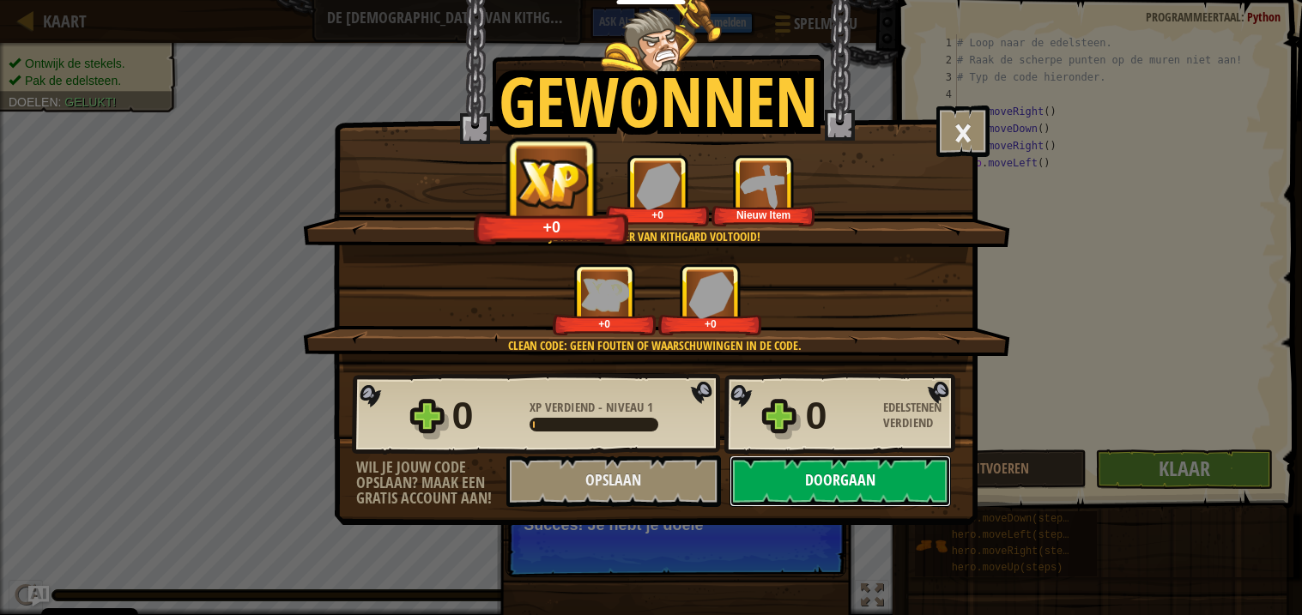
click at [916, 507] on button "Doorgaan" at bounding box center [839, 481] width 221 height 51
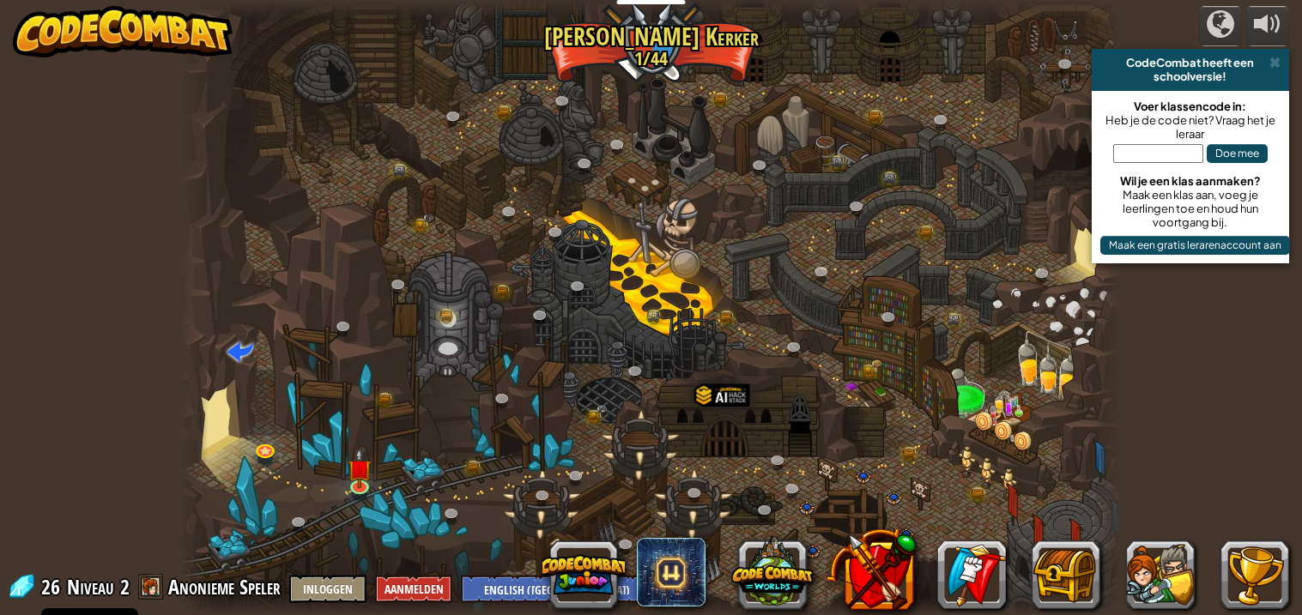
select select "nl-[GEOGRAPHIC_DATA]"
click at [370, 482] on img at bounding box center [359, 458] width 23 height 53
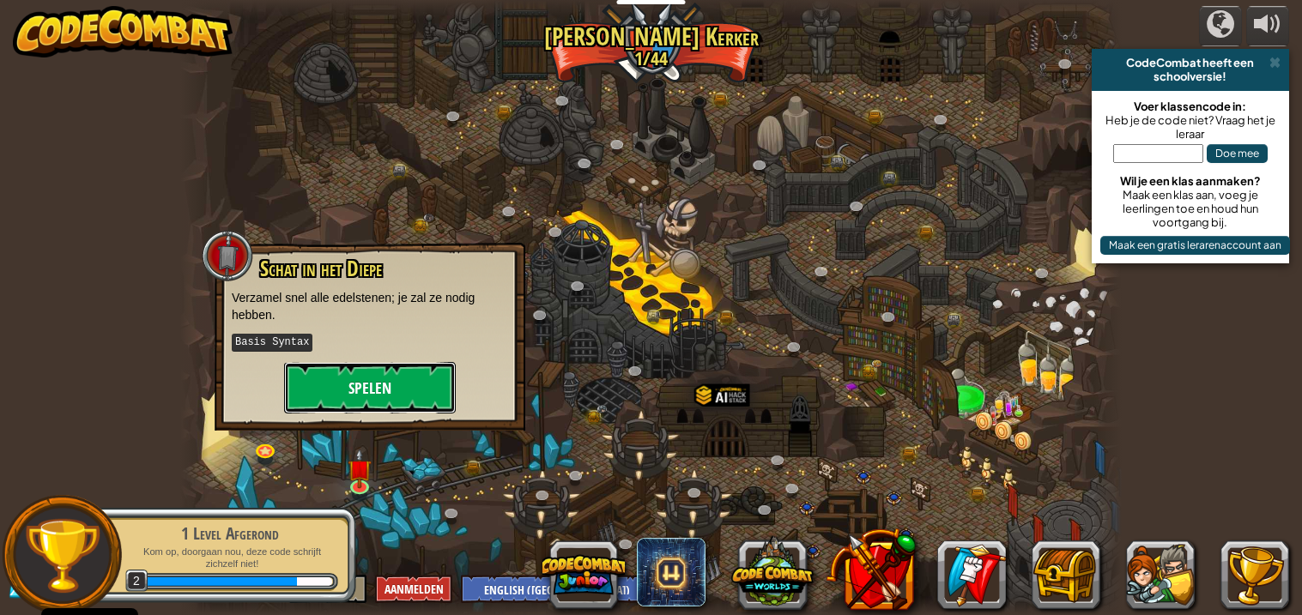
click at [357, 380] on button "Spelen" at bounding box center [370, 387] width 172 height 51
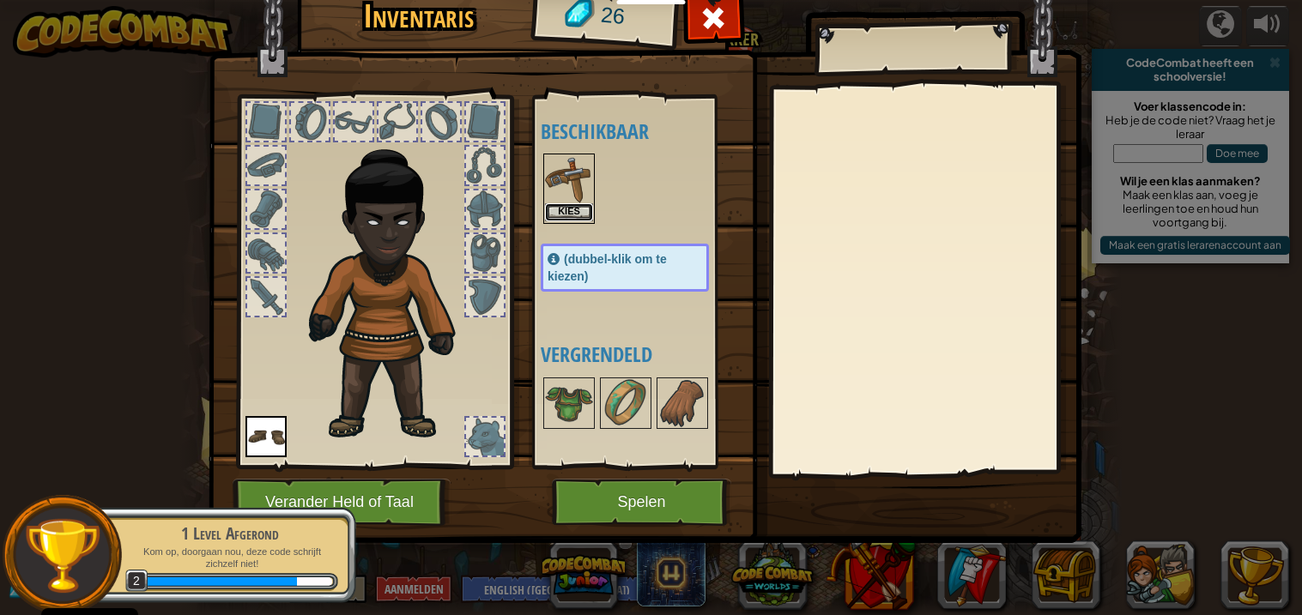
click at [568, 208] on button "Kies" at bounding box center [569, 212] width 48 height 18
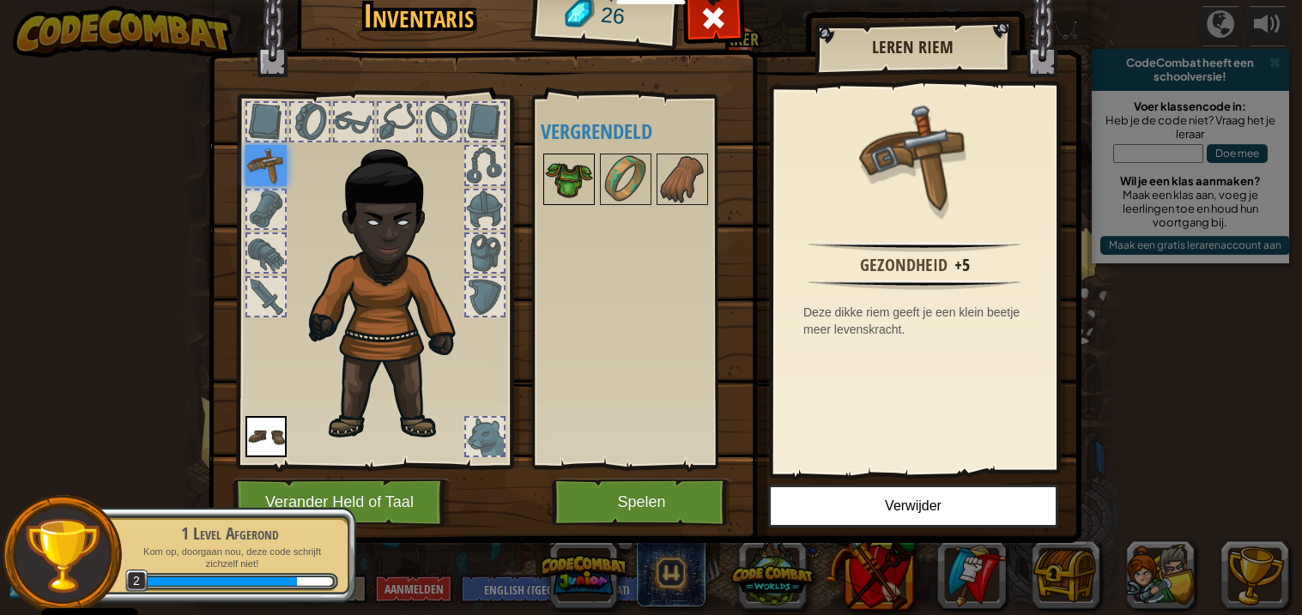
click at [592, 203] on img at bounding box center [569, 179] width 48 height 48
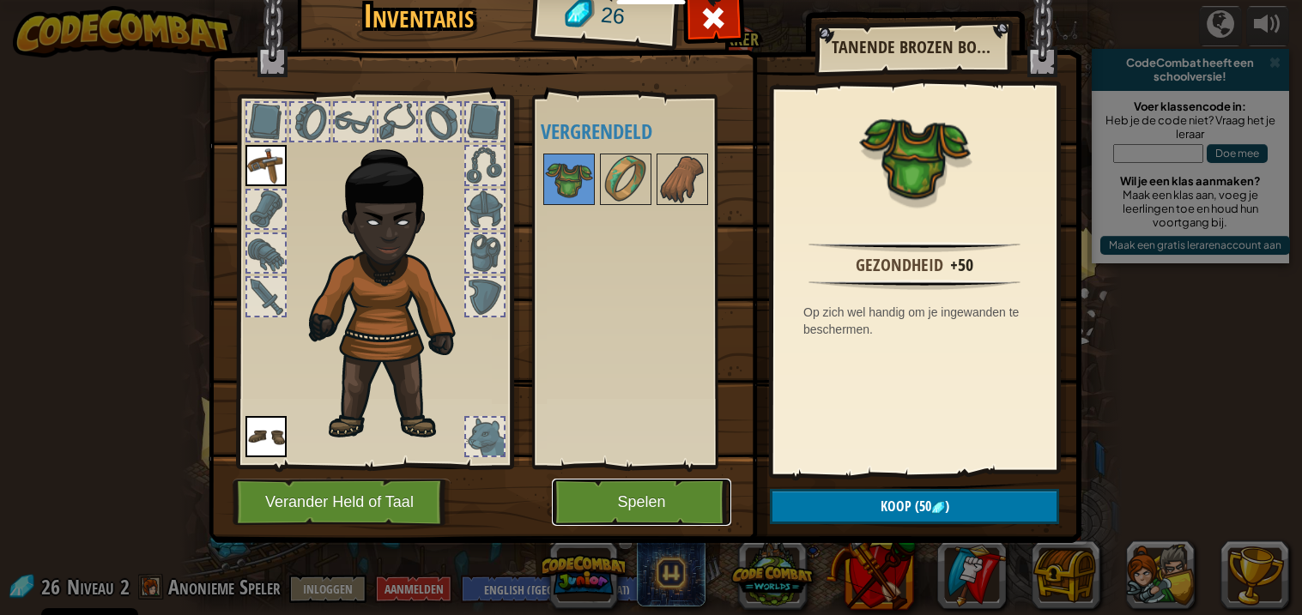
click at [639, 494] on button "Spelen" at bounding box center [641, 502] width 179 height 47
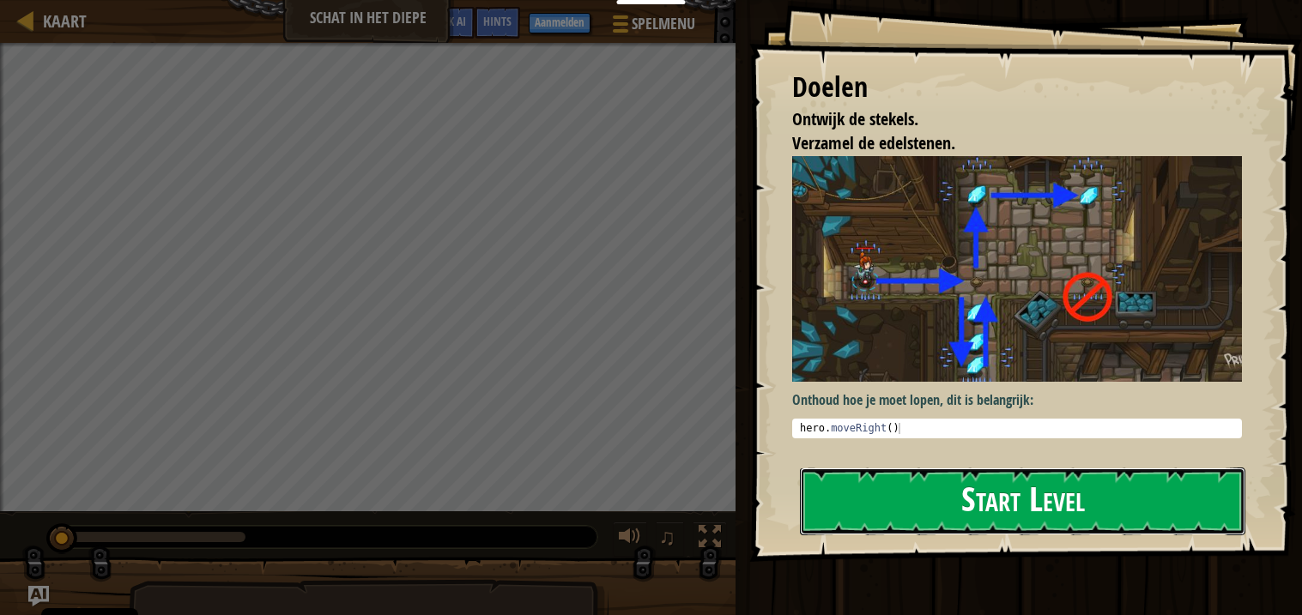
click at [826, 468] on button "Start Level" at bounding box center [1022, 502] width 445 height 68
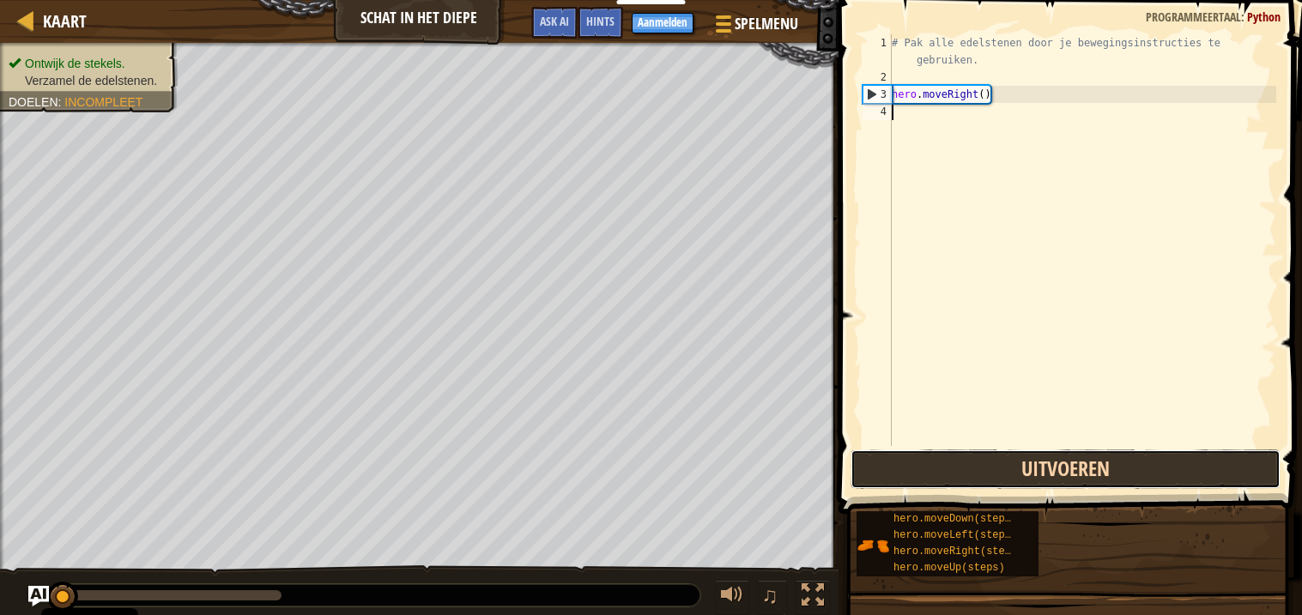
click at [1029, 457] on button "Uitvoeren" at bounding box center [1065, 469] width 430 height 39
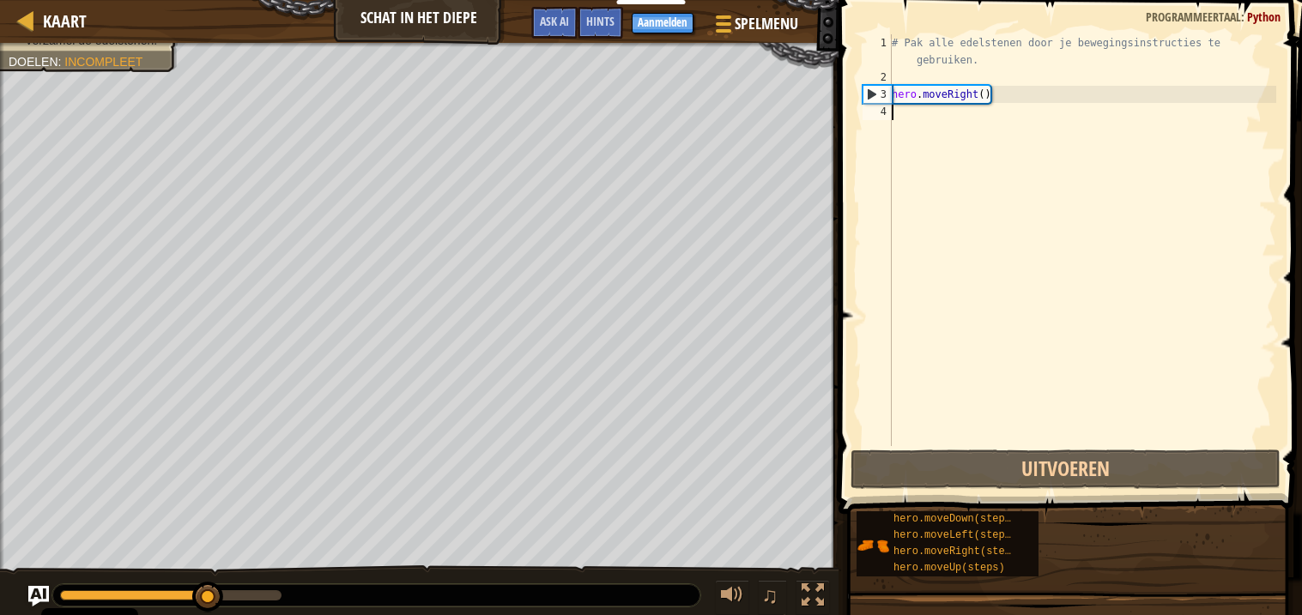
click at [932, 124] on div "# Pak alle edelstenen door je bewegingsinstructies te gebruiken. hero . moveRig…" at bounding box center [1082, 265] width 388 height 463
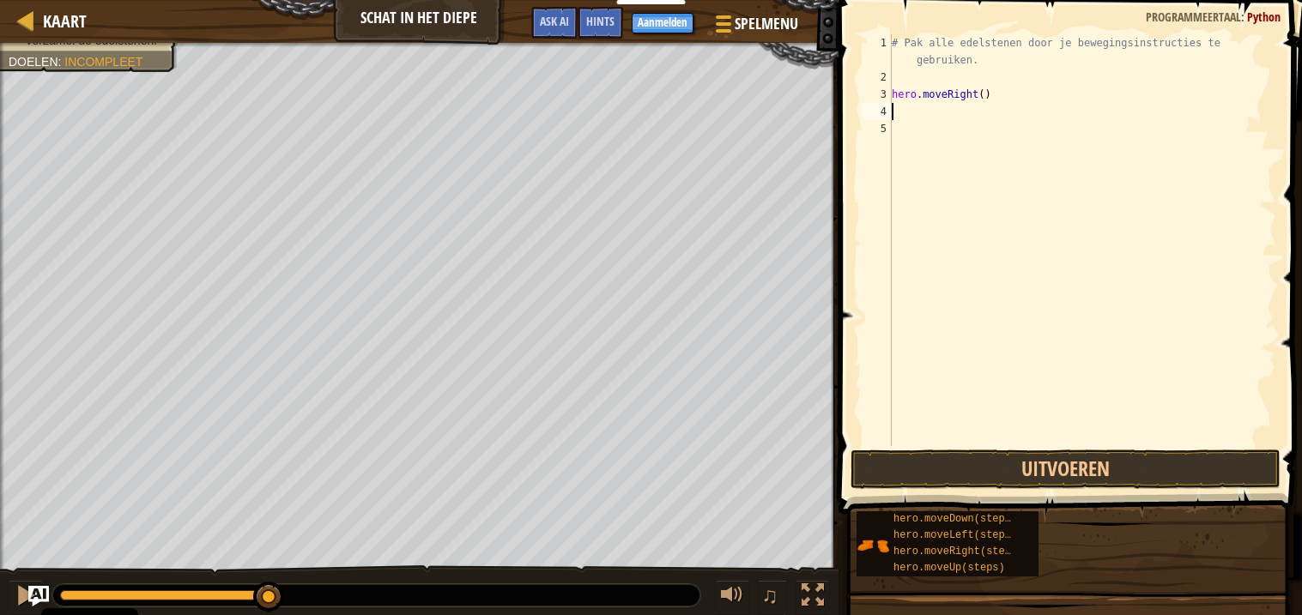
type textarea "m"
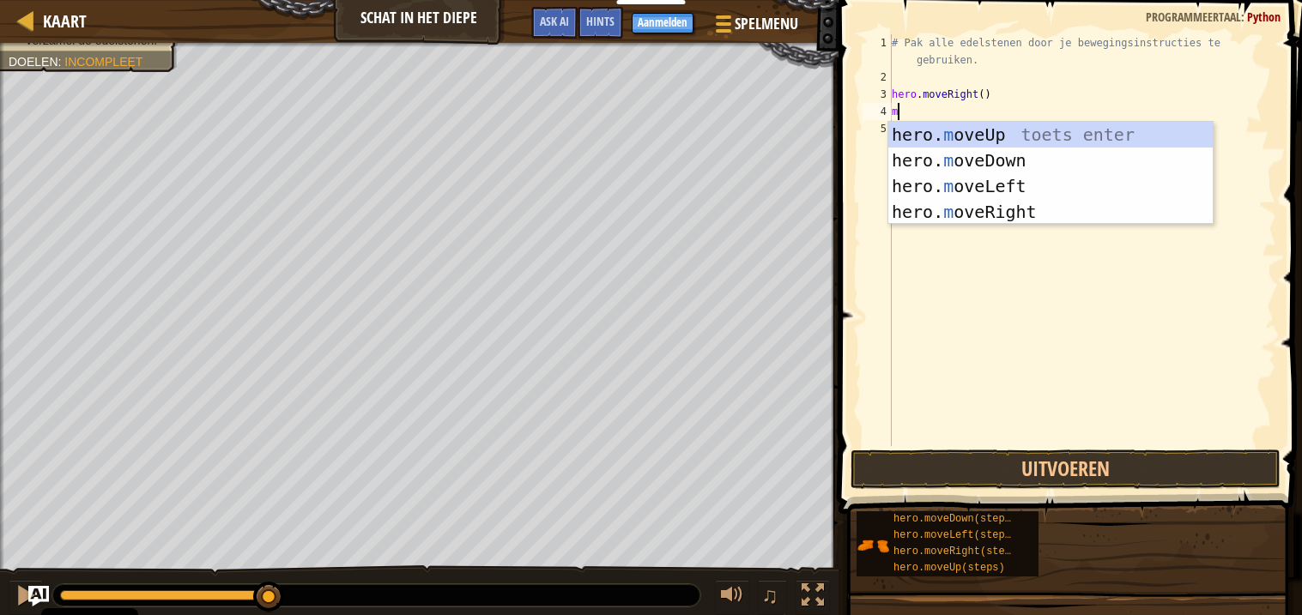
click at [1021, 209] on div "hero. m oveUp toets enter hero. m oveDown toets enter hero. m oveLeft toets ent…" at bounding box center [1050, 199] width 324 height 154
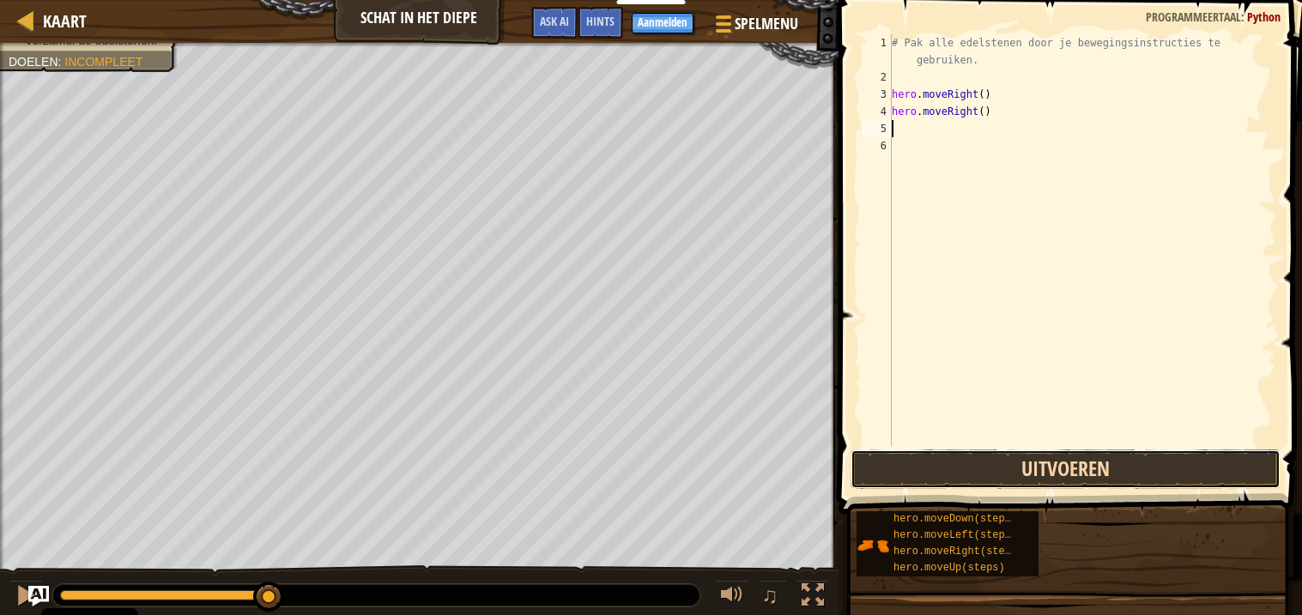
click at [1136, 483] on button "Uitvoeren" at bounding box center [1065, 469] width 430 height 39
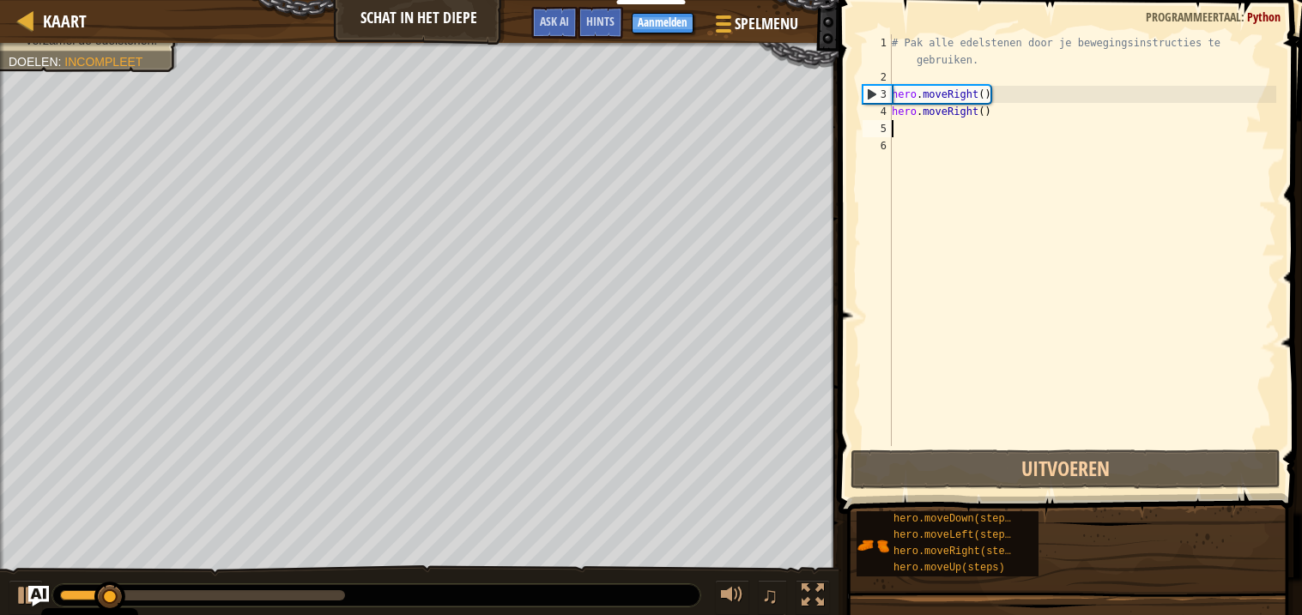
click at [1018, 124] on div "# Pak alle edelstenen door je bewegingsinstructies te gebruiken. hero . moveRig…" at bounding box center [1082, 265] width 388 height 463
click at [1023, 113] on div "# Pak alle edelstenen door je bewegingsinstructies te gebruiken. hero . moveRig…" at bounding box center [1082, 265] width 388 height 463
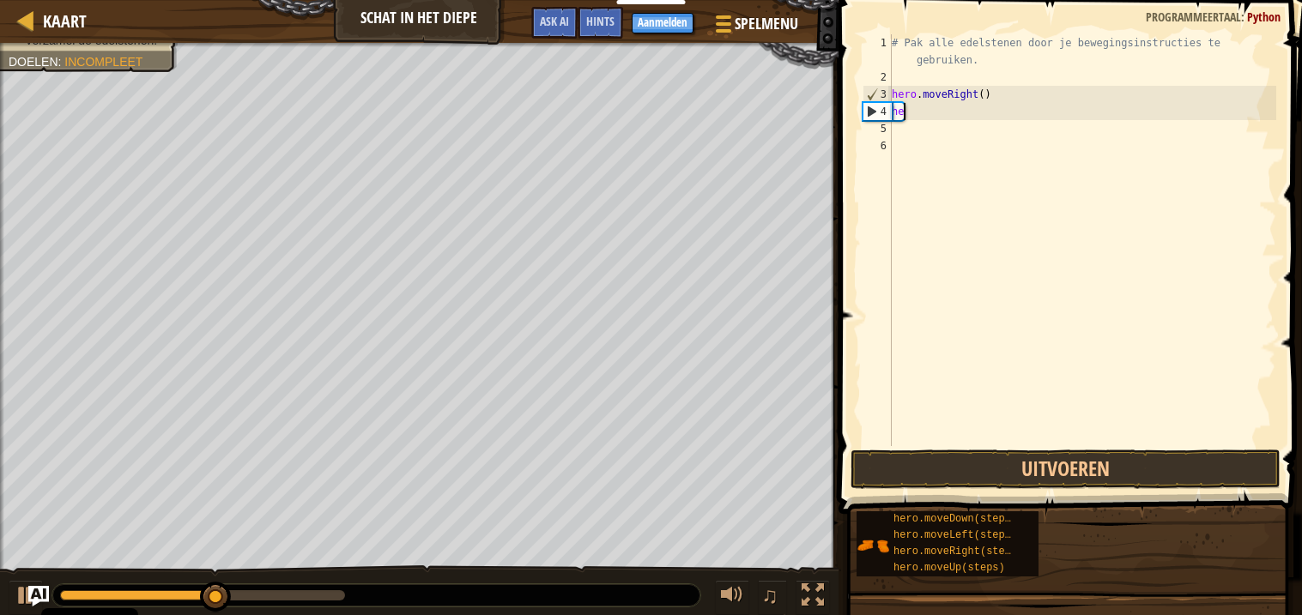
type textarea "h"
